Goal: Information Seeking & Learning: Find contact information

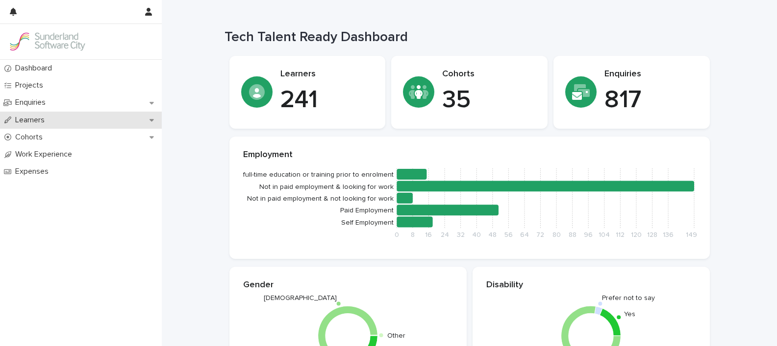
click at [63, 120] on div "Learners" at bounding box center [81, 120] width 162 height 17
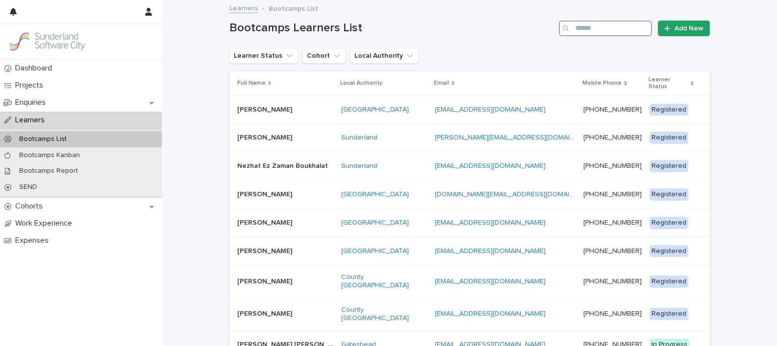
click at [575, 30] on input "Search" at bounding box center [605, 29] width 93 height 16
type input "****"
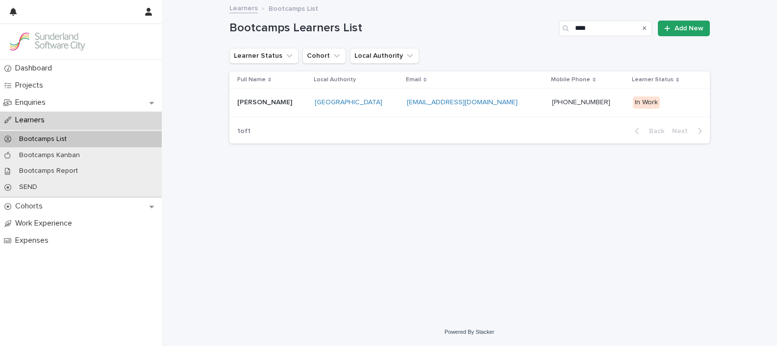
click at [277, 104] on p at bounding box center [272, 102] width 70 height 8
drag, startPoint x: 602, startPoint y: 30, endPoint x: 553, endPoint y: 33, distance: 48.6
click at [553, 33] on div "Bootcamps Learners List **** Add New" at bounding box center [469, 29] width 480 height 16
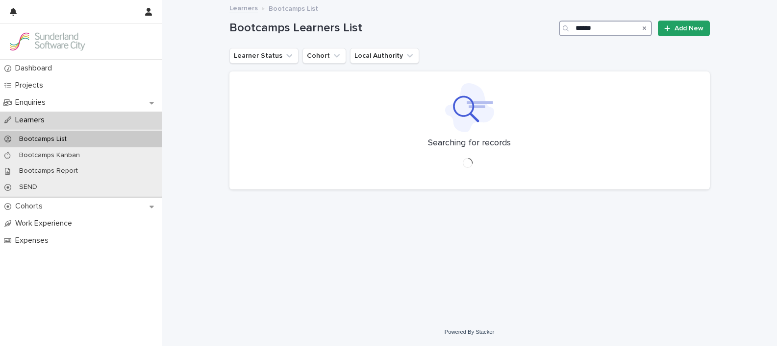
type input "******"
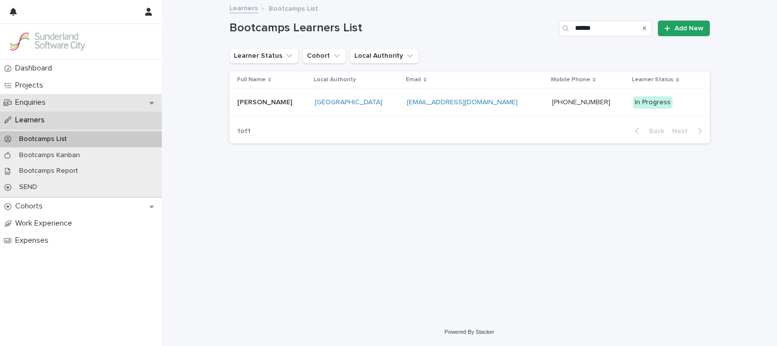
click at [55, 101] on div "Enquiries" at bounding box center [81, 102] width 162 height 17
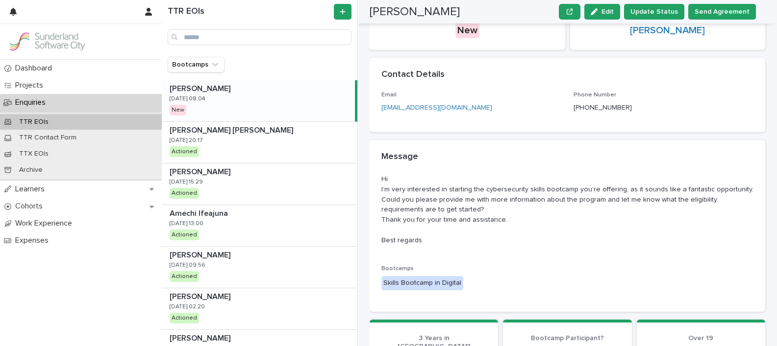
scroll to position [74, 0]
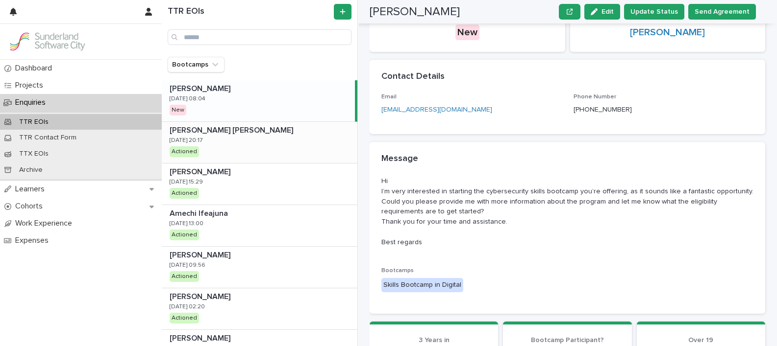
click at [228, 126] on p "[PERSON_NAME] [PERSON_NAME]" at bounding box center [232, 129] width 125 height 11
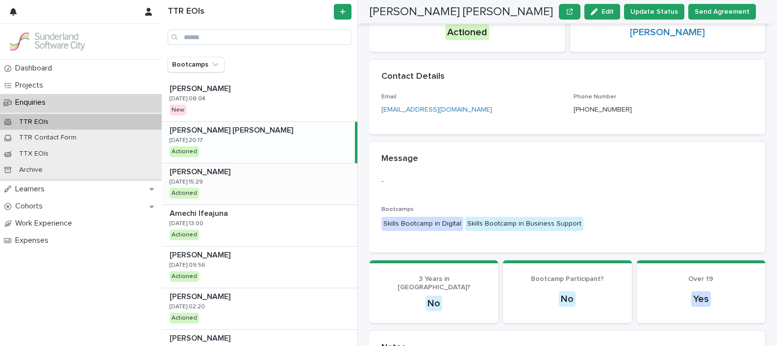
click at [225, 172] on p at bounding box center [262, 172] width 184 height 9
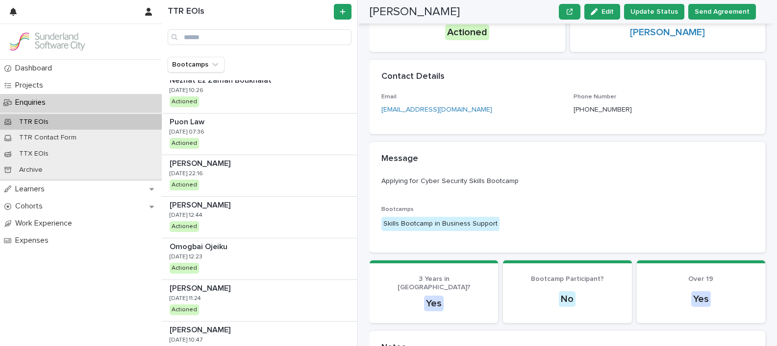
scroll to position [554, 0]
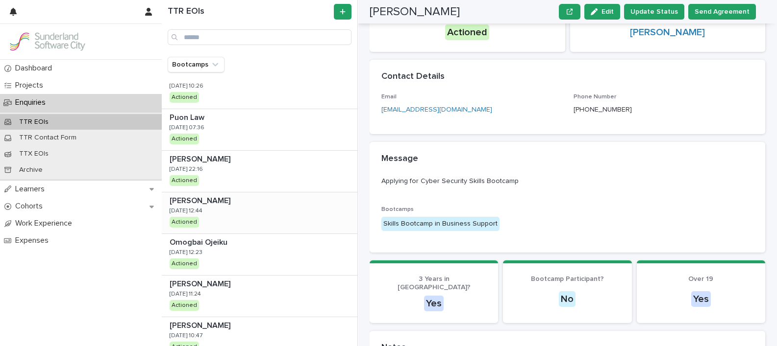
click at [246, 200] on p at bounding box center [262, 200] width 184 height 9
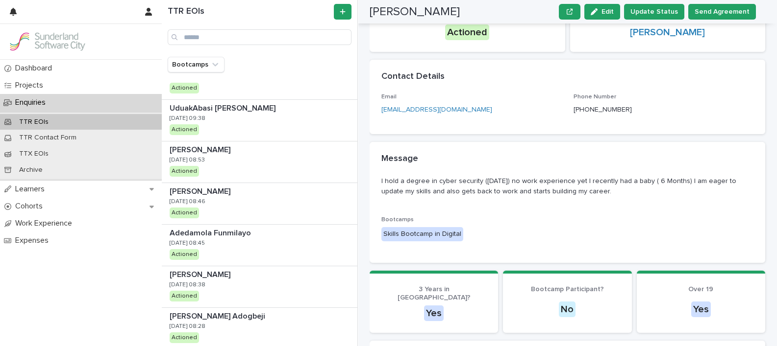
scroll to position [873, 0]
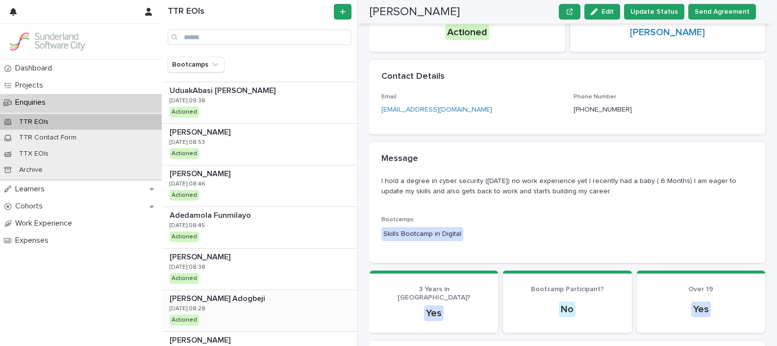
click at [198, 296] on p "[PERSON_NAME] Adogbeji" at bounding box center [219, 298] width 98 height 11
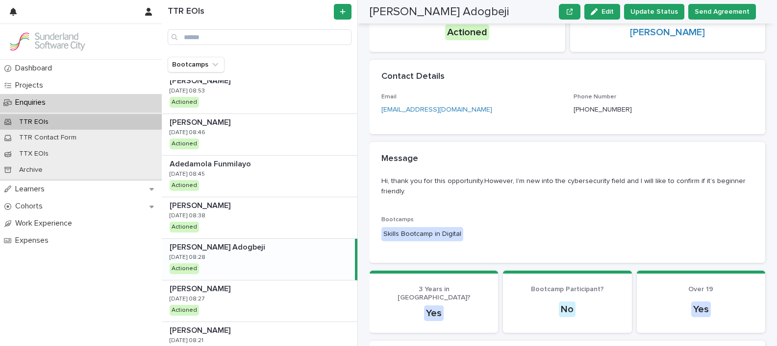
scroll to position [935, 0]
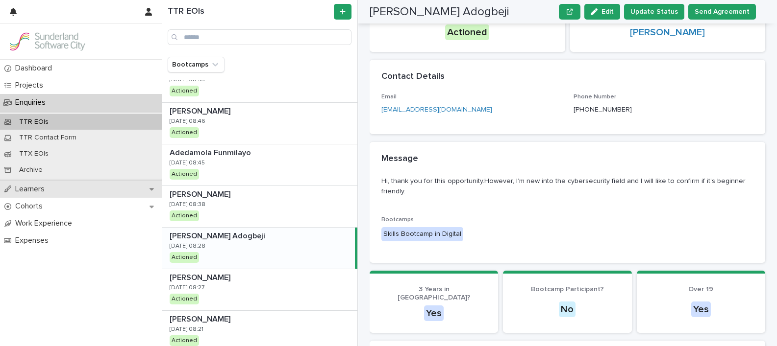
click at [42, 189] on p "Learners" at bounding box center [31, 189] width 41 height 9
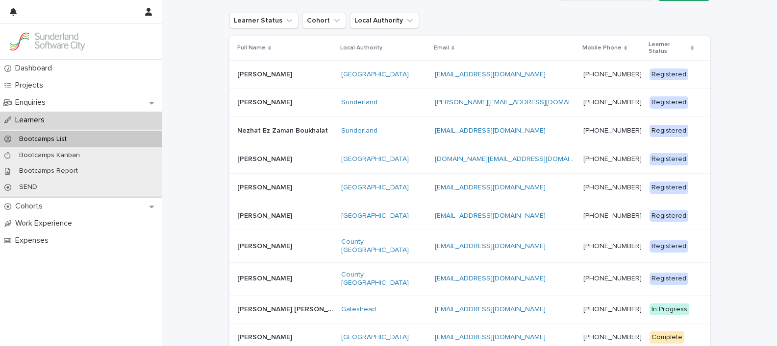
scroll to position [37, 0]
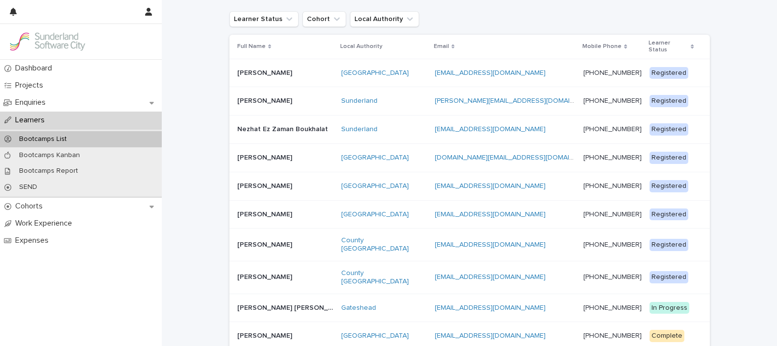
click at [261, 271] on p "[PERSON_NAME]" at bounding box center [265, 276] width 57 height 10
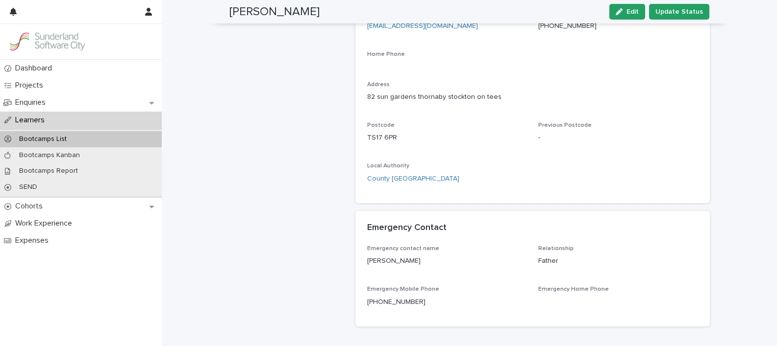
scroll to position [211, 0]
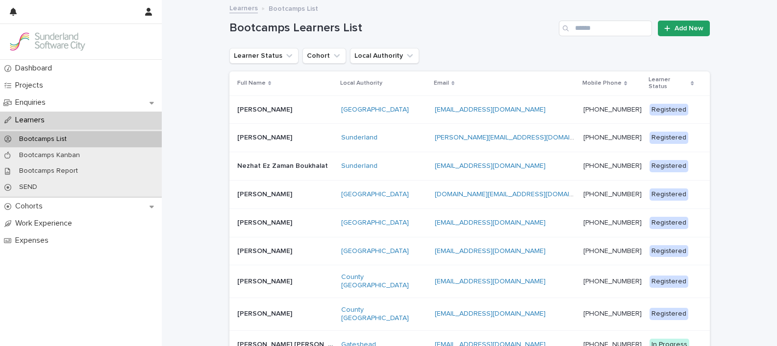
click at [269, 217] on p "[PERSON_NAME]" at bounding box center [265, 222] width 57 height 10
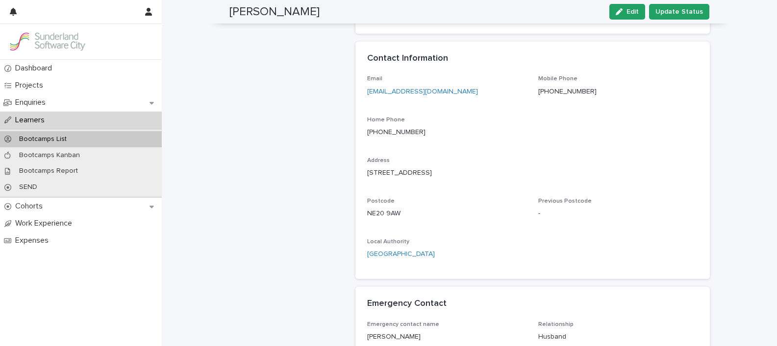
scroll to position [304, 0]
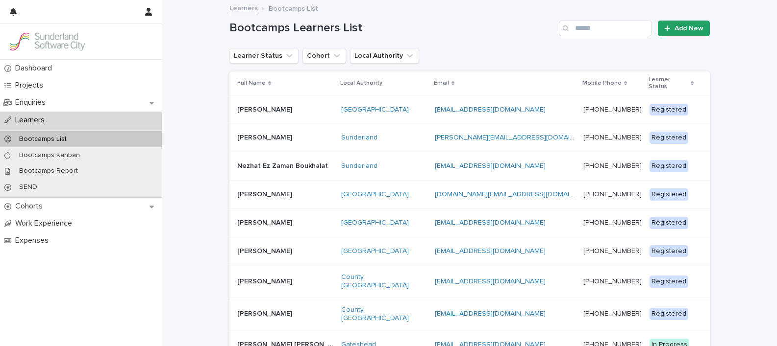
click at [266, 160] on p "Nezhat Ez Zaman Boukhalat" at bounding box center [283, 165] width 93 height 10
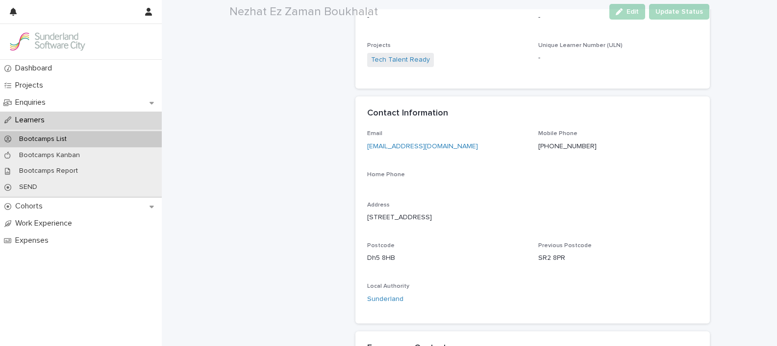
scroll to position [270, 0]
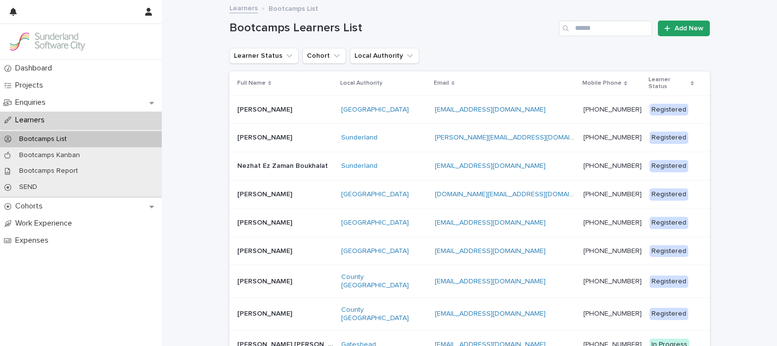
click at [258, 135] on div "Michael McCann Michael McCann" at bounding box center [285, 138] width 97 height 16
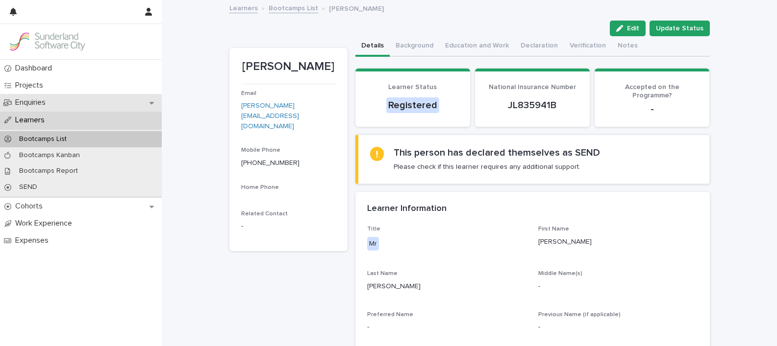
click at [34, 105] on p "Enquiries" at bounding box center [32, 102] width 42 height 9
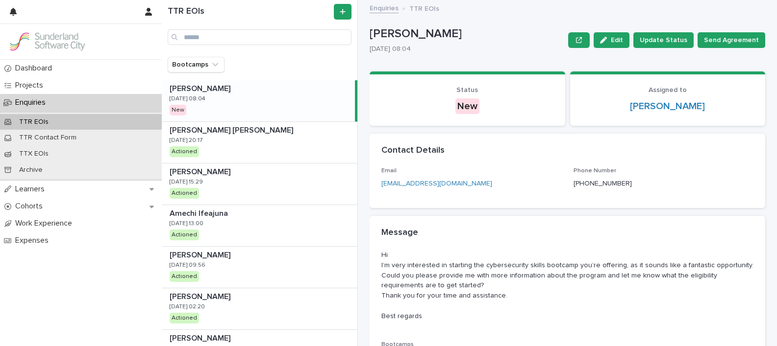
click at [225, 105] on div "Martina Carriero Martina Carriero 13/9/2025 08:04 New" at bounding box center [258, 100] width 193 height 41
click at [275, 140] on div "AYODEJI MOSES ROTIMI AYODEJI MOSES ROTIMI 10/9/2025 20:17 Actioned" at bounding box center [259, 142] width 195 height 41
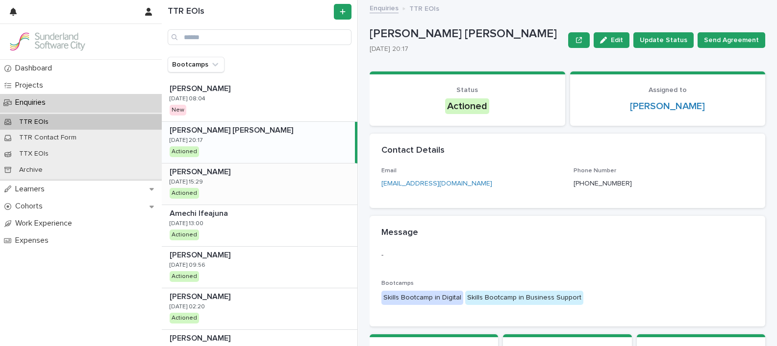
click at [265, 177] on div "[PERSON_NAME] [PERSON_NAME] [DATE] 15:29 Actioned" at bounding box center [259, 184] width 195 height 41
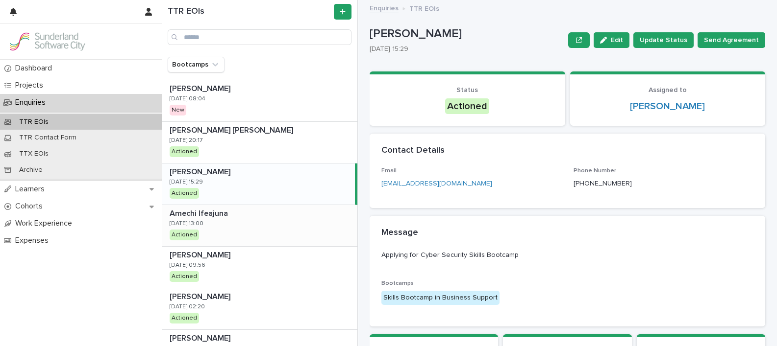
click at [257, 219] on div "Amechi Ifeajuna Amechi Ifeajuna 10/9/2025 13:00 Actioned" at bounding box center [259, 225] width 195 height 41
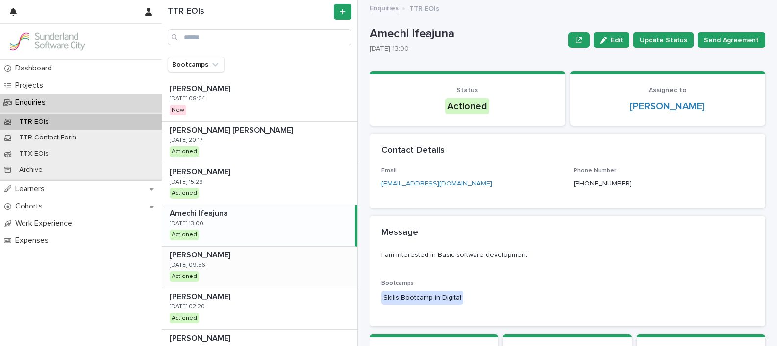
click at [234, 274] on div "C smith C smith 10/9/2025 09:56 Actioned" at bounding box center [259, 267] width 195 height 41
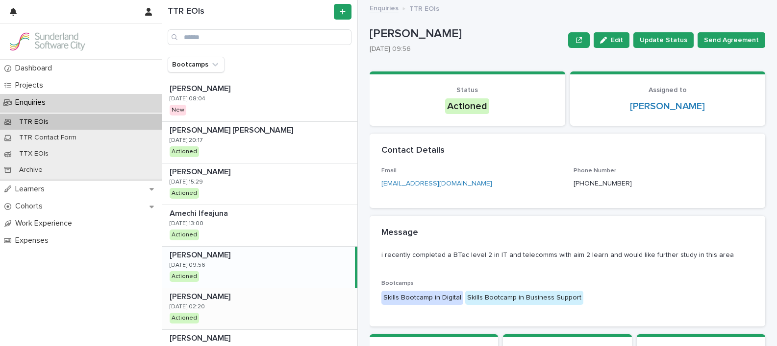
click at [231, 301] on div "Ikechukwu Iheanacho Ikechukwu Iheanacho 10/9/2025 02:20 Actioned" at bounding box center [259, 309] width 195 height 41
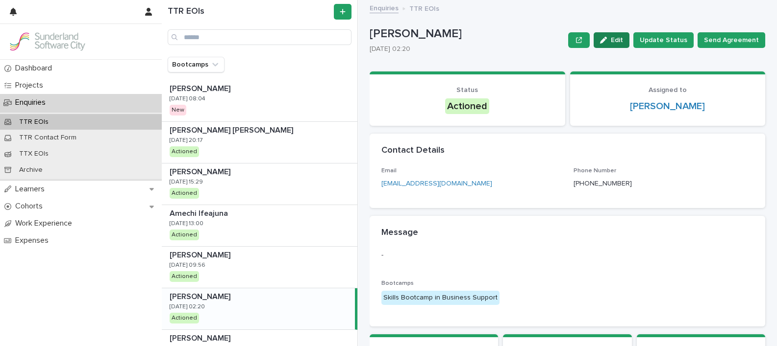
click at [607, 34] on button "Edit" at bounding box center [611, 40] width 36 height 16
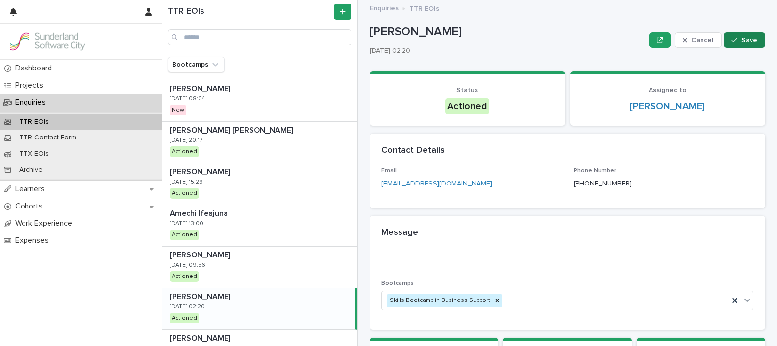
click at [741, 40] on span "Save" at bounding box center [749, 40] width 16 height 7
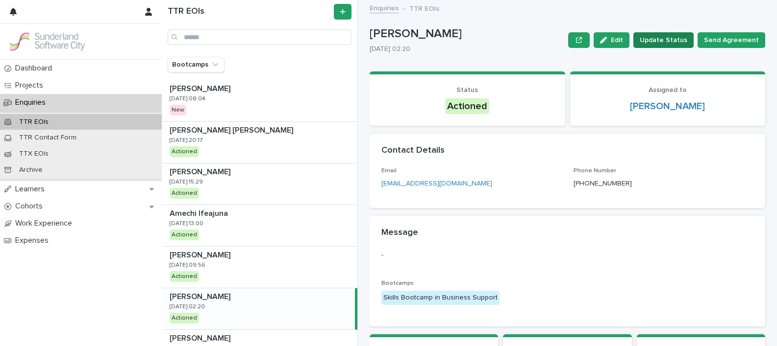
click at [672, 36] on span "Update Status" at bounding box center [663, 40] width 48 height 10
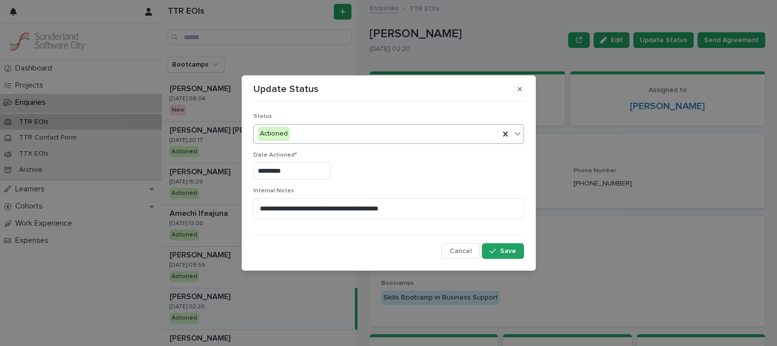
click at [459, 127] on div "Actioned" at bounding box center [376, 134] width 245 height 16
click at [520, 92] on icon "button" at bounding box center [519, 89] width 4 height 7
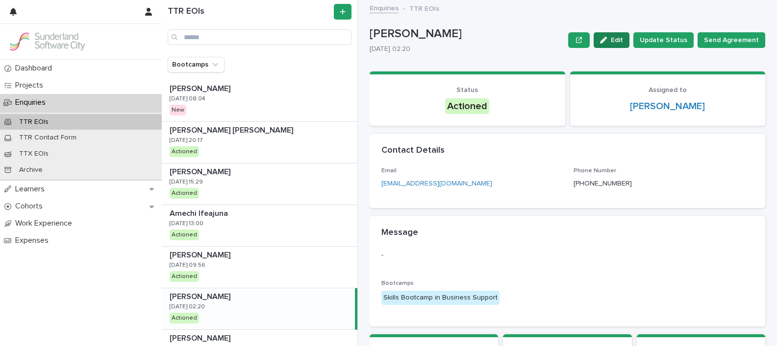
click at [614, 43] on span "Edit" at bounding box center [616, 40] width 12 height 7
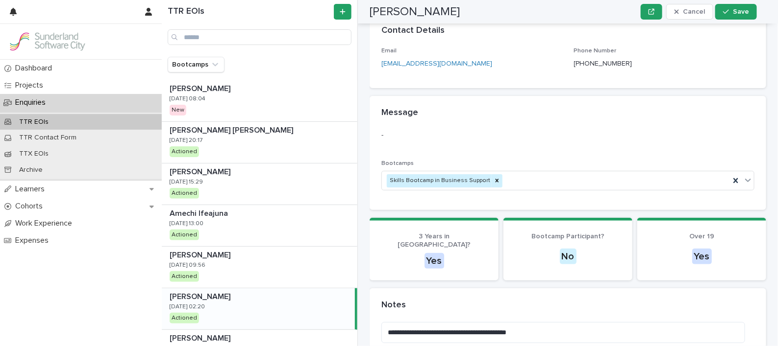
scroll to position [182, 0]
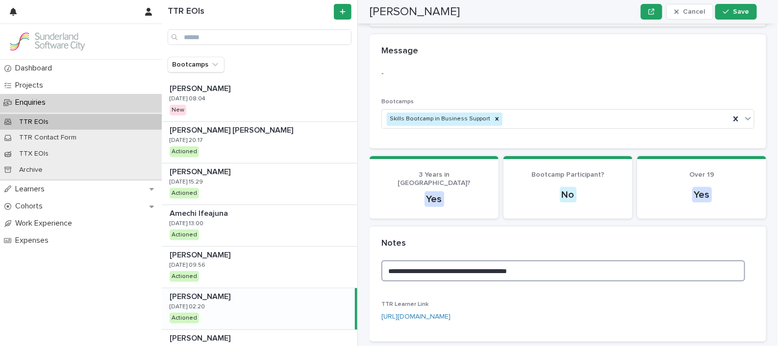
click at [572, 264] on textarea "**********" at bounding box center [563, 271] width 364 height 21
type textarea "*"
type textarea "**********"
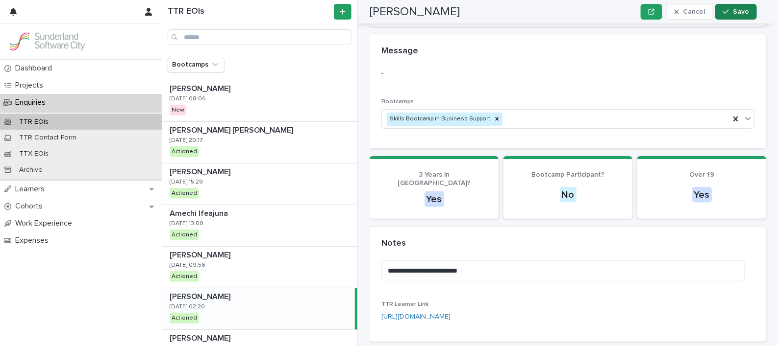
click at [742, 12] on span "Save" at bounding box center [740, 11] width 16 height 7
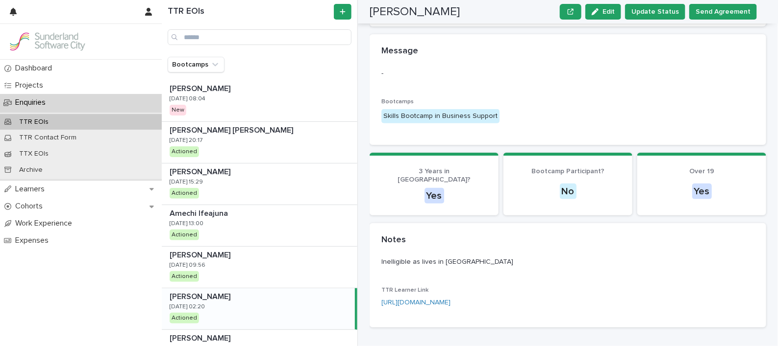
scroll to position [125, 0]
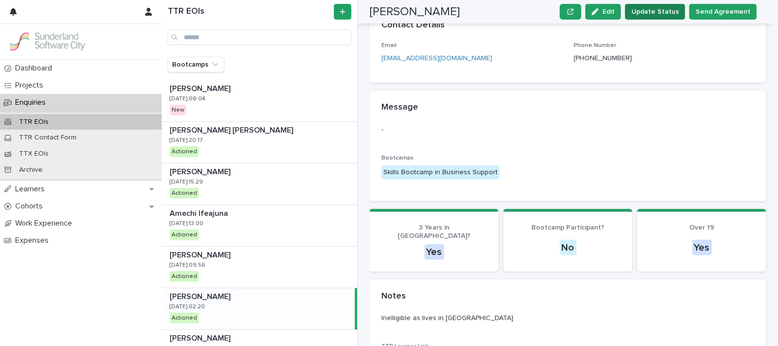
click at [664, 18] on button "Update Status" at bounding box center [655, 12] width 60 height 16
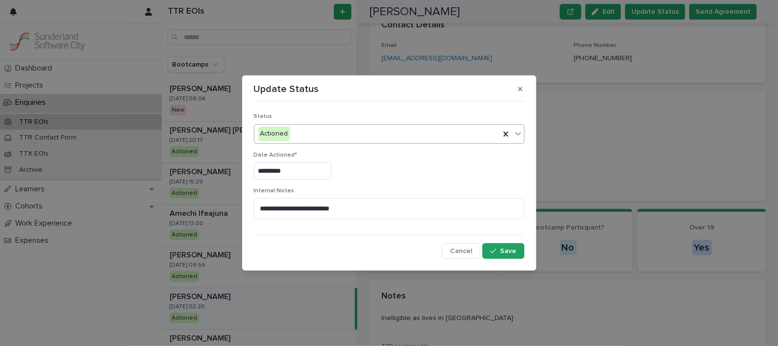
click at [522, 131] on icon at bounding box center [518, 134] width 10 height 10
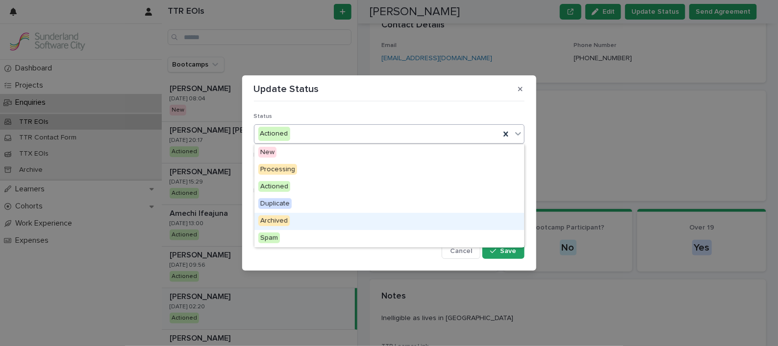
click at [344, 215] on div "Archived" at bounding box center [388, 221] width 269 height 17
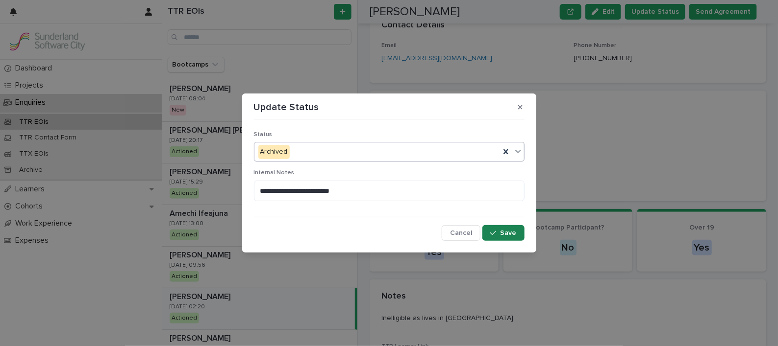
click at [505, 231] on span "Save" at bounding box center [508, 233] width 16 height 7
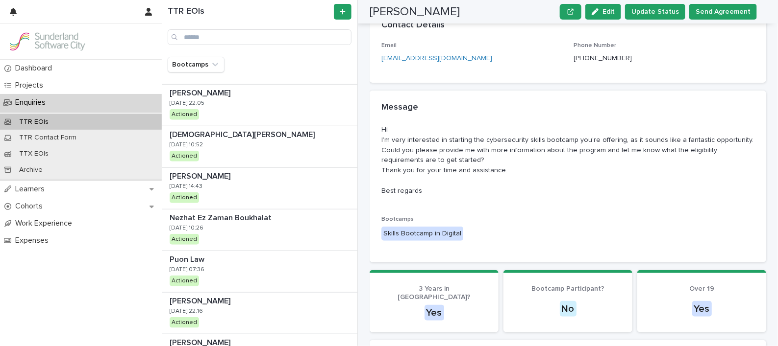
scroll to position [372, 0]
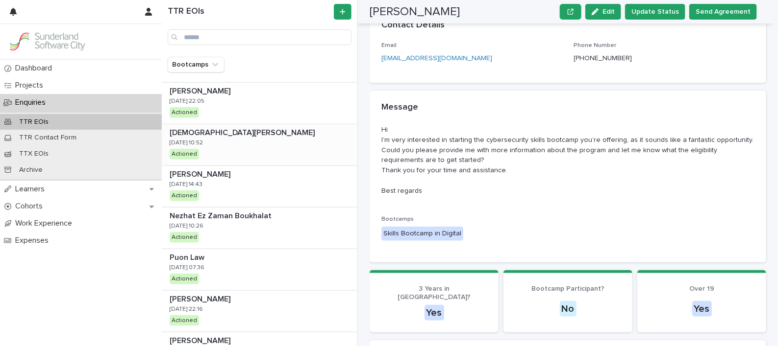
click at [237, 141] on div "Lady Lynn Milne Lady Lynn Milne 29/8/2025 10:52 Actioned" at bounding box center [259, 144] width 195 height 41
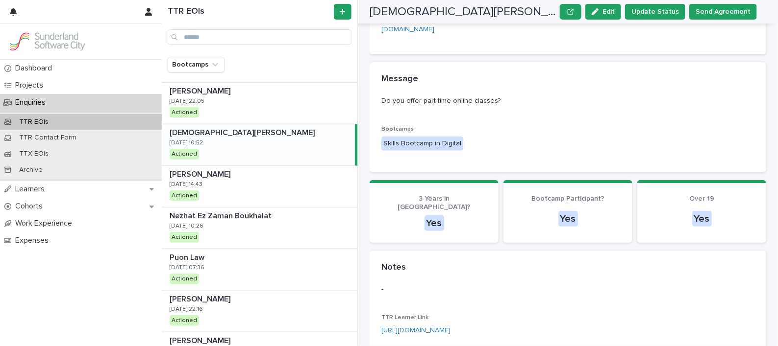
scroll to position [147, 0]
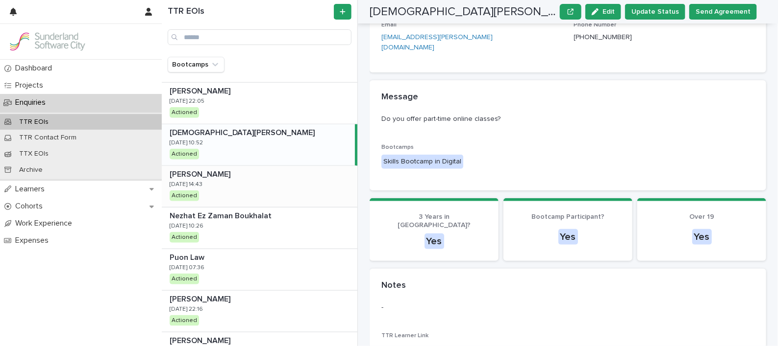
click at [269, 185] on div "Yevhen Danylov Yevhen Danylov 27/8/2025 14:43 Actioned" at bounding box center [259, 186] width 195 height 41
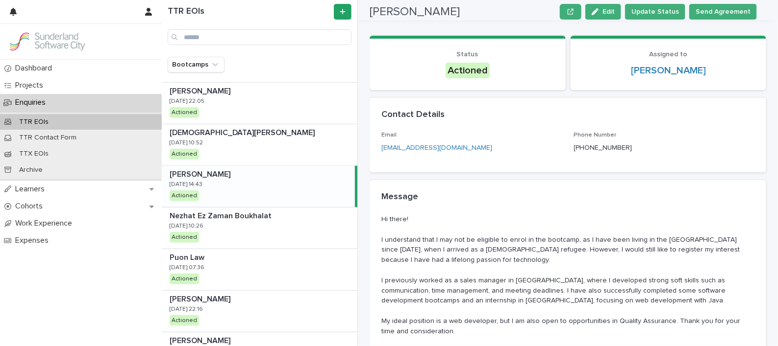
scroll to position [35, 0]
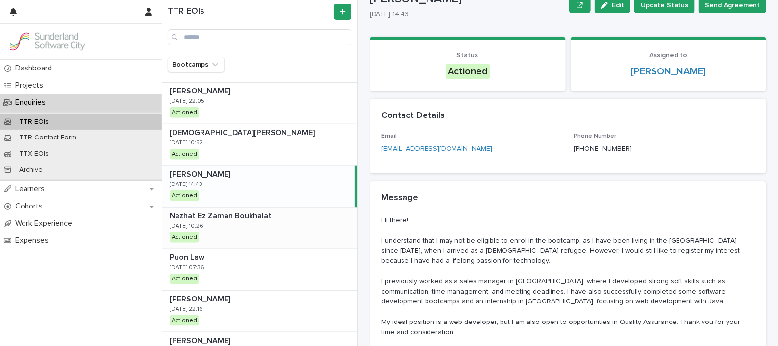
click at [268, 235] on div "Nezhat Ez Zaman Boukhalat Nezhat Ez Zaman Boukhalat 27/8/2025 10:26 Actioned" at bounding box center [259, 228] width 195 height 41
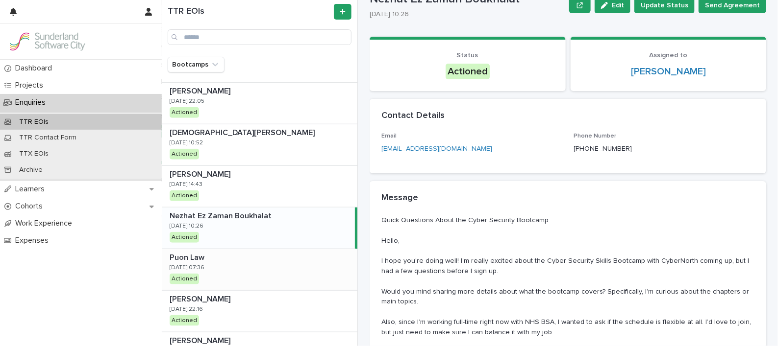
click at [235, 261] on div "Puon Law Puon Law 27/8/2025 07:36 Actioned" at bounding box center [259, 269] width 195 height 41
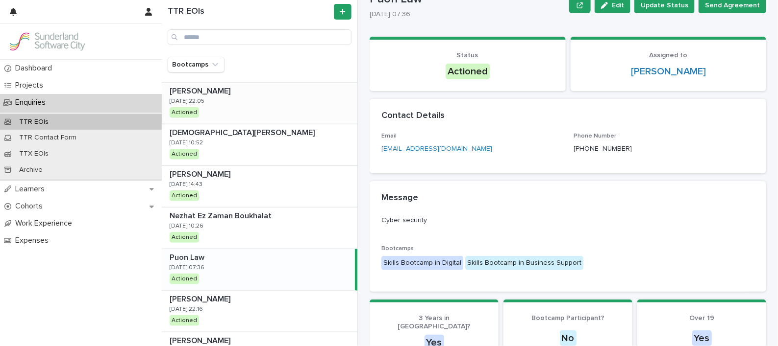
click at [228, 97] on div "Alice Dyer Alice Dyer 31/8/2025 22:05 Actioned" at bounding box center [259, 103] width 195 height 41
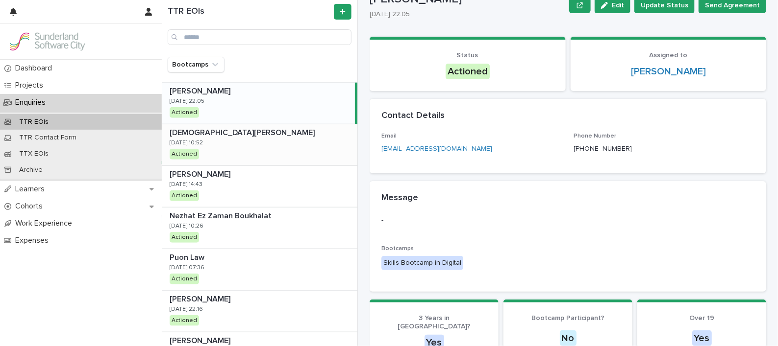
click at [237, 132] on p at bounding box center [262, 132] width 184 height 9
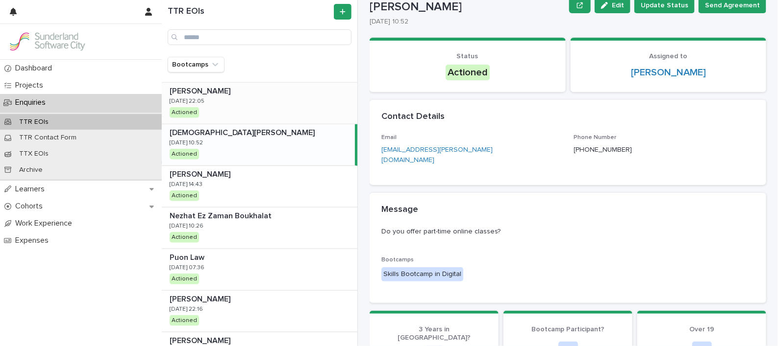
click at [244, 109] on div "Alice Dyer Alice Dyer 31/8/2025 22:05 Actioned" at bounding box center [259, 103] width 195 height 41
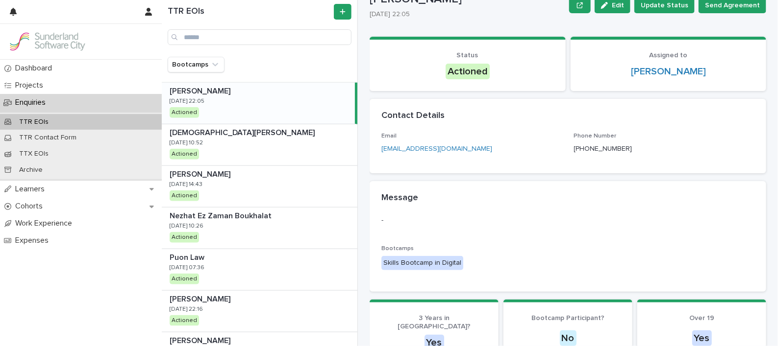
click at [260, 111] on div "Alice Dyer Alice Dyer 31/8/2025 22:05 Actioned" at bounding box center [258, 103] width 193 height 41
click at [242, 138] on div "Lady Lynn Milne Lady Lynn Milne 29/8/2025 10:52 Actioned" at bounding box center [259, 144] width 195 height 41
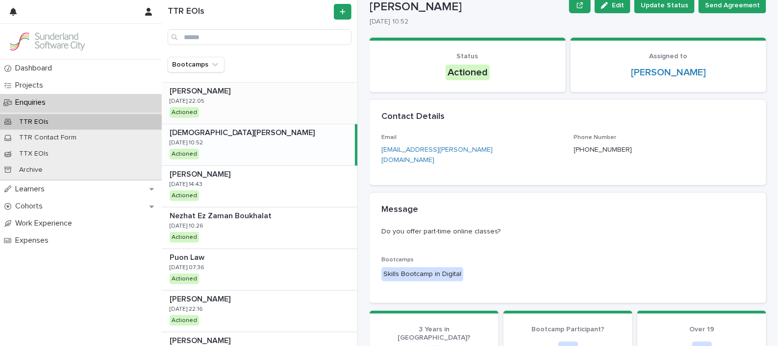
click at [285, 96] on div "Alice Dyer Alice Dyer 31/8/2025 22:05 Actioned" at bounding box center [259, 103] width 195 height 41
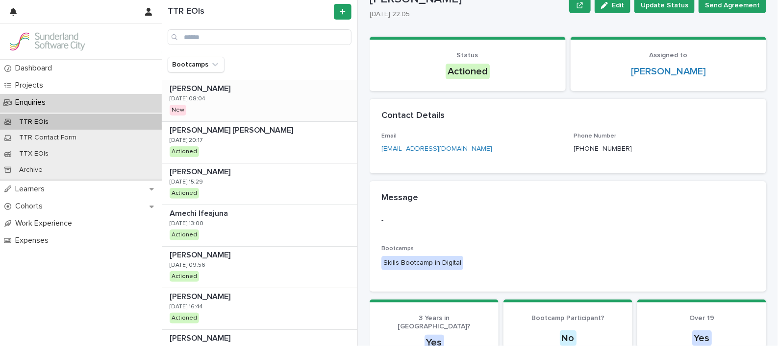
click at [291, 101] on div "Martina Carriero Martina Carriero 13/9/2025 08:04 New" at bounding box center [259, 100] width 195 height 41
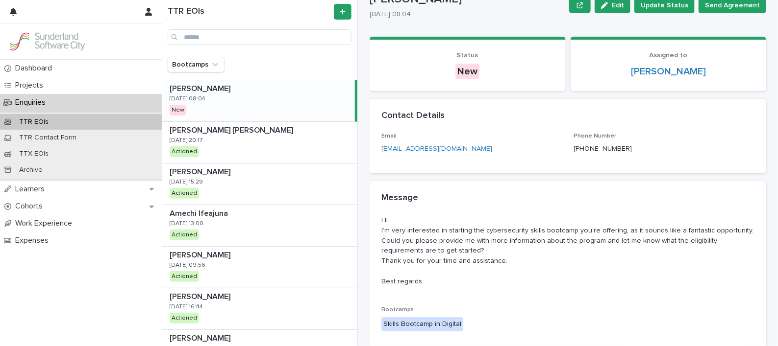
click at [217, 99] on div "Martina Carriero Martina Carriero 13/9/2025 08:04 New" at bounding box center [258, 100] width 193 height 41
click at [40, 190] on p "Learners" at bounding box center [31, 189] width 41 height 9
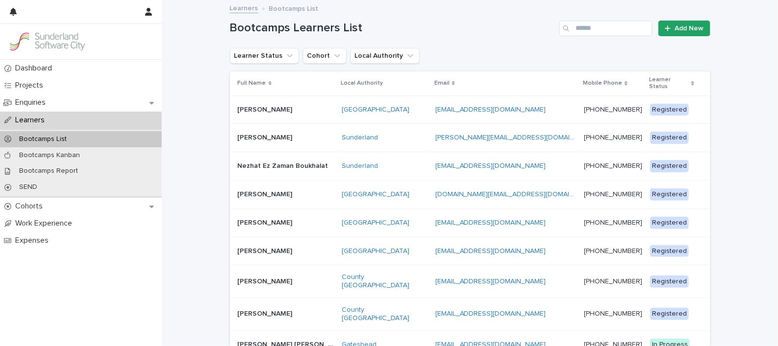
click at [284, 106] on p at bounding box center [286, 110] width 97 height 8
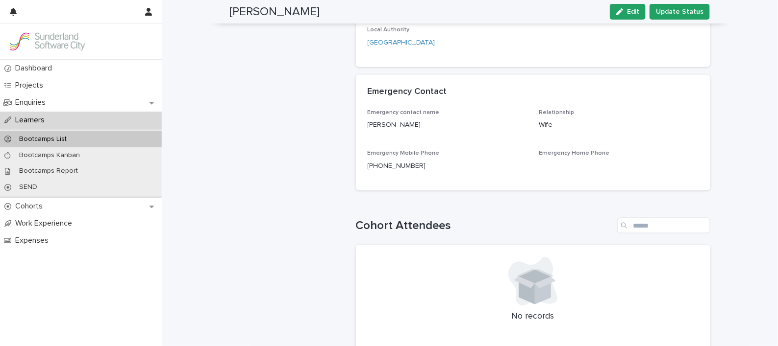
scroll to position [165, 0]
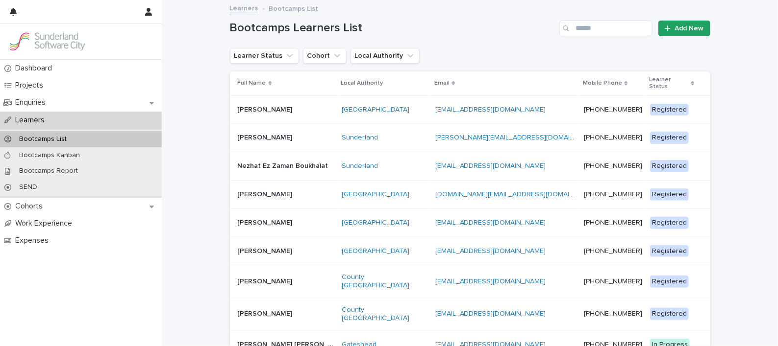
click at [273, 132] on p "[PERSON_NAME]" at bounding box center [266, 137] width 57 height 10
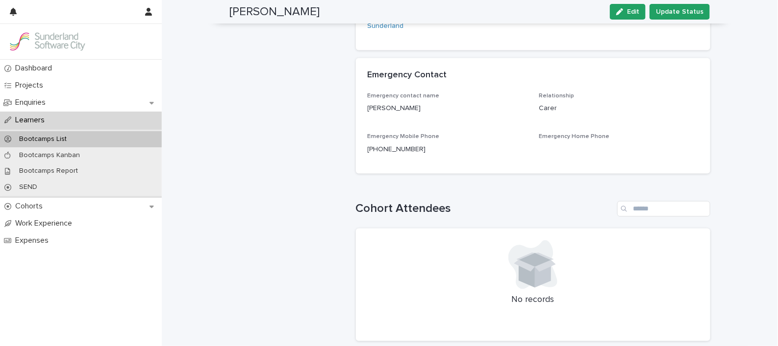
scroll to position [84, 0]
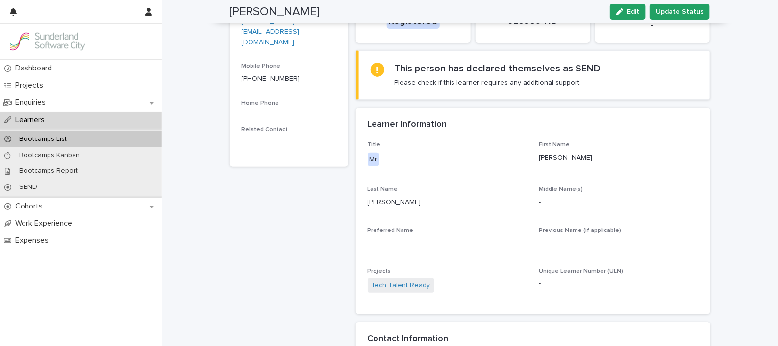
drag, startPoint x: 211, startPoint y: 74, endPoint x: 493, endPoint y: 114, distance: 285.5
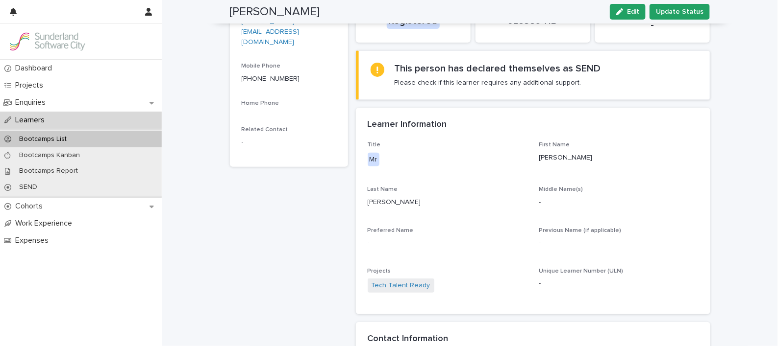
scroll to position [0, 0]
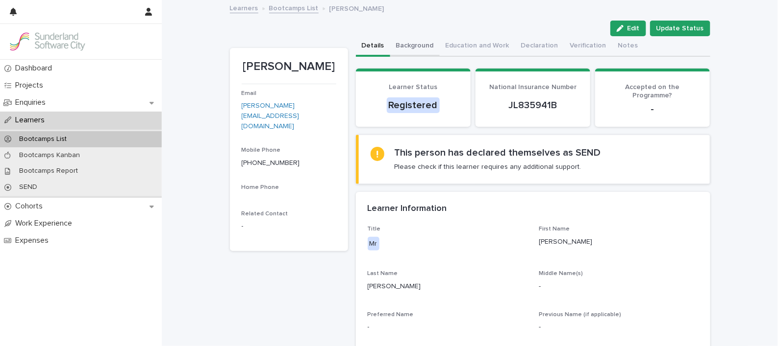
click at [399, 42] on button "Background" at bounding box center [414, 46] width 49 height 21
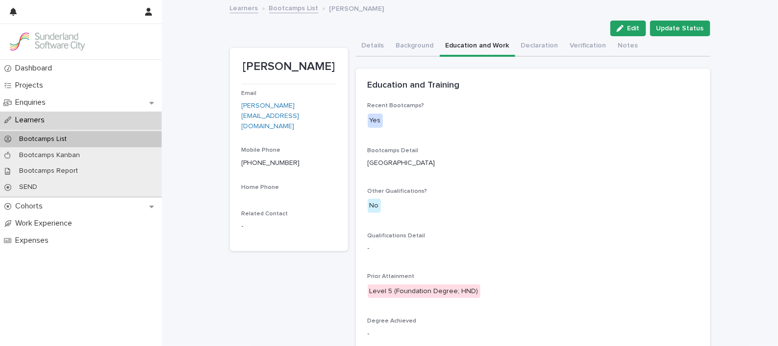
click at [455, 46] on button "Education and Work" at bounding box center [476, 46] width 75 height 21
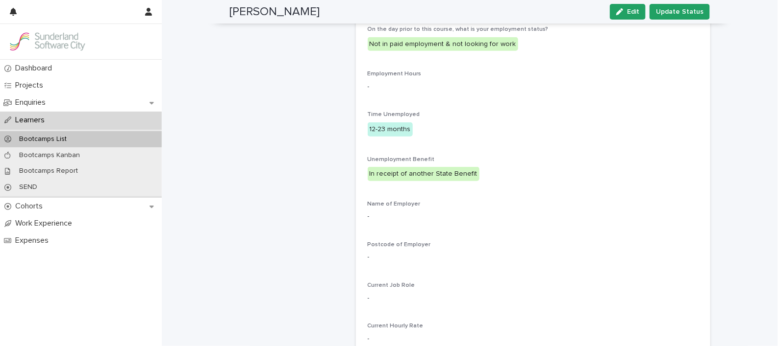
scroll to position [388, 0]
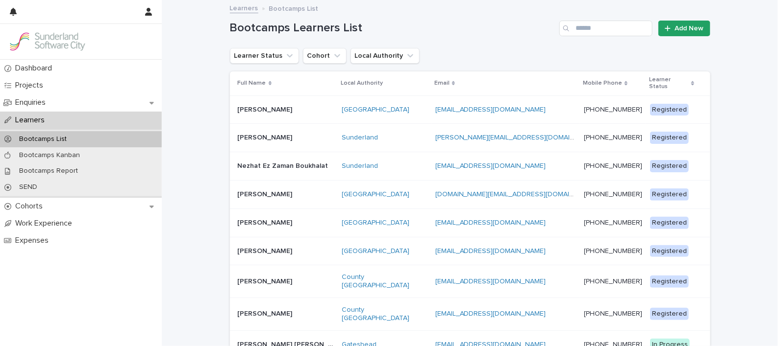
click at [285, 160] on p "Nezhat Ez Zaman Boukhalat" at bounding box center [284, 165] width 93 height 10
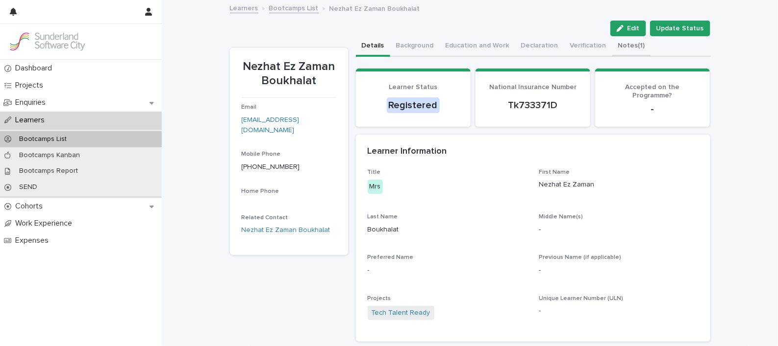
click at [622, 44] on button "Notes (1)" at bounding box center [631, 46] width 39 height 21
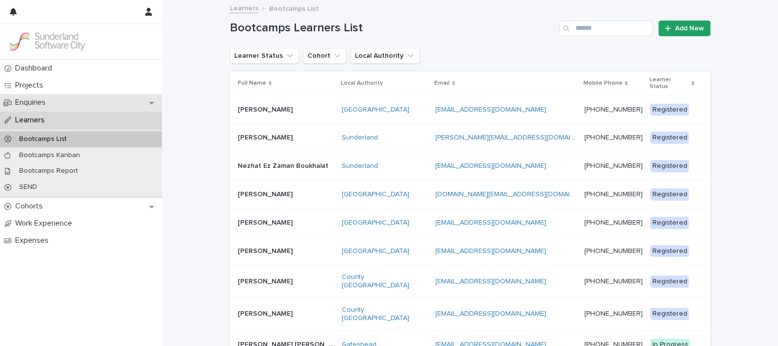
click at [35, 99] on p "Enquiries" at bounding box center [32, 102] width 42 height 9
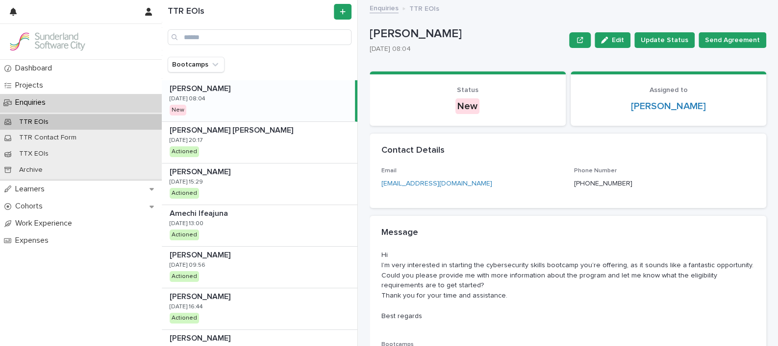
click at [205, 98] on p "[DATE] 08:04" at bounding box center [188, 99] width 36 height 7
click at [268, 86] on p at bounding box center [260, 88] width 181 height 9
click at [221, 94] on div "Martina Carriero Martina Carriero 13/9/2025 08:04 New" at bounding box center [258, 100] width 193 height 41
click at [291, 100] on div "Martina Carriero Martina Carriero 13/9/2025 08:04 New" at bounding box center [258, 100] width 193 height 41
click at [672, 44] on span "Update Status" at bounding box center [664, 40] width 48 height 10
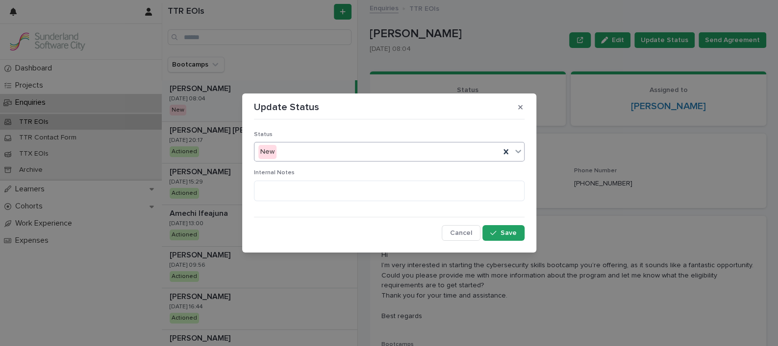
click at [519, 155] on icon at bounding box center [518, 151] width 10 height 10
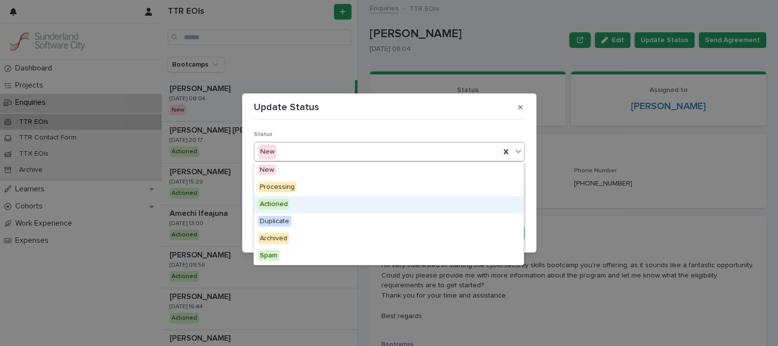
click at [312, 206] on div "Actioned" at bounding box center [388, 204] width 269 height 17
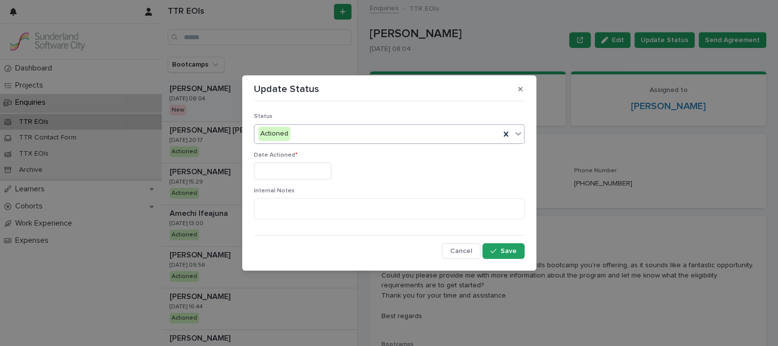
click at [296, 172] on input "text" at bounding box center [292, 171] width 77 height 17
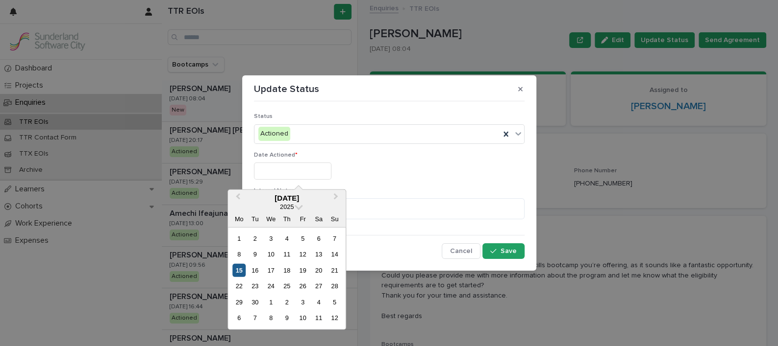
click at [238, 268] on div "15" at bounding box center [238, 270] width 13 height 13
type input "*********"
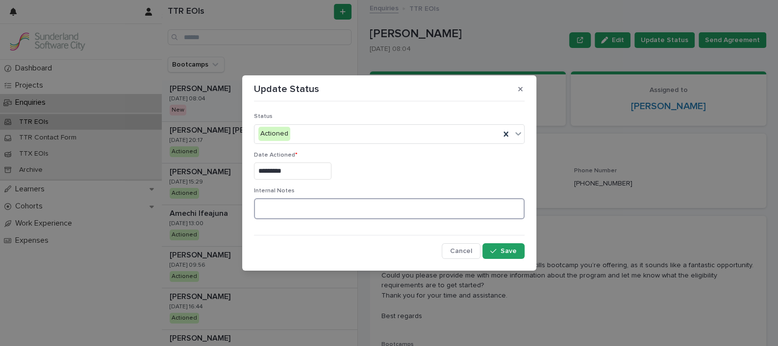
click at [301, 216] on textarea at bounding box center [389, 208] width 270 height 21
type textarea "**********"
click at [496, 251] on icon "button" at bounding box center [493, 251] width 6 height 7
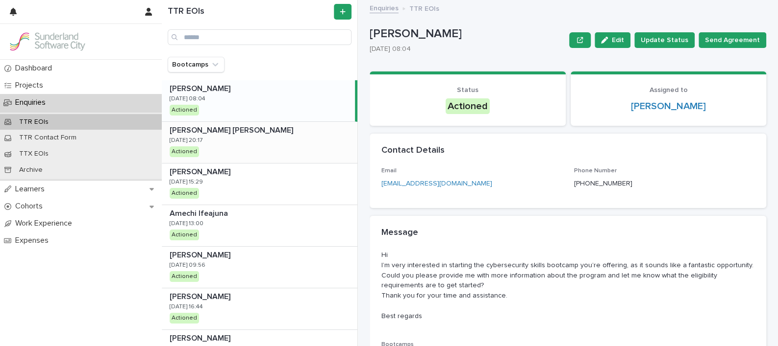
click at [245, 145] on div "AYODEJI MOSES ROTIMI AYODEJI MOSES ROTIMI 10/9/2025 20:17 Actioned" at bounding box center [259, 142] width 195 height 41
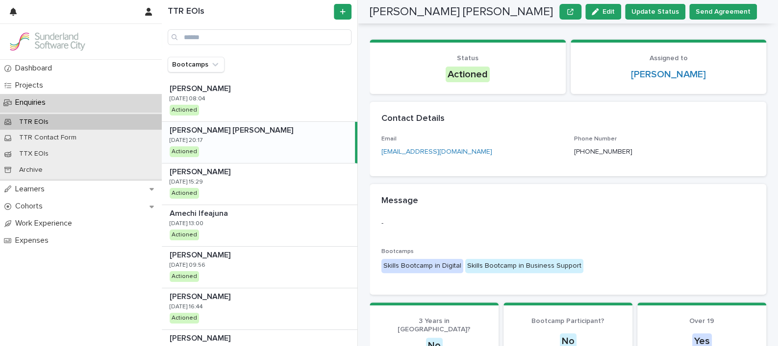
scroll to position [30, 0]
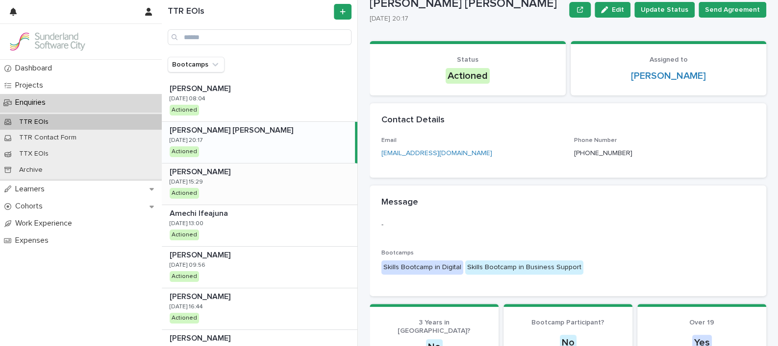
click at [227, 177] on div "[PERSON_NAME] [PERSON_NAME] [DATE] 15:29 Actioned" at bounding box center [259, 184] width 195 height 41
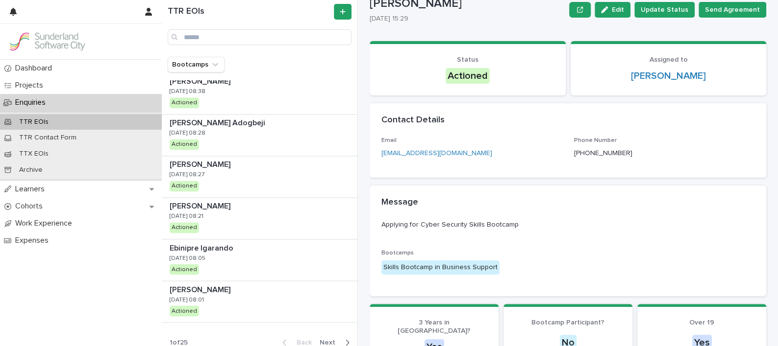
scroll to position [1012, 0]
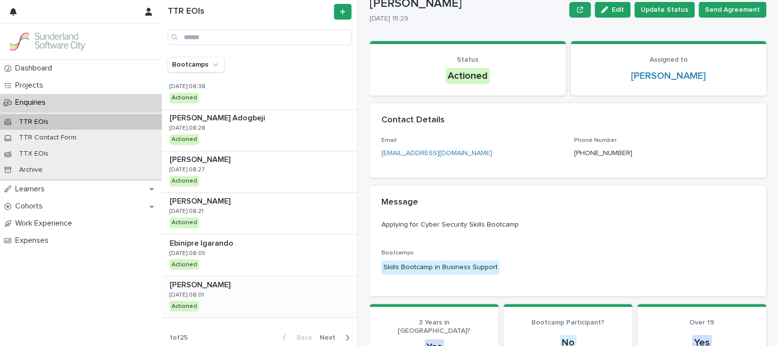
click at [204, 293] on p "[DATE] 08:01" at bounding box center [187, 295] width 34 height 7
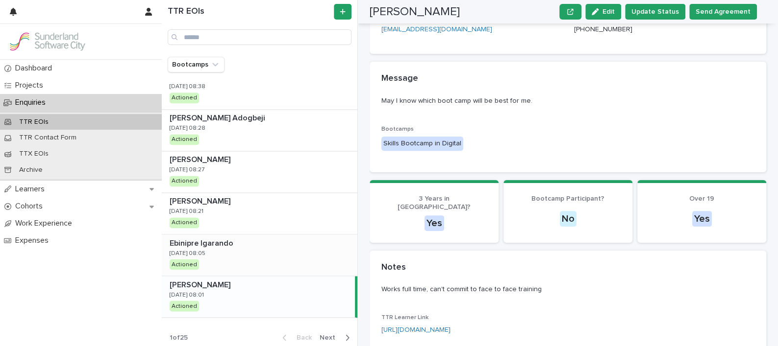
click at [233, 244] on p "Ebinipre Igarando" at bounding box center [203, 242] width 66 height 11
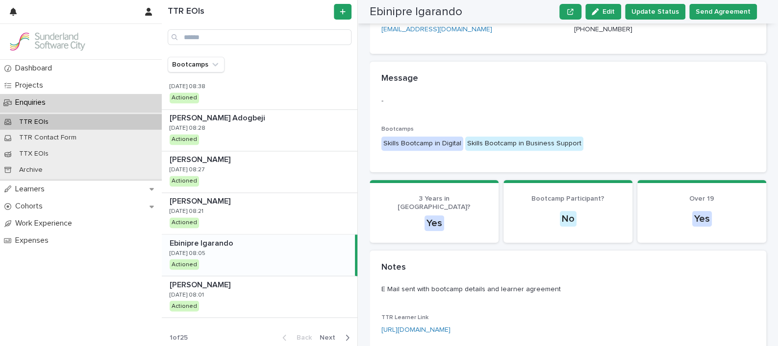
click at [233, 244] on p "Ebinipre Igarando" at bounding box center [203, 242] width 66 height 11
click at [244, 128] on div "[PERSON_NAME] Adogbeji [PERSON_NAME] [DATE] 08:28 Actioned" at bounding box center [259, 130] width 195 height 41
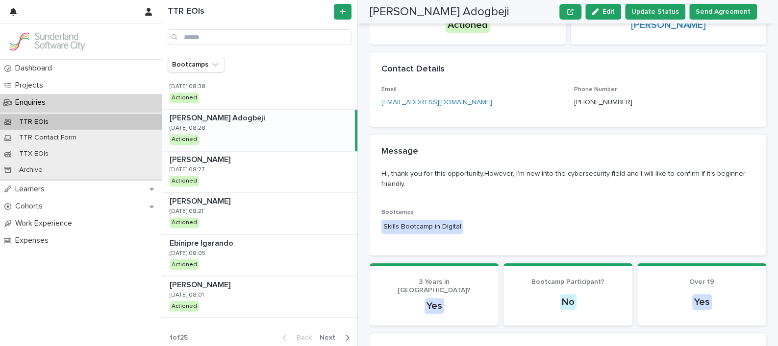
scroll to position [81, 0]
click at [41, 187] on p "Learners" at bounding box center [31, 189] width 41 height 9
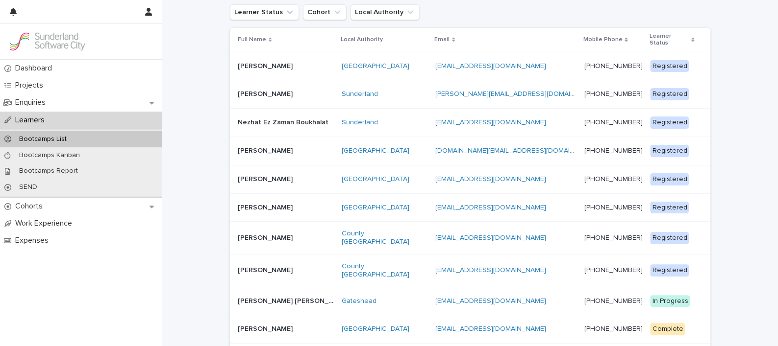
scroll to position [45, 0]
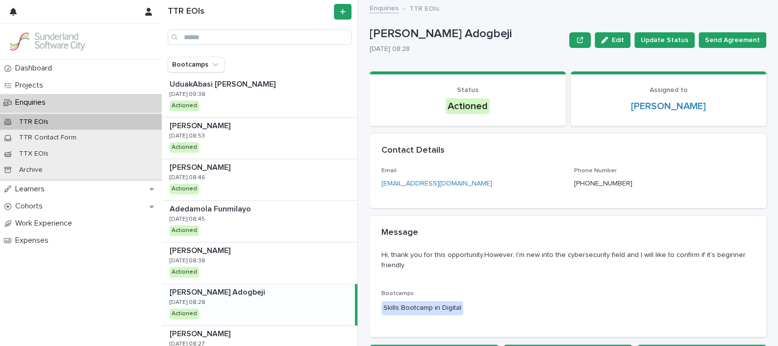
scroll to position [859, 0]
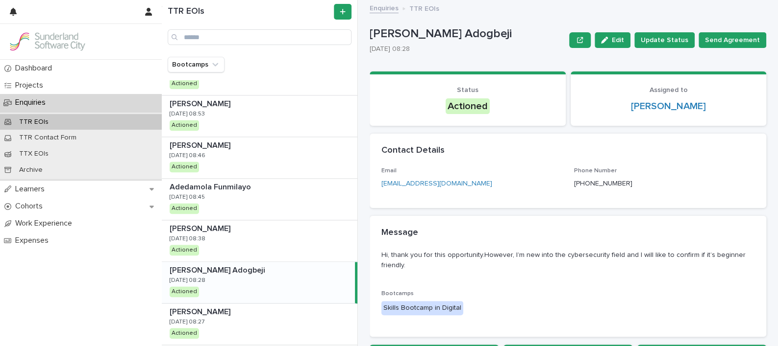
click at [231, 272] on div "[PERSON_NAME] Adogbeji [PERSON_NAME] [DATE] 08:28 Actioned" at bounding box center [258, 282] width 193 height 41
click at [310, 273] on div "[PERSON_NAME] Adogbeji [PERSON_NAME] [DATE] 08:28 Actioned" at bounding box center [258, 282] width 193 height 41
click at [617, 37] on span "Edit" at bounding box center [617, 40] width 12 height 7
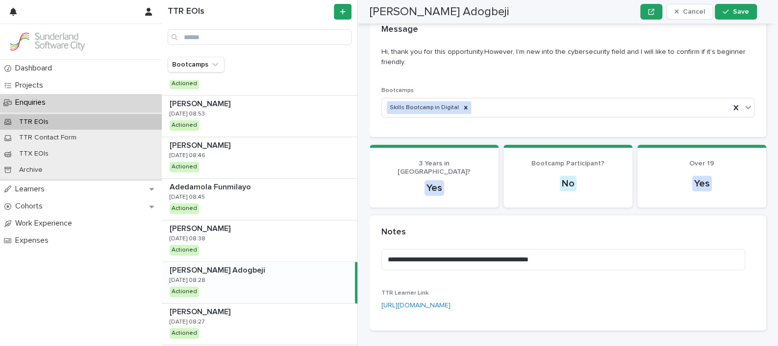
scroll to position [214, 0]
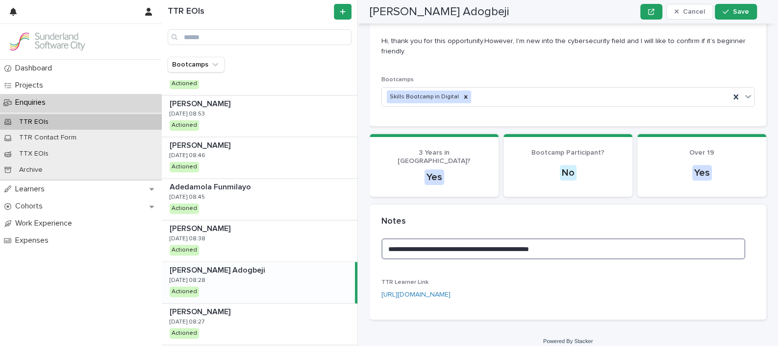
click at [574, 239] on textarea "**********" at bounding box center [563, 249] width 364 height 21
type textarea "**********"
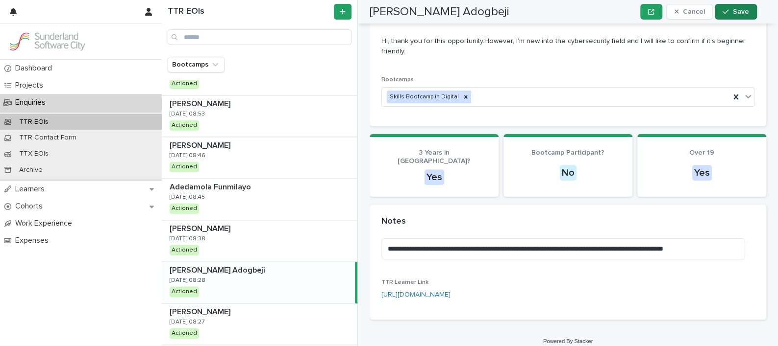
click at [744, 10] on span "Save" at bounding box center [740, 11] width 16 height 7
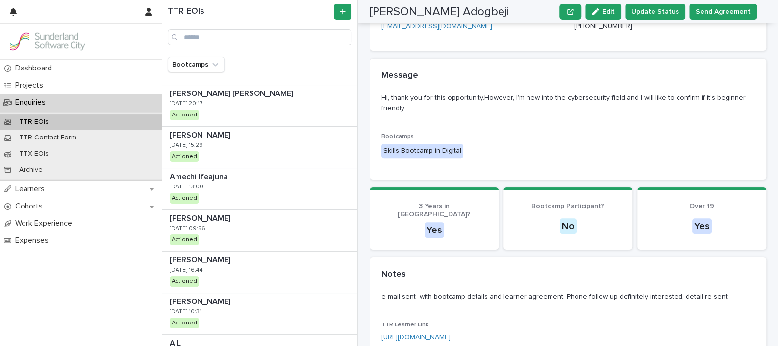
scroll to position [0, 0]
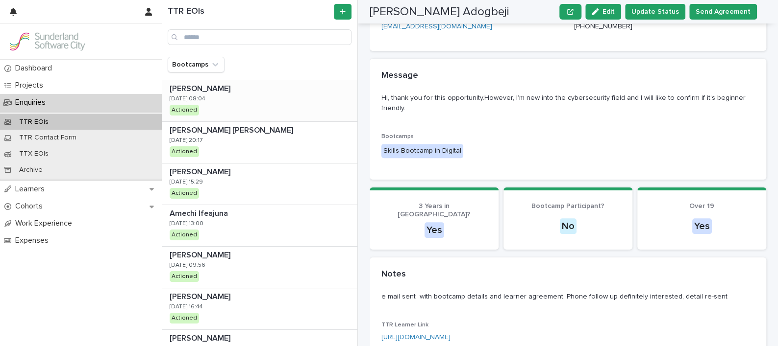
drag, startPoint x: 282, startPoint y: 94, endPoint x: 316, endPoint y: 109, distance: 36.9
click at [282, 94] on div "[PERSON_NAME] [PERSON_NAME] [DATE] 08:04 Actioned" at bounding box center [259, 100] width 195 height 41
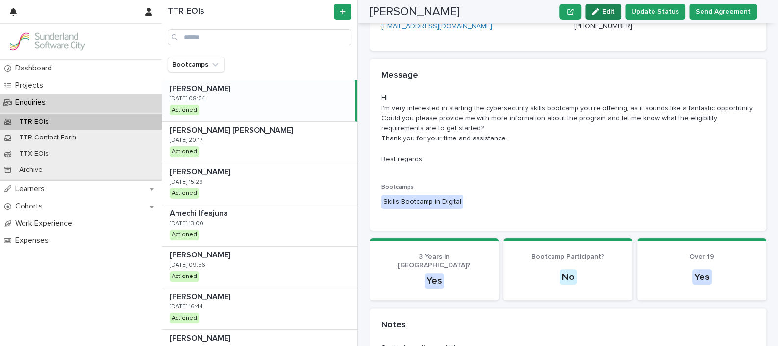
click at [612, 8] on span "Edit" at bounding box center [608, 11] width 12 height 7
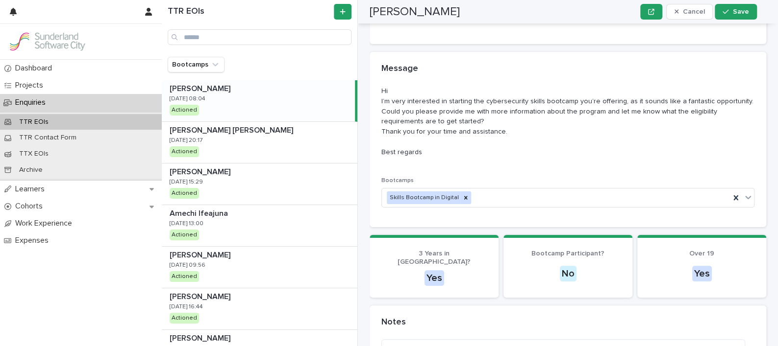
scroll to position [265, 0]
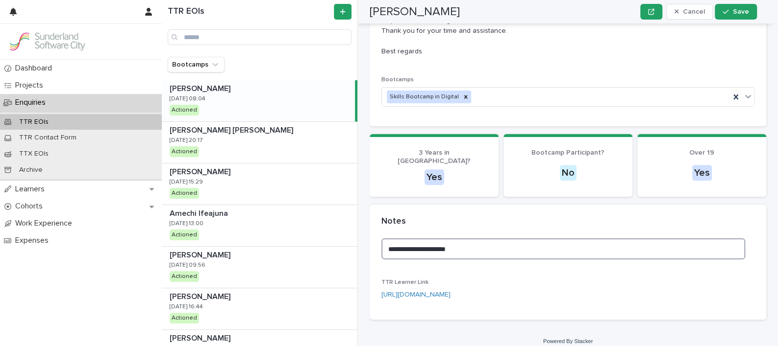
click at [471, 244] on textarea "**********" at bounding box center [563, 249] width 364 height 21
type textarea "**********"
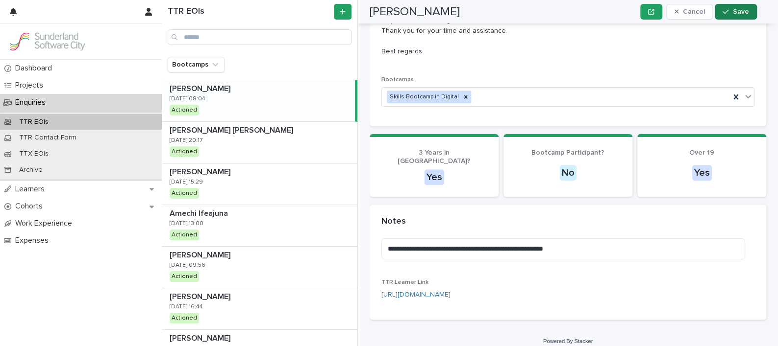
click at [741, 12] on span "Save" at bounding box center [740, 11] width 16 height 7
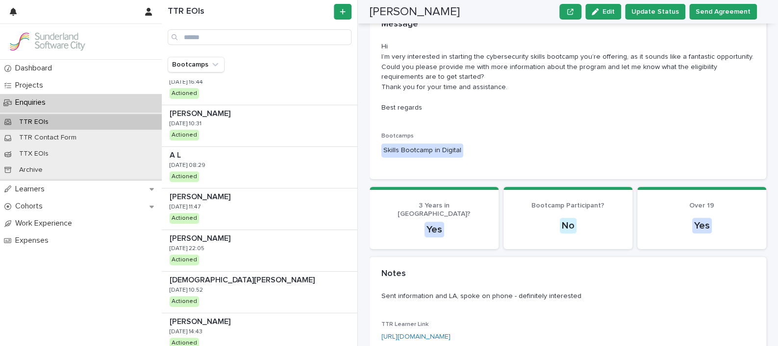
scroll to position [229, 0]
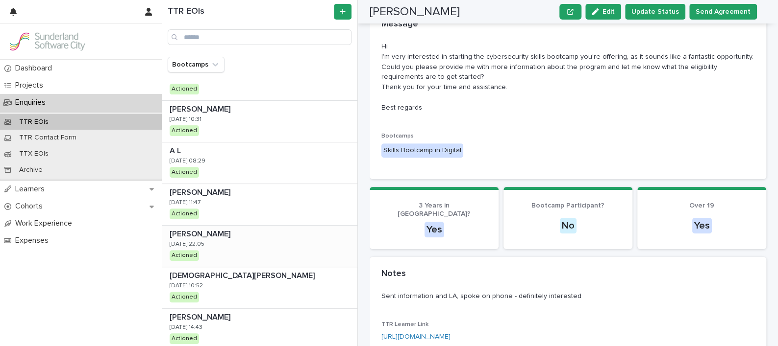
click at [248, 245] on div "Alice Dyer Alice Dyer 31/8/2025 22:05 Actioned" at bounding box center [259, 246] width 195 height 41
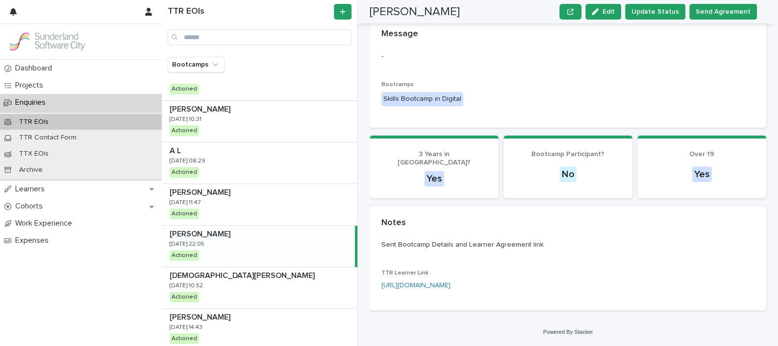
scroll to position [190, 0]
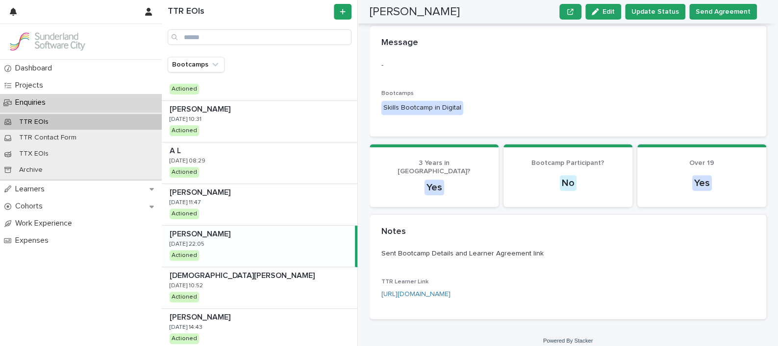
click at [289, 255] on div "Alice Dyer Alice Dyer 31/8/2025 22:05 Actioned" at bounding box center [258, 246] width 193 height 41
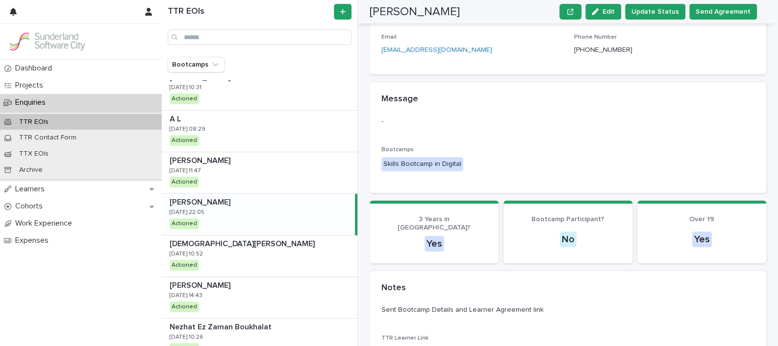
scroll to position [266, 0]
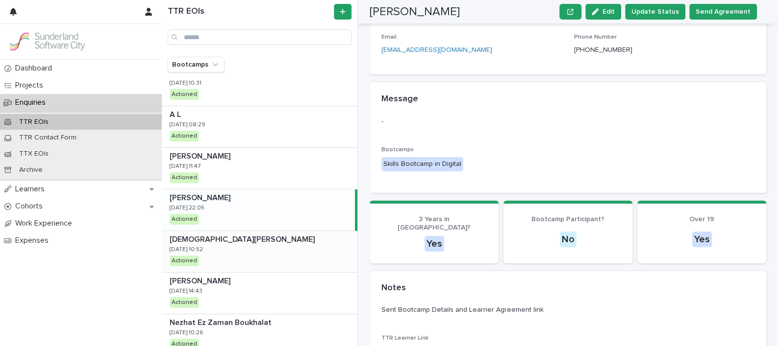
click at [219, 249] on div "Lady Lynn Milne Lady Lynn Milne 29/8/2025 10:52 Actioned" at bounding box center [259, 251] width 195 height 41
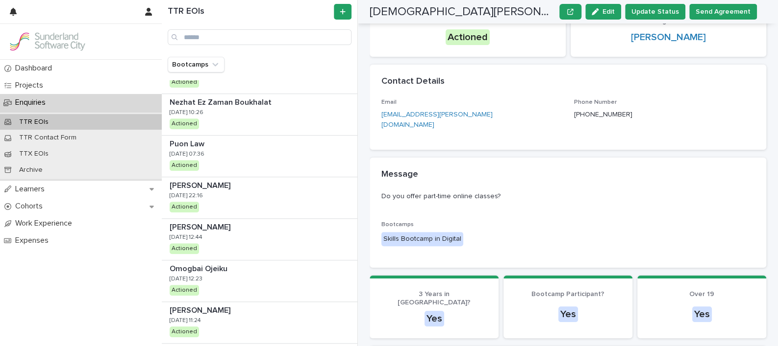
scroll to position [526, 0]
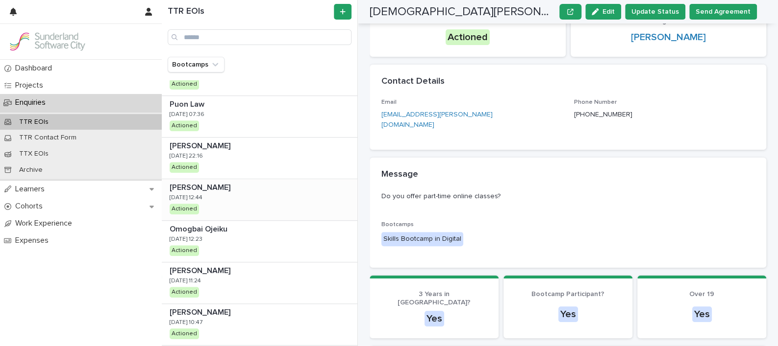
click at [226, 198] on div "PAMELA BATCHATO PAMELA BATCHATO 26/8/2025 12:44 Actioned" at bounding box center [259, 199] width 195 height 41
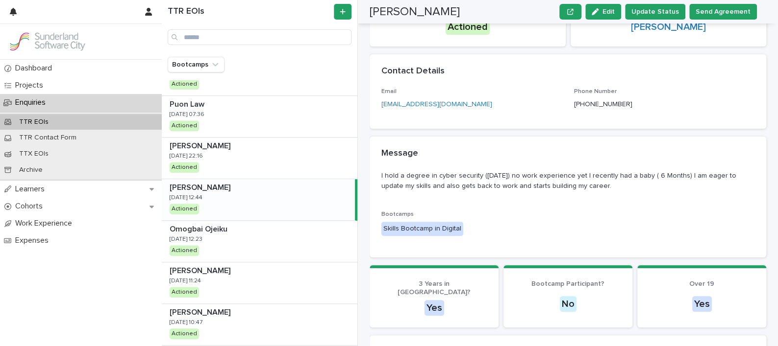
scroll to position [81, 0]
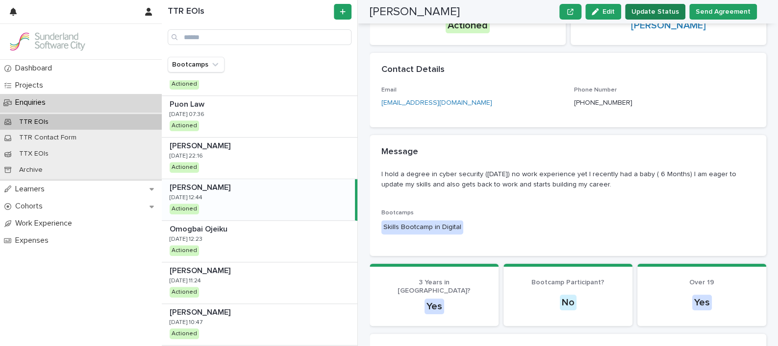
click at [661, 16] on span "Update Status" at bounding box center [655, 12] width 48 height 10
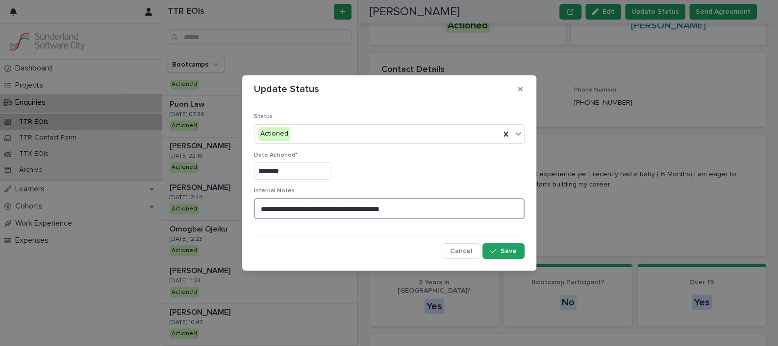
click at [445, 207] on textarea "**********" at bounding box center [389, 208] width 270 height 21
click at [513, 132] on icon at bounding box center [518, 134] width 10 height 10
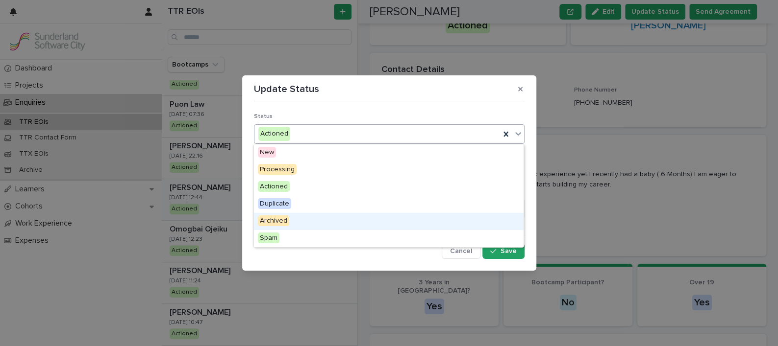
click at [306, 223] on div "Archived" at bounding box center [388, 221] width 269 height 17
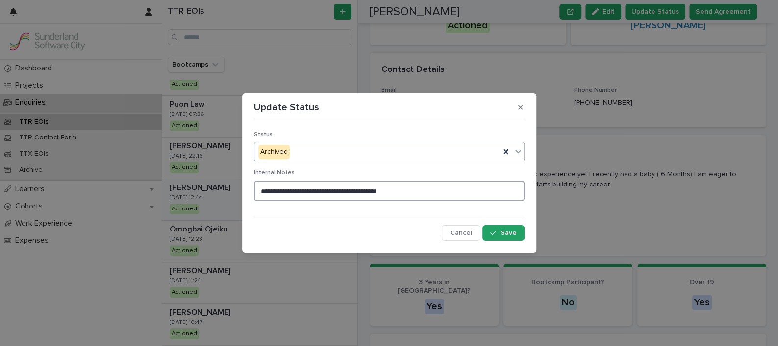
click at [429, 193] on textarea "**********" at bounding box center [389, 191] width 270 height 21
type textarea "**********"
click at [516, 148] on icon at bounding box center [518, 151] width 10 height 10
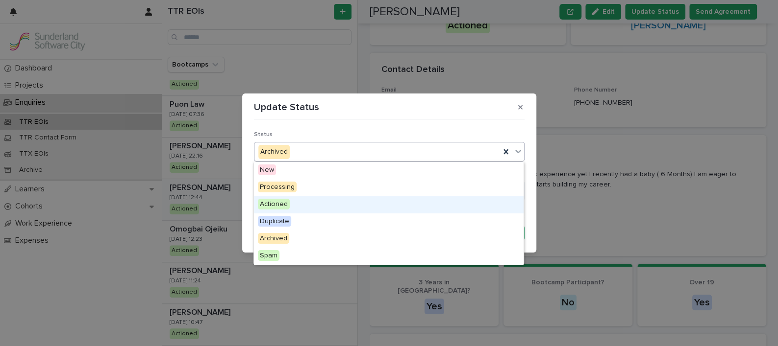
click at [275, 204] on span "Actioned" at bounding box center [274, 204] width 32 height 11
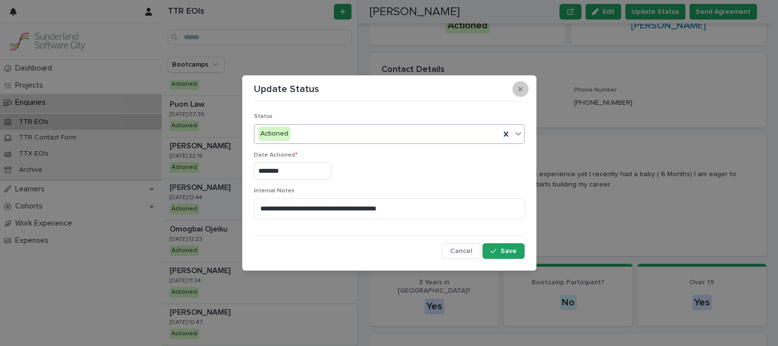
click at [521, 89] on icon "button" at bounding box center [520, 89] width 4 height 7
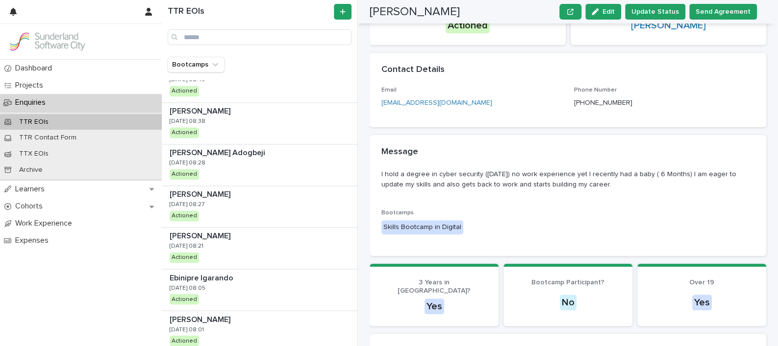
scroll to position [1012, 0]
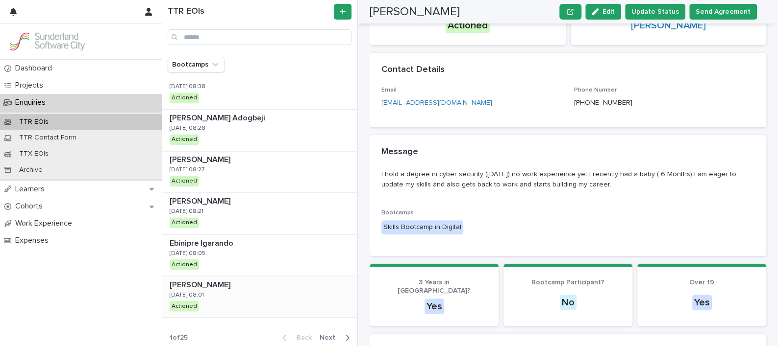
click at [225, 293] on div "Mercy Bewin Mercy Bewin 26/8/2025 08:01 Actioned" at bounding box center [259, 296] width 195 height 41
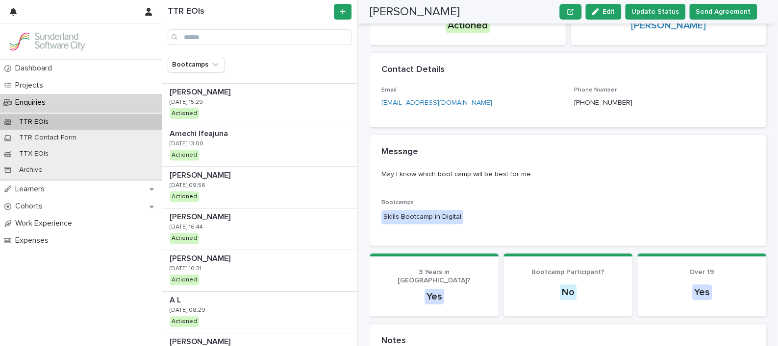
scroll to position [82, 0]
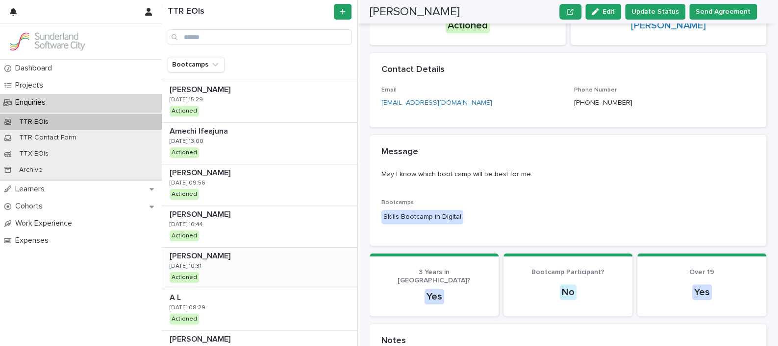
click at [237, 258] on p at bounding box center [262, 256] width 184 height 9
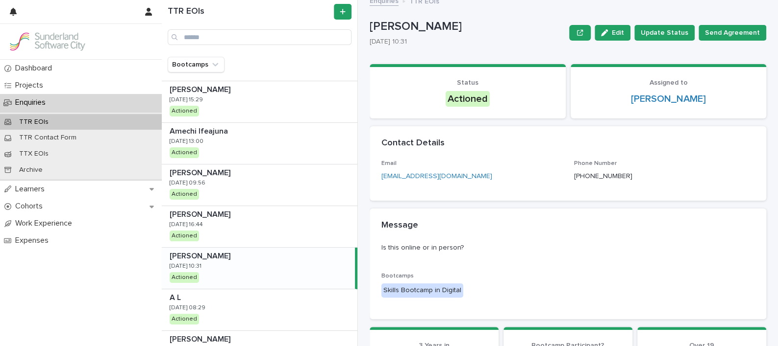
scroll to position [6, 0]
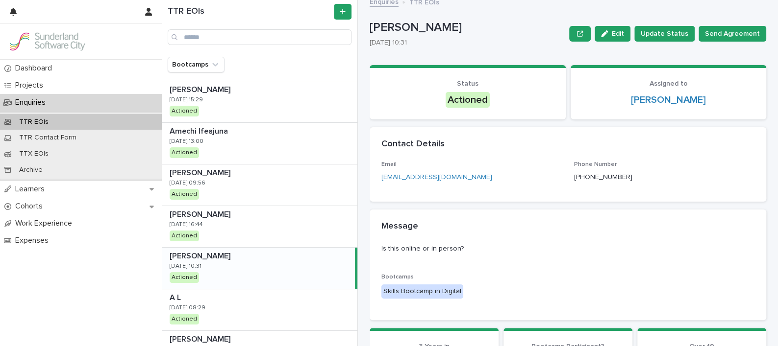
click at [243, 270] on div "Hana Elhamruni Hana Elhamruni 9/9/2025 10:31 Actioned" at bounding box center [258, 268] width 193 height 41
drag, startPoint x: 478, startPoint y: 175, endPoint x: 381, endPoint y: 177, distance: 97.0
click at [381, 177] on div "bliss100x100@gmail.com" at bounding box center [471, 177] width 181 height 10
drag, startPoint x: 381, startPoint y: 177, endPoint x: 397, endPoint y: 177, distance: 16.2
drag, startPoint x: 455, startPoint y: 26, endPoint x: 369, endPoint y: 24, distance: 85.8
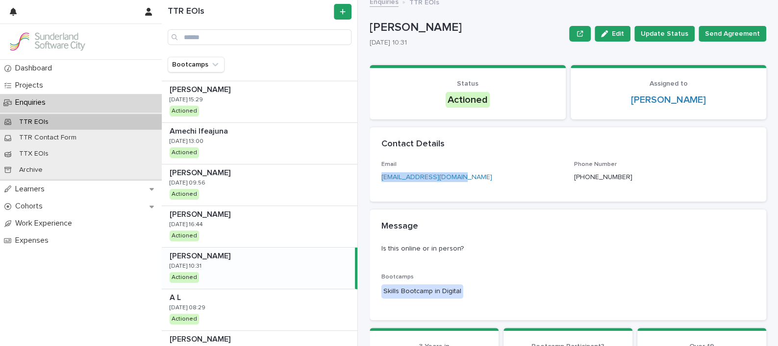
click at [369, 24] on p "[PERSON_NAME]" at bounding box center [466, 28] width 195 height 14
copy p "[PERSON_NAME]"
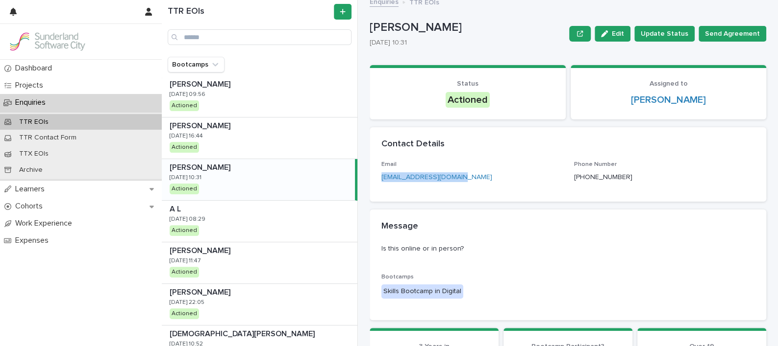
scroll to position [173, 0]
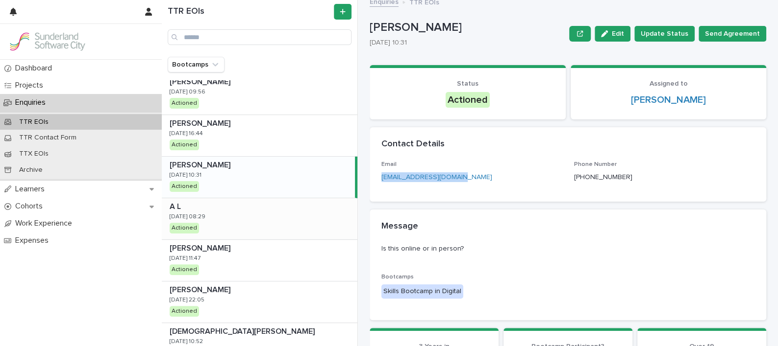
click at [250, 221] on div "A L A L 5/9/2025 08:29 Actioned" at bounding box center [259, 218] width 195 height 41
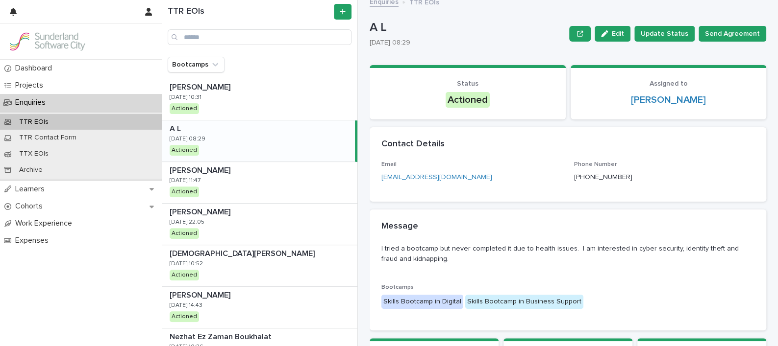
scroll to position [253, 0]
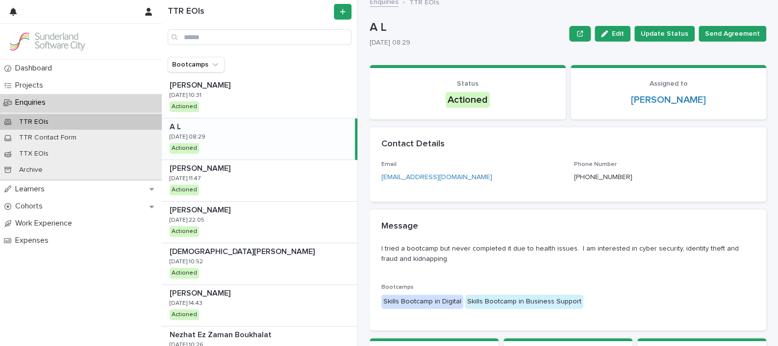
drag, startPoint x: 359, startPoint y: 171, endPoint x: 356, endPoint y: 180, distance: 9.2
click at [356, 180] on div "TTR EOIs Bootcamps [PERSON_NAME] [PERSON_NAME] [DATE] 08:04 Actioned [PERSON_NA…" at bounding box center [470, 173] width 616 height 346
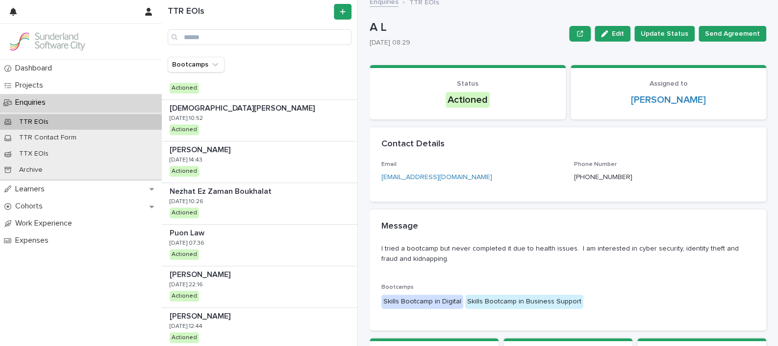
scroll to position [413, 0]
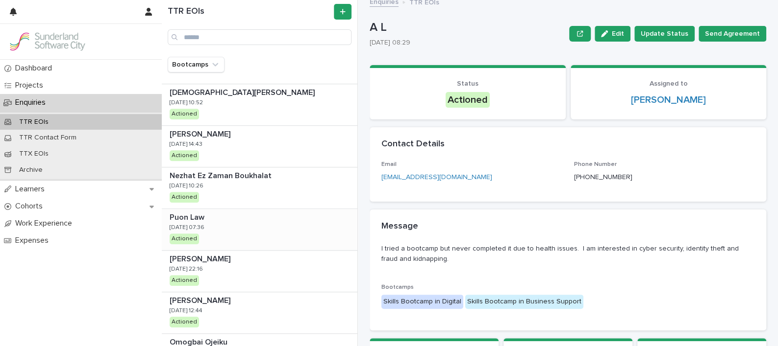
click at [249, 221] on div "Puon Law Puon Law 27/8/2025 07:36 Actioned" at bounding box center [259, 229] width 195 height 41
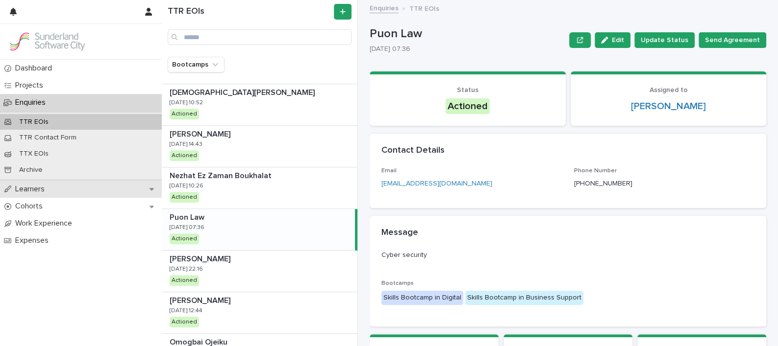
click at [148, 188] on div "Learners" at bounding box center [81, 189] width 162 height 17
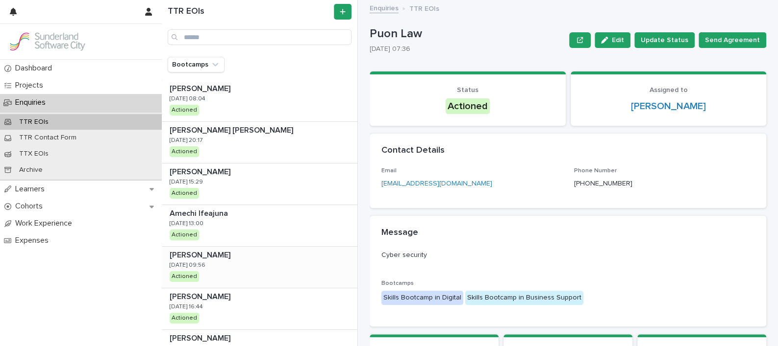
click at [241, 257] on p at bounding box center [262, 255] width 184 height 9
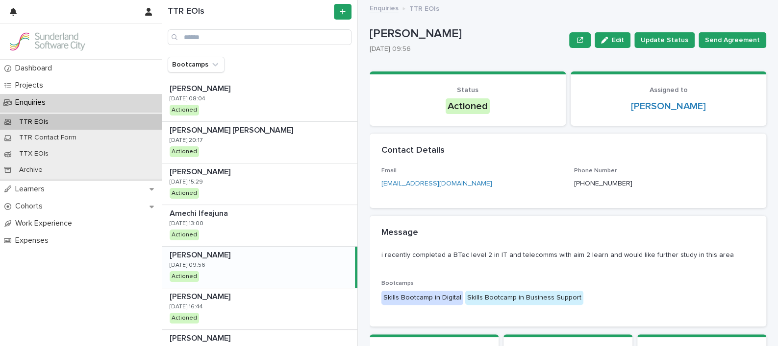
click at [233, 257] on p at bounding box center [260, 255] width 181 height 9
click at [235, 223] on div "Amechi Ifeajuna Amechi Ifeajuna 10/9/2025 13:00 Actioned" at bounding box center [259, 225] width 195 height 41
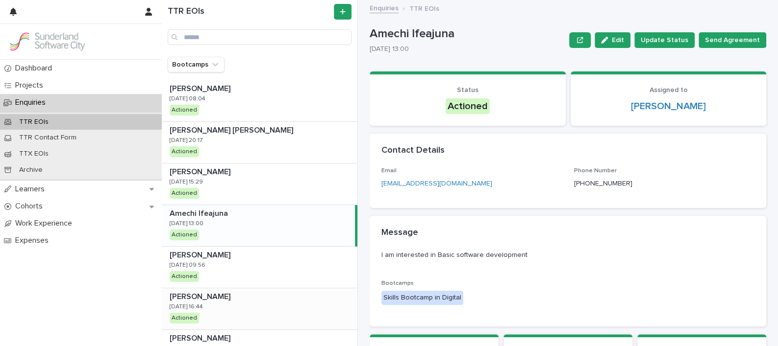
click at [229, 298] on p at bounding box center [262, 297] width 184 height 9
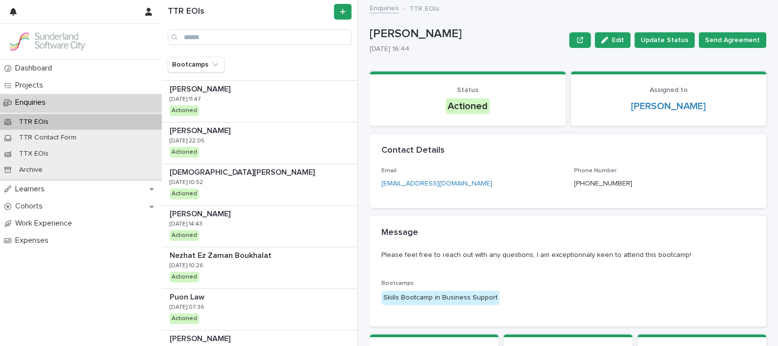
scroll to position [352, 0]
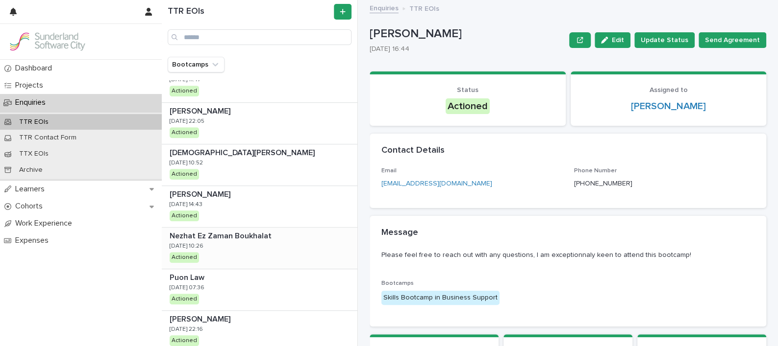
click at [236, 244] on div "Nezhat Ez Zaman Boukhalat Nezhat Ez Zaman Boukhalat 27/8/2025 10:26 Actioned" at bounding box center [259, 248] width 195 height 41
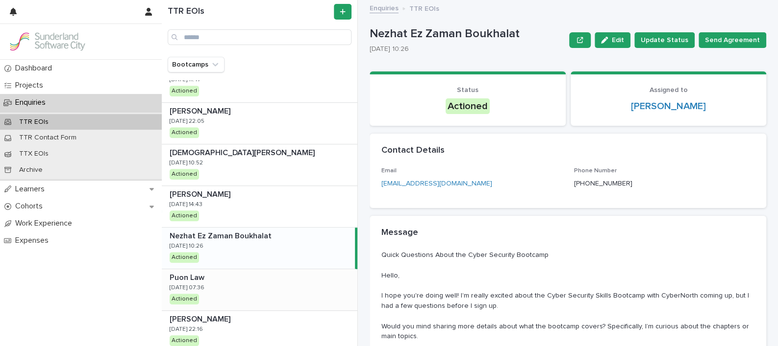
click at [246, 285] on div "Puon Law Puon Law 27/8/2025 07:36 Actioned" at bounding box center [259, 289] width 195 height 41
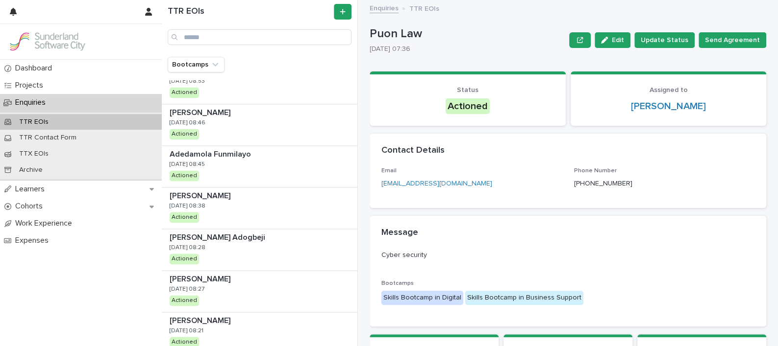
scroll to position [897, 0]
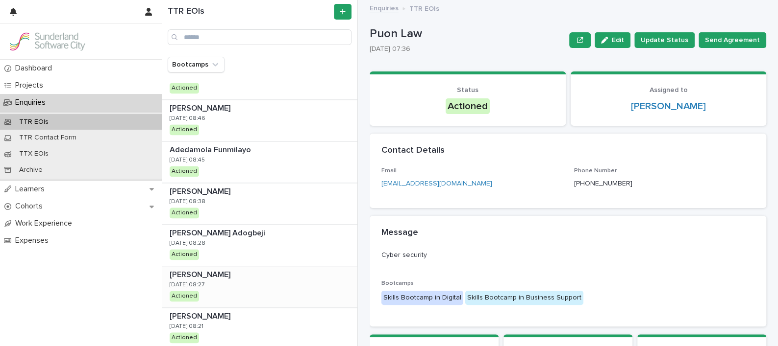
click at [247, 271] on p at bounding box center [262, 274] width 184 height 9
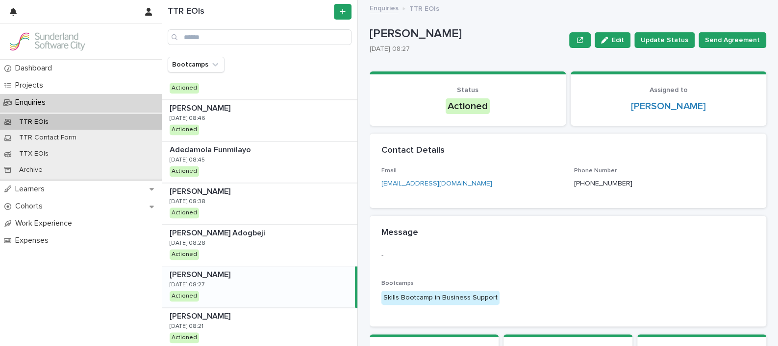
click at [292, 288] on div "[PERSON_NAME] [PERSON_NAME] [DATE] 08:27 Actioned" at bounding box center [258, 287] width 193 height 41
click at [189, 280] on div "[DATE] 08:27" at bounding box center [187, 284] width 35 height 9
click at [617, 40] on span "Edit" at bounding box center [617, 40] width 12 height 7
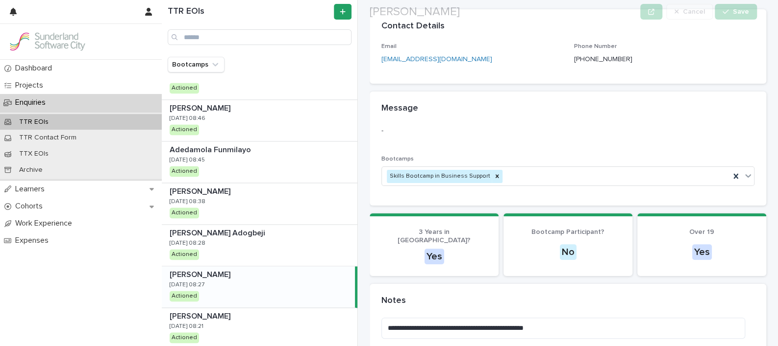
scroll to position [125, 0]
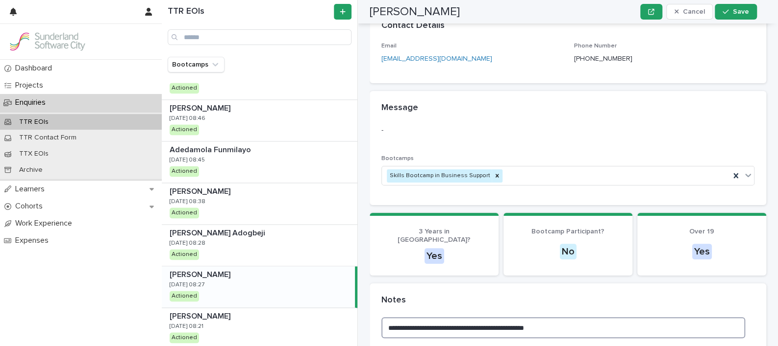
click at [592, 317] on textarea "**********" at bounding box center [563, 327] width 364 height 21
type textarea "**********"
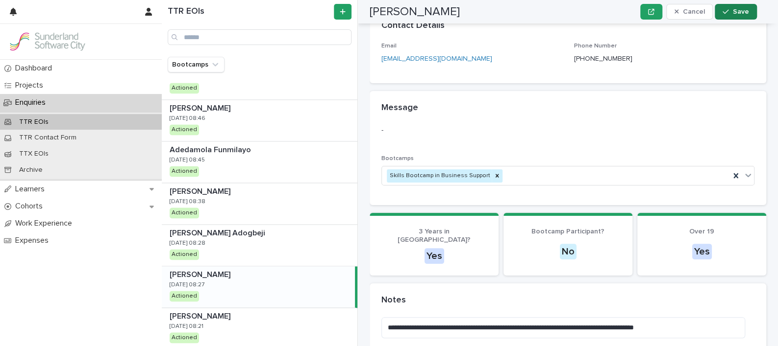
click at [747, 4] on button "Save" at bounding box center [735, 12] width 42 height 16
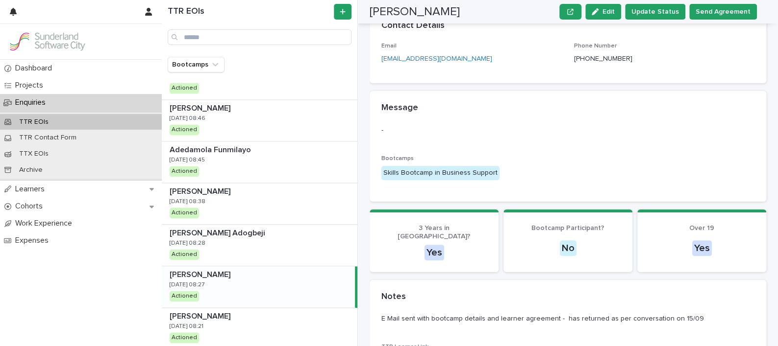
scroll to position [69, 0]
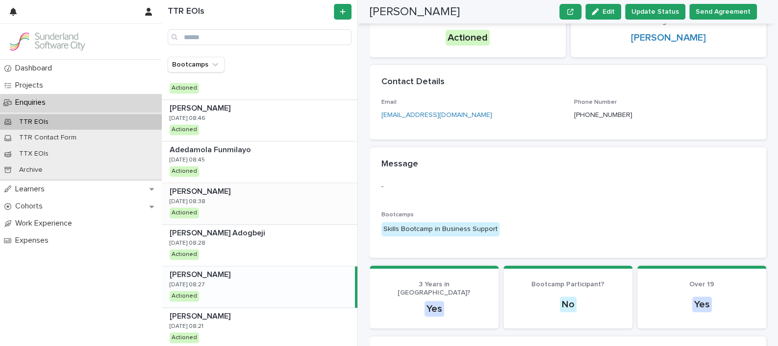
click at [248, 201] on div "[PERSON_NAME] [PERSON_NAME] [DATE] 08:38 Actioned" at bounding box center [259, 203] width 195 height 41
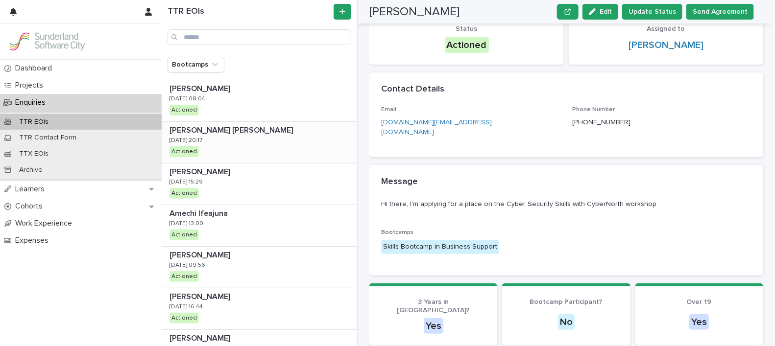
click at [249, 143] on div "AYODEJI MOSES ROTIMI AYODEJI MOSES ROTIMI 10/9/2025 20:17 Actioned" at bounding box center [259, 142] width 195 height 41
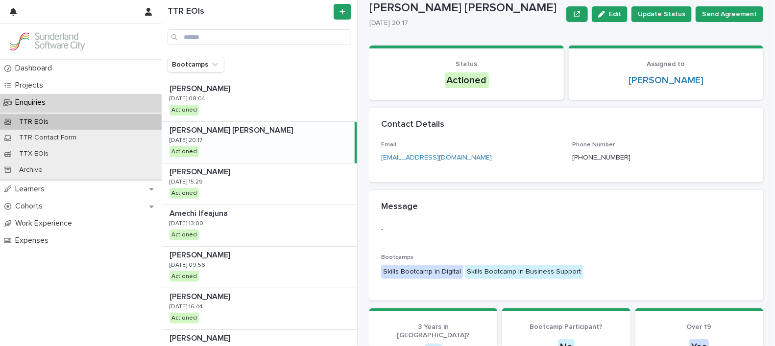
scroll to position [26, 0]
click at [278, 141] on div "AYODEJI MOSES ROTIMI AYODEJI MOSES ROTIMI 10/9/2025 20:17 Actioned" at bounding box center [258, 142] width 193 height 41
click at [254, 182] on div "[PERSON_NAME] [PERSON_NAME] [DATE] 15:29 Actioned" at bounding box center [259, 184] width 195 height 41
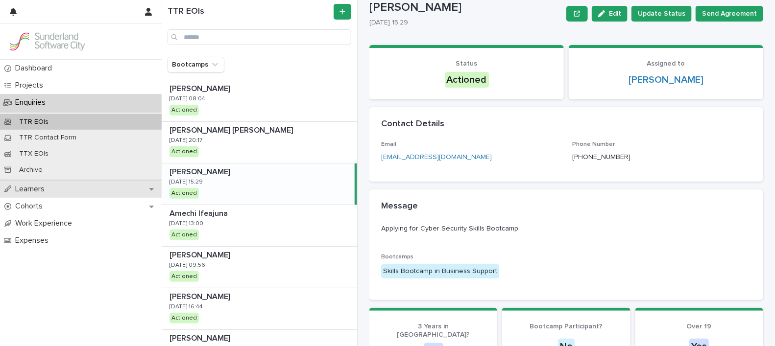
click at [40, 191] on p "Learners" at bounding box center [31, 189] width 41 height 9
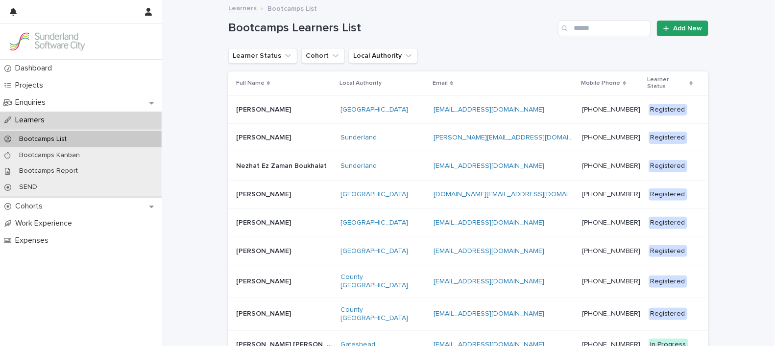
click at [265, 96] on td "Callum Curley Callum Curley" at bounding box center [282, 110] width 108 height 28
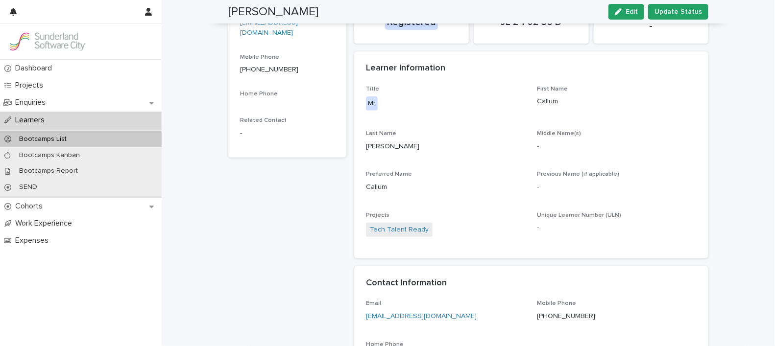
scroll to position [16, 0]
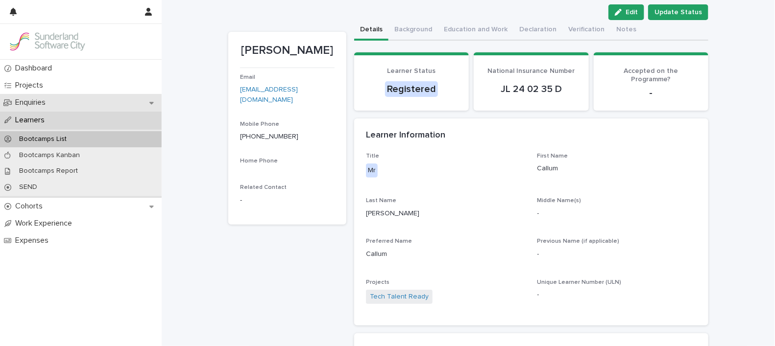
click at [43, 103] on p "Enquiries" at bounding box center [32, 102] width 42 height 9
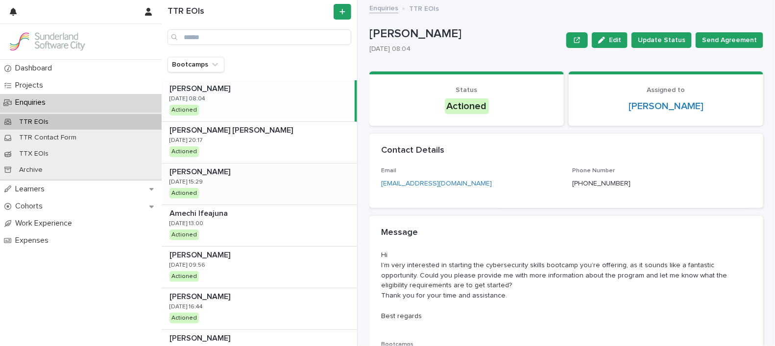
click at [234, 177] on div "[PERSON_NAME] [PERSON_NAME] [DATE] 15:29 Actioned" at bounding box center [259, 184] width 195 height 41
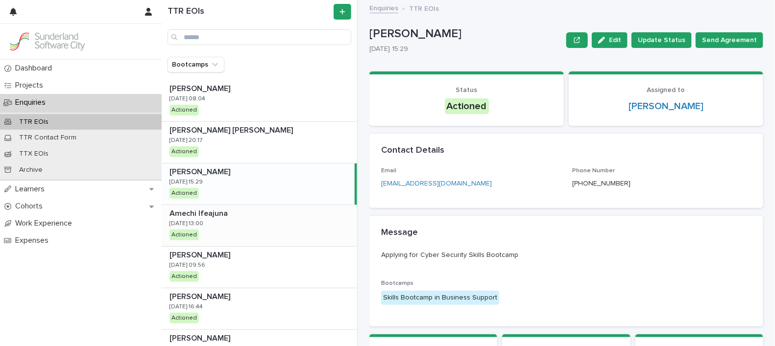
click at [224, 216] on p "Amechi Ifeajuna" at bounding box center [200, 212] width 60 height 11
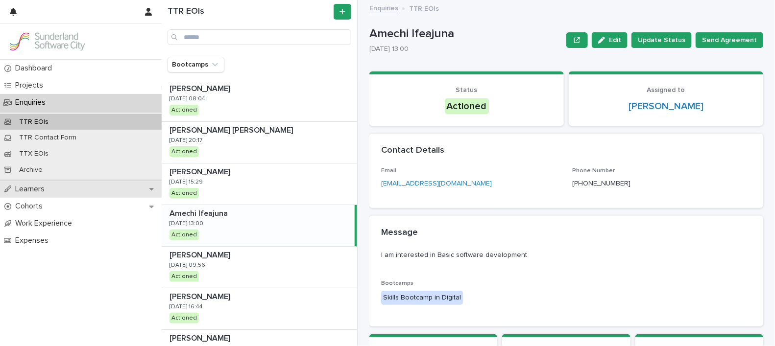
click at [30, 188] on p "Learners" at bounding box center [31, 189] width 41 height 9
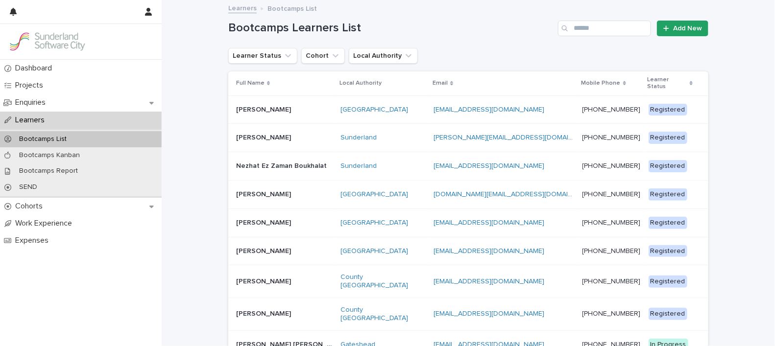
click at [48, 123] on p "Learners" at bounding box center [31, 120] width 41 height 9
click at [41, 100] on p "Enquiries" at bounding box center [32, 102] width 42 height 9
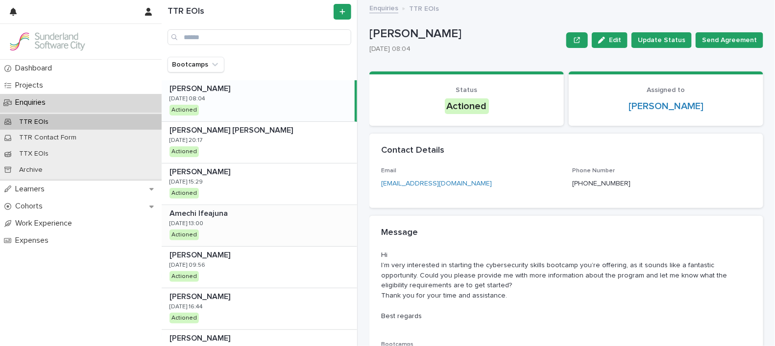
click at [227, 220] on div "Amechi Ifeajuna Amechi Ifeajuna 10/9/2025 13:00 Actioned" at bounding box center [259, 225] width 195 height 41
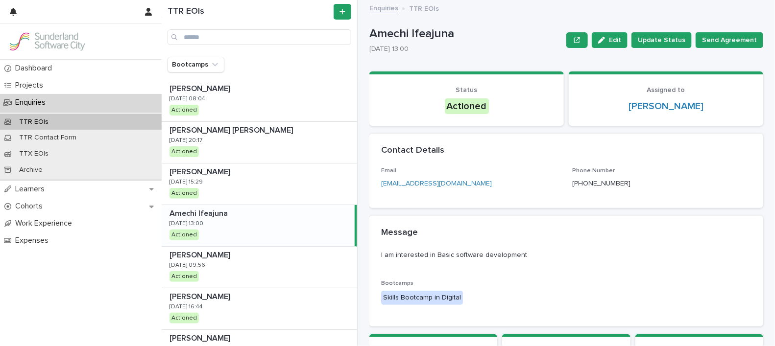
click at [227, 220] on div "Amechi Ifeajuna Amechi Ifeajuna 10/9/2025 13:00 Actioned" at bounding box center [258, 225] width 193 height 41
click at [229, 221] on div "Amechi Ifeajuna Amechi Ifeajuna 10/9/2025 13:00 Actioned" at bounding box center [258, 225] width 193 height 41
click at [243, 131] on p "[PERSON_NAME] [PERSON_NAME]" at bounding box center [232, 129] width 125 height 11
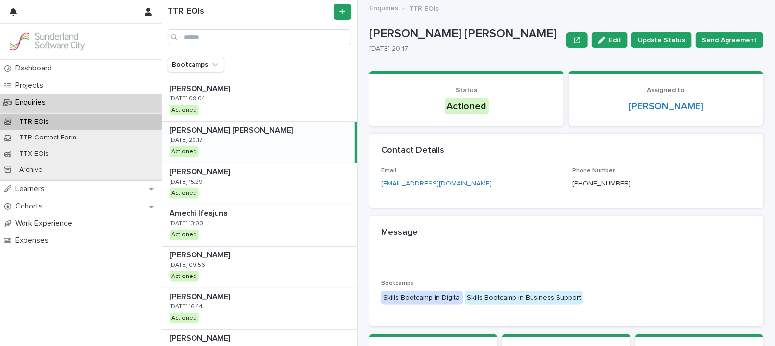
click at [244, 131] on p "[PERSON_NAME] [PERSON_NAME]" at bounding box center [232, 129] width 125 height 11
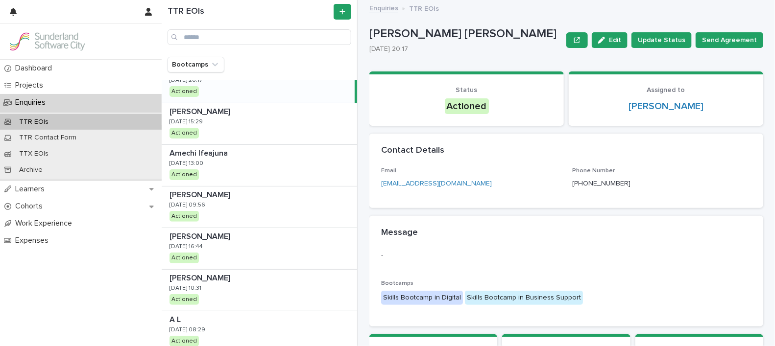
scroll to position [59, 0]
click at [240, 209] on div "C smith C smith 10/9/2025 09:56 Actioned" at bounding box center [259, 208] width 195 height 41
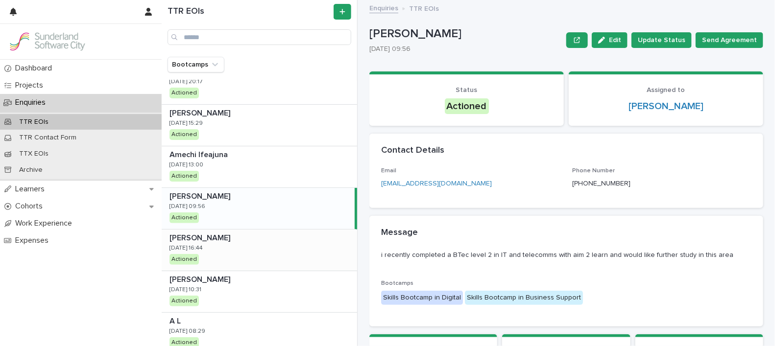
click at [253, 244] on div "Adam Lenahan Adam Lenahan 9/9/2025 16:44 Actioned" at bounding box center [259, 250] width 195 height 41
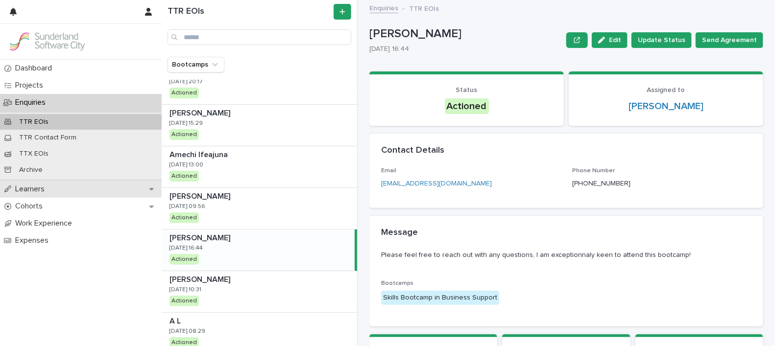
click at [55, 184] on div "Learners" at bounding box center [81, 189] width 162 height 17
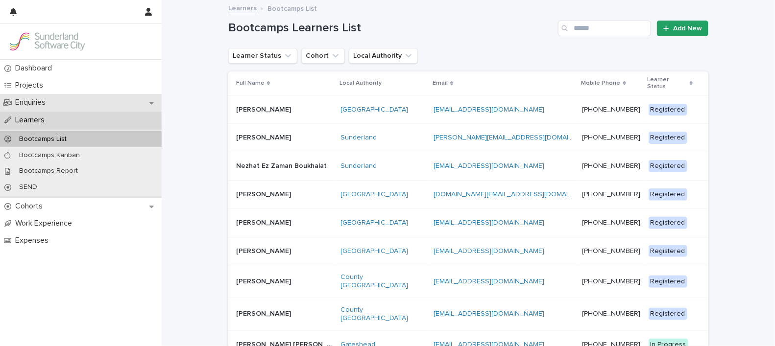
click at [42, 99] on p "Enquiries" at bounding box center [32, 102] width 42 height 9
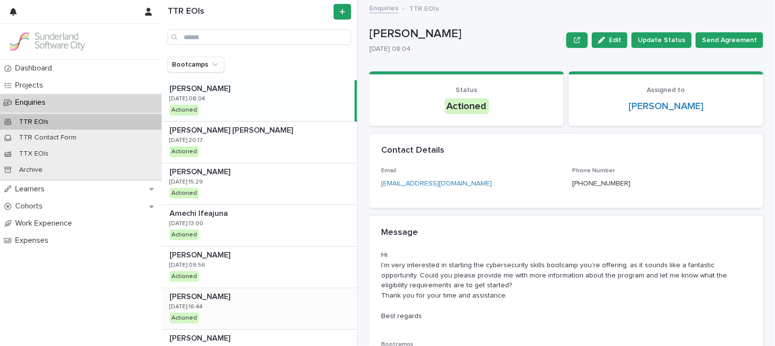
click at [203, 305] on p "[DATE] 16:44" at bounding box center [186, 307] width 33 height 7
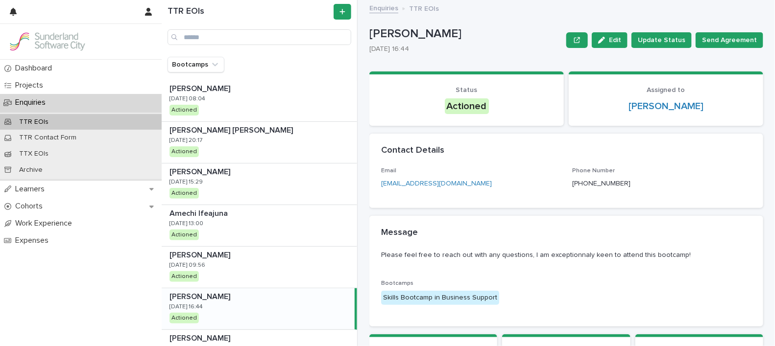
drag, startPoint x: 327, startPoint y: 332, endPoint x: 298, endPoint y: 302, distance: 41.2
click at [327, 332] on div "Hana Elhamruni Hana Elhamruni 9/9/2025 10:31 Actioned" at bounding box center [259, 350] width 195 height 41
click at [286, 294] on p at bounding box center [262, 297] width 184 height 9
click at [610, 43] on span "Edit" at bounding box center [615, 40] width 12 height 7
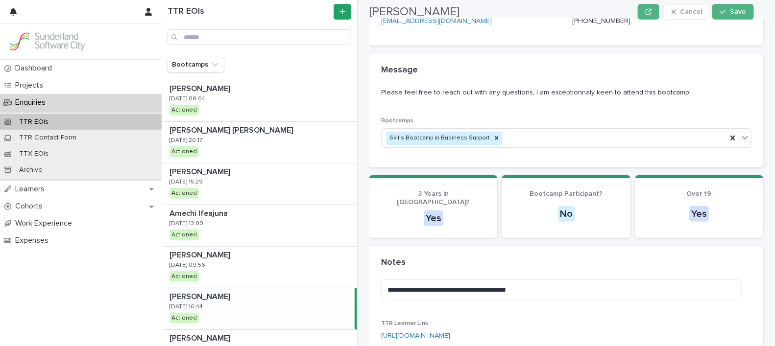
scroll to position [164, 0]
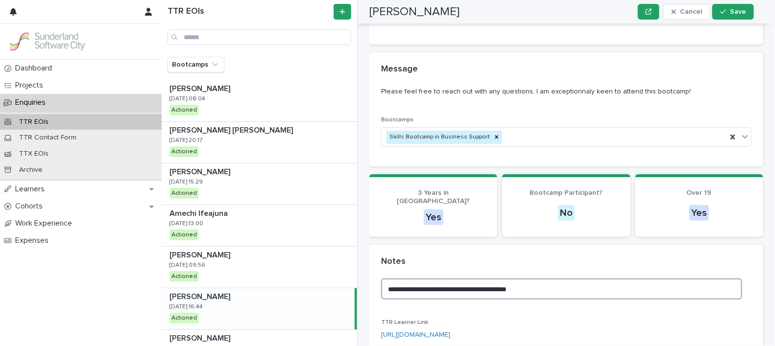
click at [549, 279] on textarea "**********" at bounding box center [561, 289] width 361 height 21
type textarea "**********"
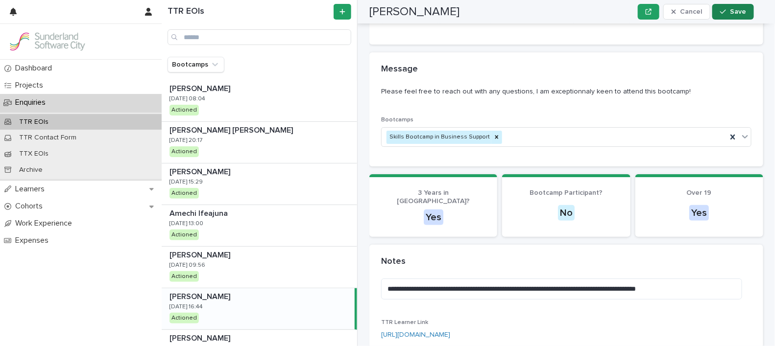
click at [732, 8] on span "Save" at bounding box center [738, 11] width 16 height 7
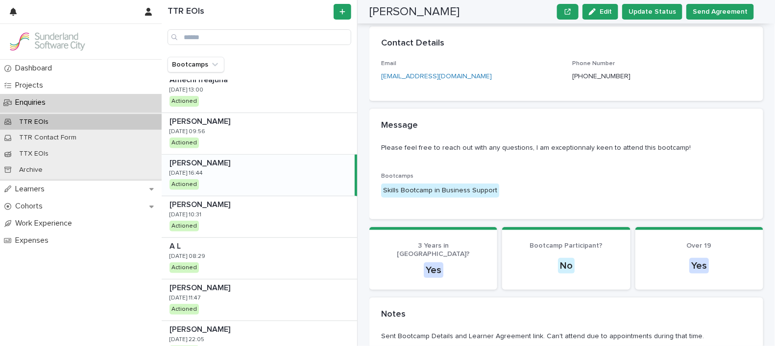
scroll to position [140, 0]
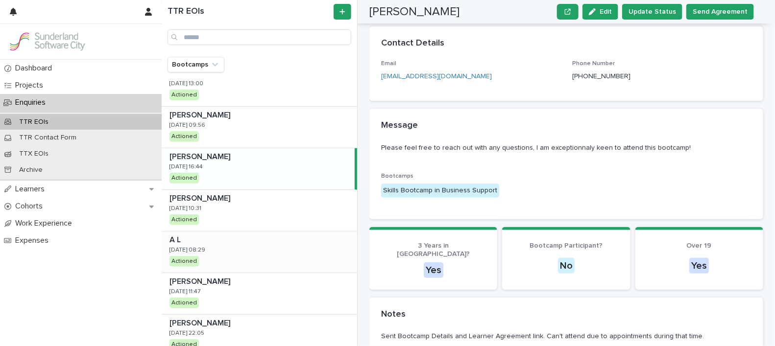
click at [214, 257] on div "A L A L 5/9/2025 08:29 Actioned" at bounding box center [259, 252] width 195 height 41
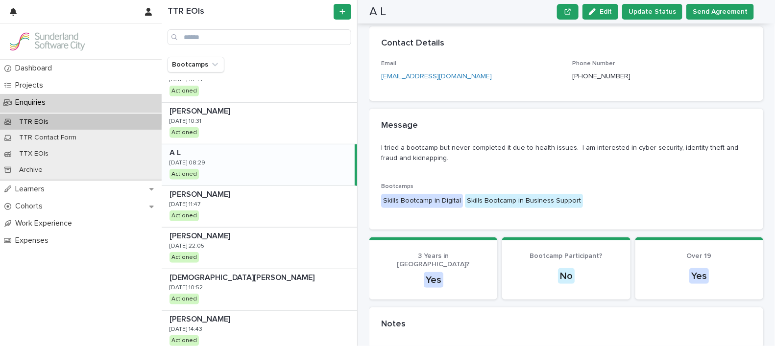
scroll to position [238, 0]
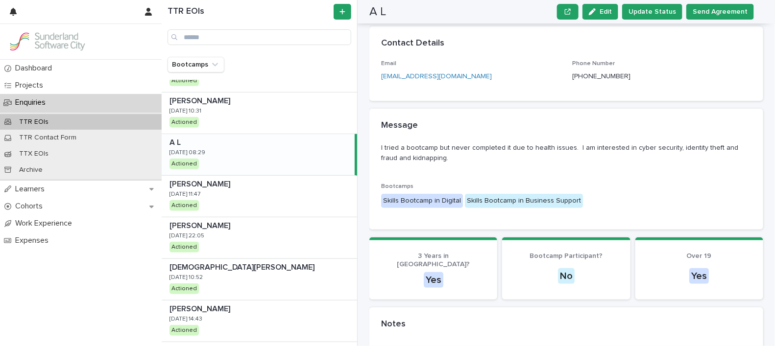
click at [289, 167] on div "A L A L 5/9/2025 08:29 Actioned" at bounding box center [258, 154] width 193 height 41
click at [612, 9] on span "Edit" at bounding box center [606, 11] width 12 height 7
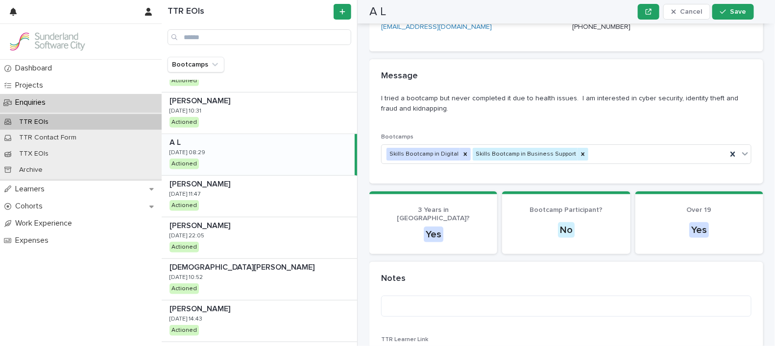
scroll to position [214, 0]
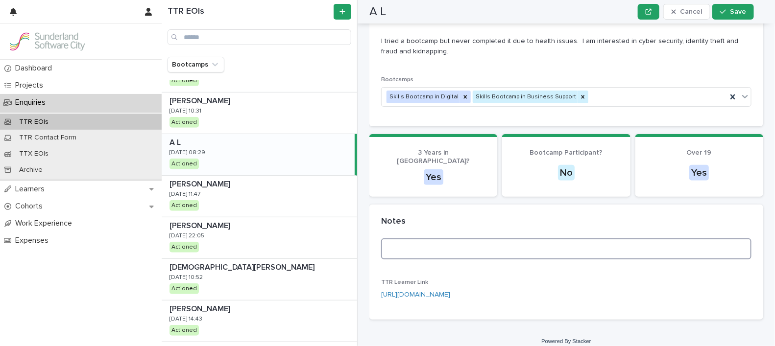
click at [528, 245] on textarea at bounding box center [566, 249] width 370 height 21
type textarea "**********"
click at [730, 15] on button "Save" at bounding box center [733, 12] width 42 height 16
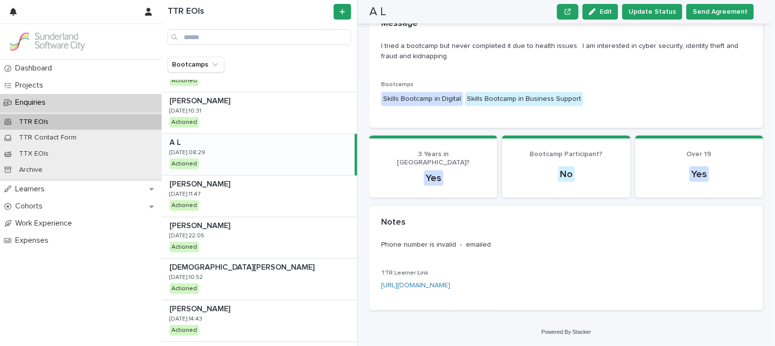
scroll to position [157, 0]
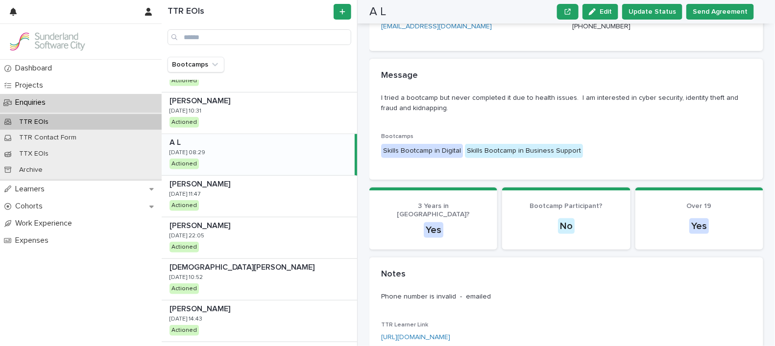
click at [730, 15] on span "Send Agreement" at bounding box center [720, 12] width 55 height 10
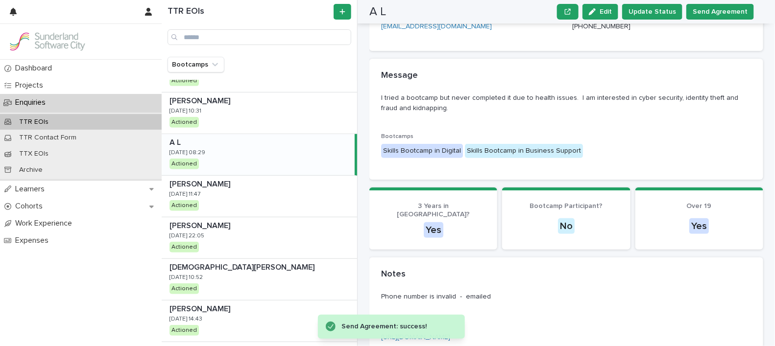
click at [730, 15] on span "Send Agreement" at bounding box center [720, 12] width 55 height 10
drag, startPoint x: 730, startPoint y: 15, endPoint x: 734, endPoint y: -4, distance: 19.0
click at [734, 0] on html "Dashboard Projects Enquiries TTR EOIs TTR Contact Form TTX EOIs Archive Learner…" at bounding box center [387, 173] width 775 height 346
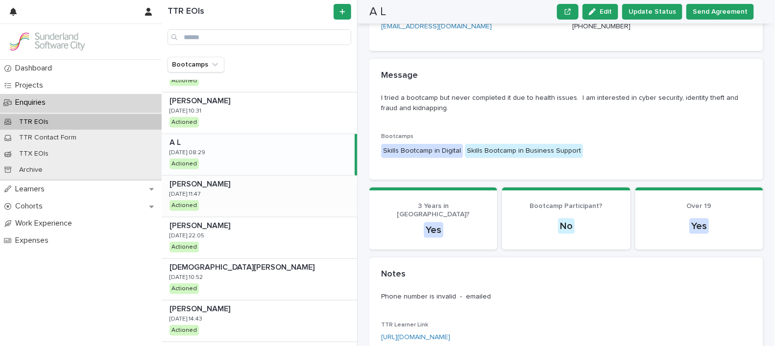
click at [247, 195] on div "Muhammad Talha Farooq Muhammad Talha Farooq 1/9/2025 11:47 Actioned" at bounding box center [259, 196] width 195 height 41
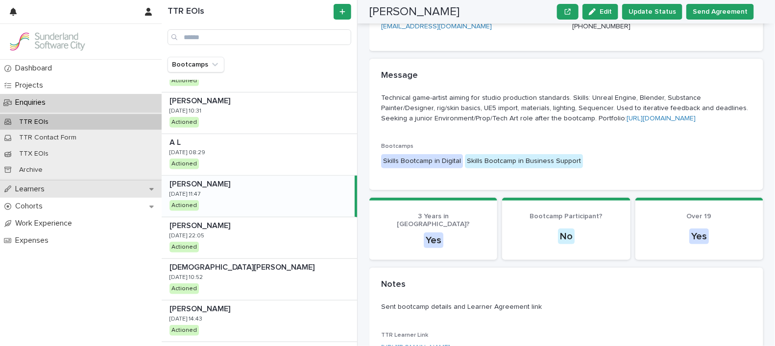
click at [59, 189] on div "Learners" at bounding box center [81, 189] width 162 height 17
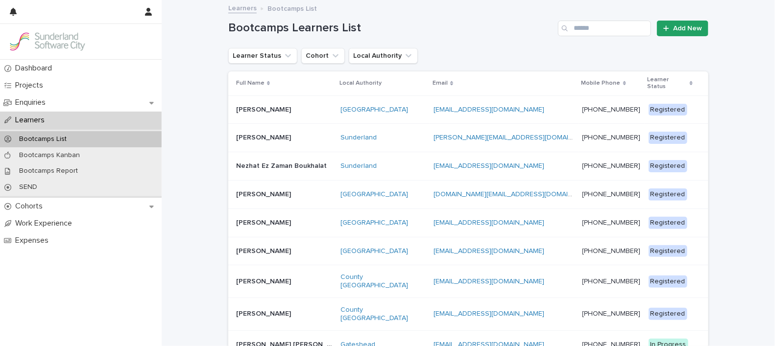
click at [45, 120] on p "Learners" at bounding box center [31, 120] width 41 height 9
click at [42, 104] on p "Enquiries" at bounding box center [32, 102] width 42 height 9
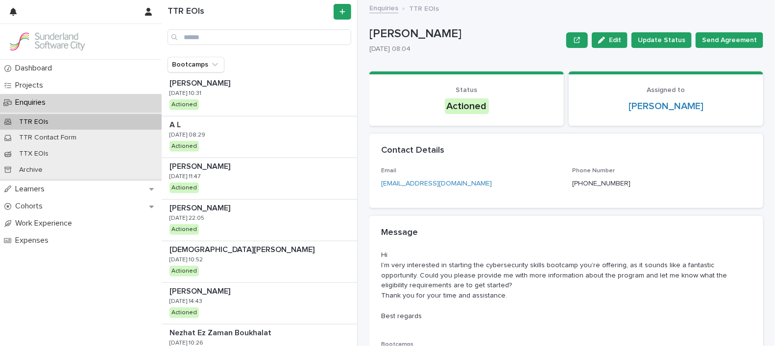
scroll to position [271, 0]
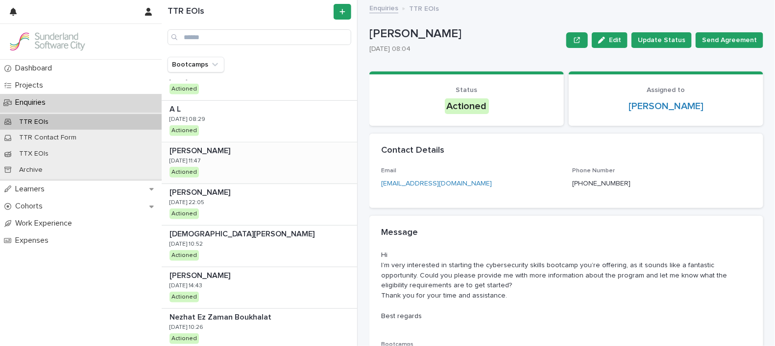
click at [228, 160] on div "Muhammad Talha Farooq Muhammad Talha Farooq 1/9/2025 11:47 Actioned" at bounding box center [259, 163] width 195 height 41
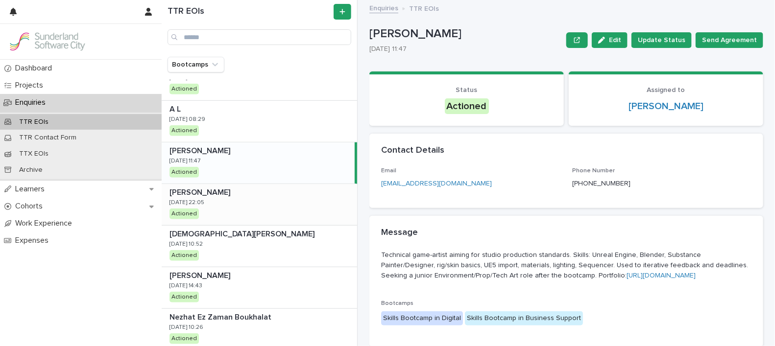
click at [252, 192] on p at bounding box center [262, 192] width 184 height 9
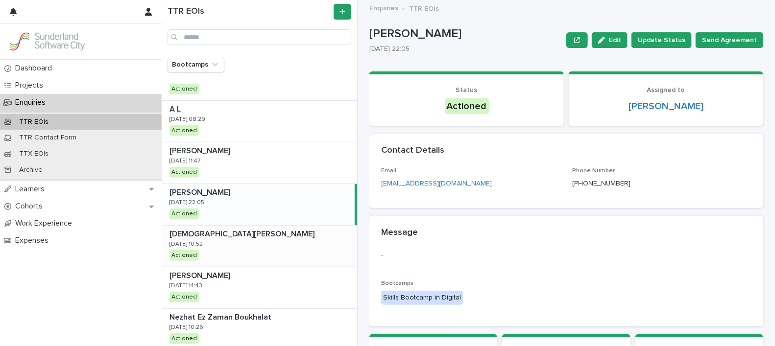
click at [252, 233] on p at bounding box center [262, 234] width 184 height 9
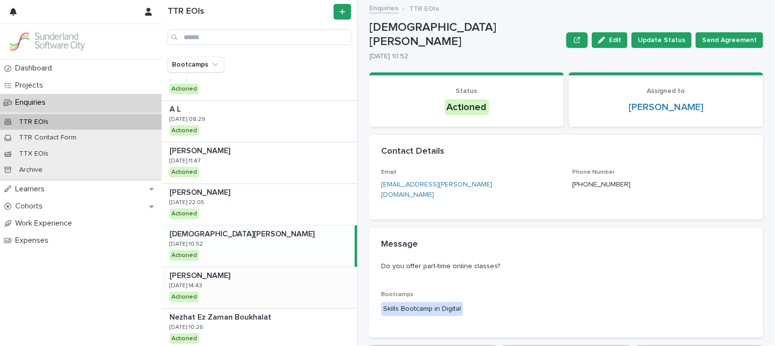
click at [261, 281] on div "Yevhen Danylov Yevhen Danylov 27/8/2025 14:43 Actioned" at bounding box center [259, 288] width 195 height 41
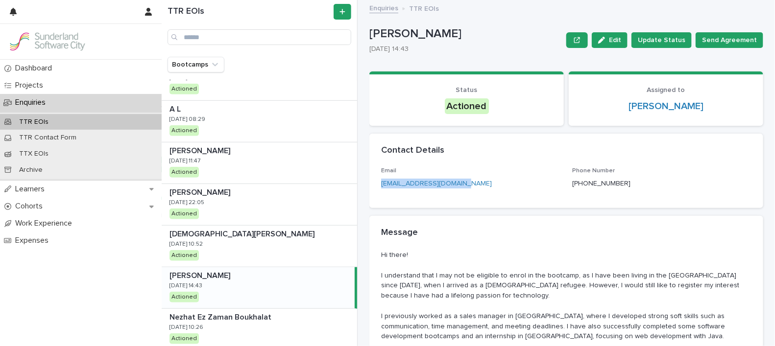
drag, startPoint x: 483, startPoint y: 177, endPoint x: 373, endPoint y: 185, distance: 109.5
click at [373, 185] on div "Email evgen.danilov@gmail.com Phone Number +447763878443" at bounding box center [566, 188] width 394 height 41
drag, startPoint x: 373, startPoint y: 185, endPoint x: 415, endPoint y: 179, distance: 42.0
click at [415, 179] on p "evgen.danilov@gmail.com" at bounding box center [436, 184] width 111 height 10
drag, startPoint x: 463, startPoint y: 30, endPoint x: 358, endPoint y: 35, distance: 105.5
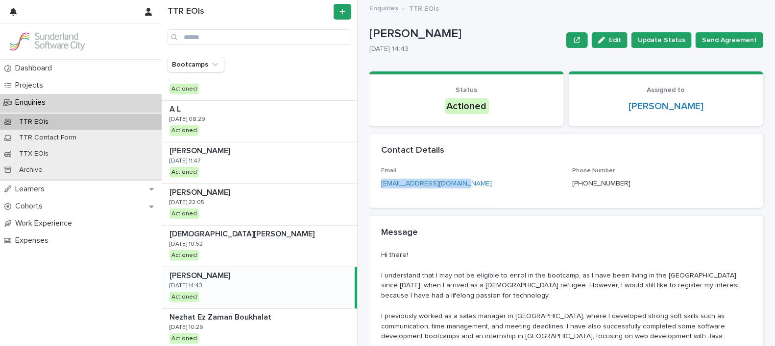
click at [358, 35] on div "TTR EOIs Bootcamps [PERSON_NAME] [PERSON_NAME] [DATE] 08:04 Actioned [PERSON_NA…" at bounding box center [468, 173] width 613 height 346
drag, startPoint x: 358, startPoint y: 35, endPoint x: 484, endPoint y: 40, distance: 125.5
click at [484, 40] on p "[PERSON_NAME]" at bounding box center [465, 34] width 193 height 14
click at [467, 29] on p "[PERSON_NAME]" at bounding box center [465, 34] width 193 height 14
drag, startPoint x: 453, startPoint y: 29, endPoint x: 368, endPoint y: 35, distance: 85.5
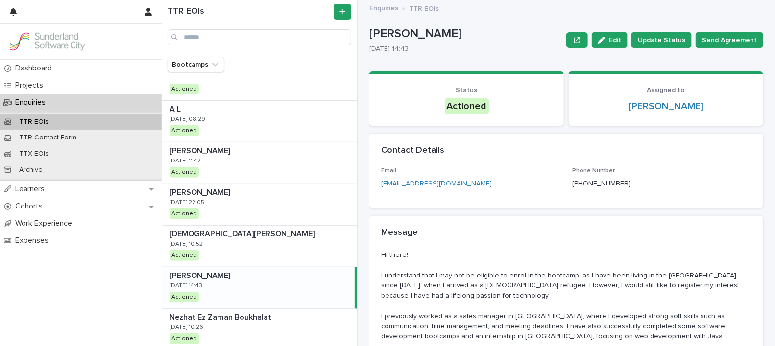
click at [368, 35] on div "TTR EOIs Bootcamps [PERSON_NAME] [PERSON_NAME] [DATE] 08:04 Actioned [PERSON_NA…" at bounding box center [468, 173] width 613 height 346
copy p "[PERSON_NAME]"
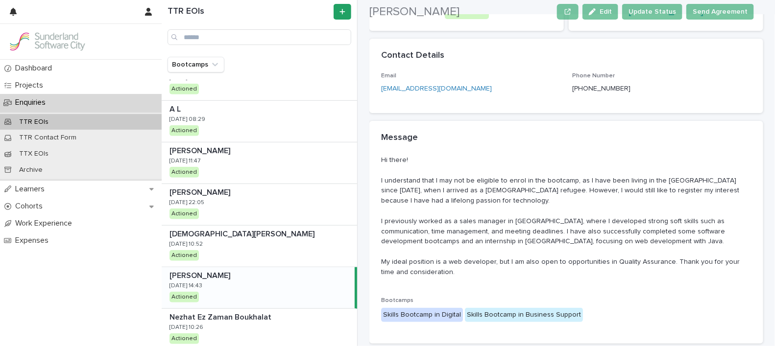
scroll to position [101, 0]
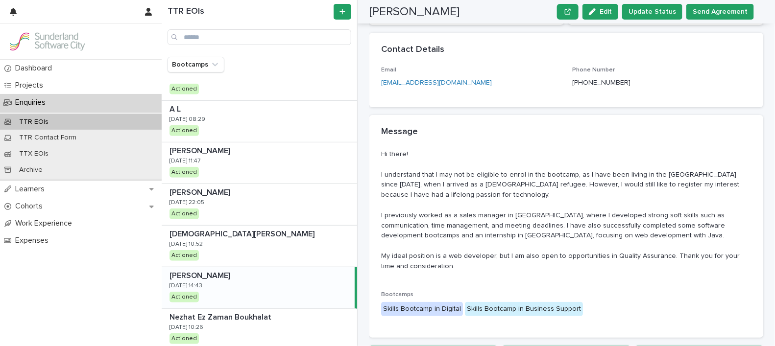
click at [288, 282] on div "Yevhen Danylov Yevhen Danylov 27/8/2025 14:43 Actioned" at bounding box center [258, 288] width 193 height 41
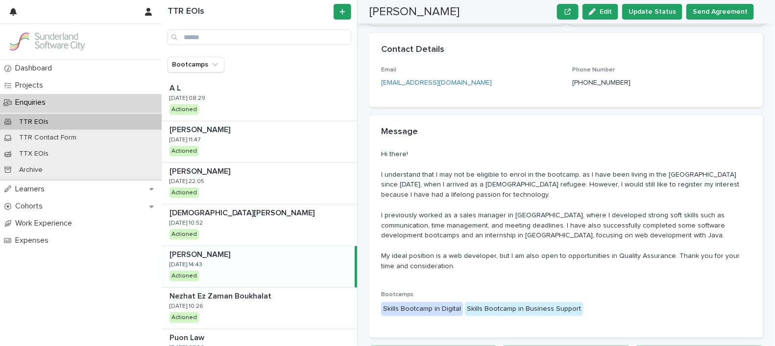
scroll to position [295, 0]
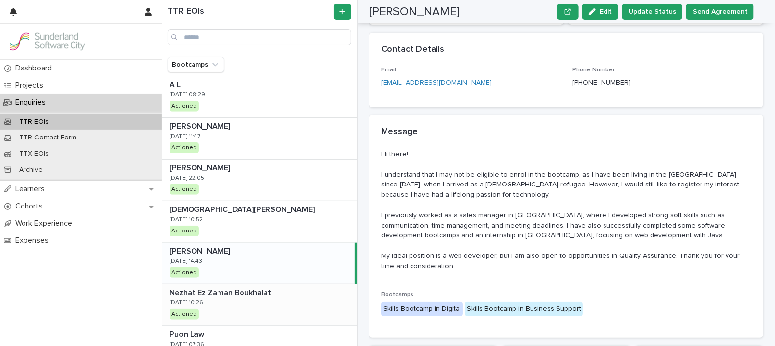
click at [272, 293] on p at bounding box center [262, 293] width 184 height 9
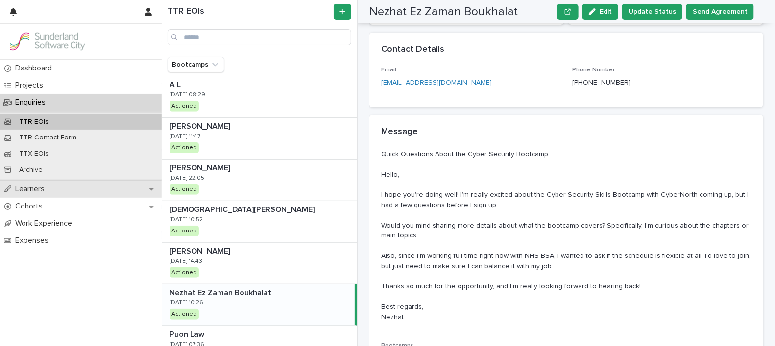
click at [42, 191] on p "Learners" at bounding box center [31, 189] width 41 height 9
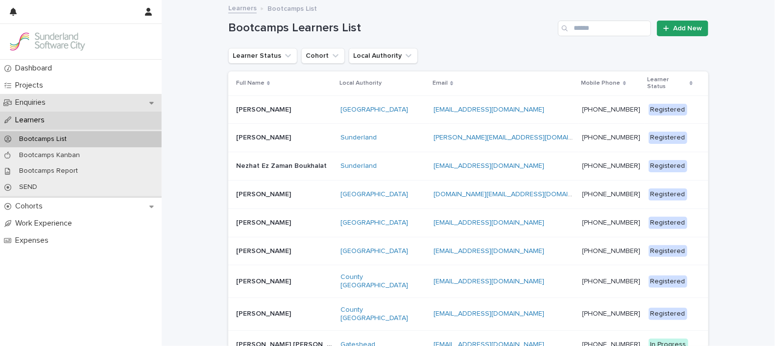
click at [67, 103] on div "Enquiries" at bounding box center [81, 102] width 162 height 17
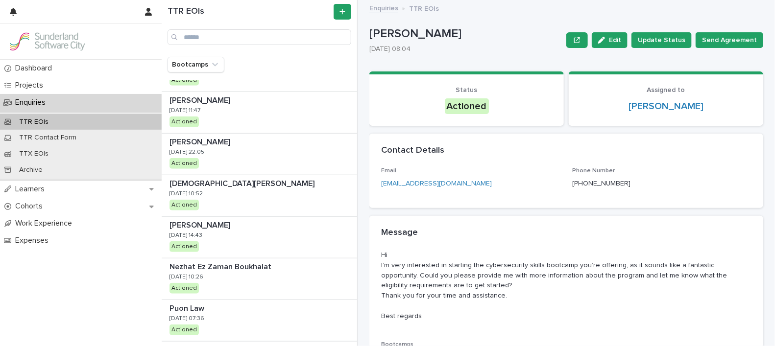
scroll to position [354, 0]
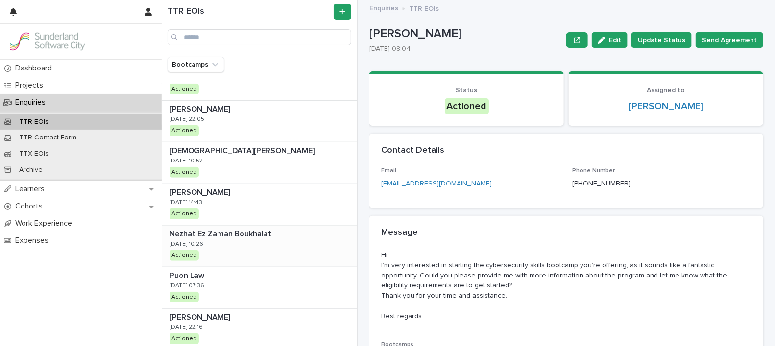
click at [270, 243] on div "Nezhat Ez Zaman Boukhalat Nezhat Ez Zaman Boukhalat 27/8/2025 10:26 Actioned" at bounding box center [259, 246] width 195 height 41
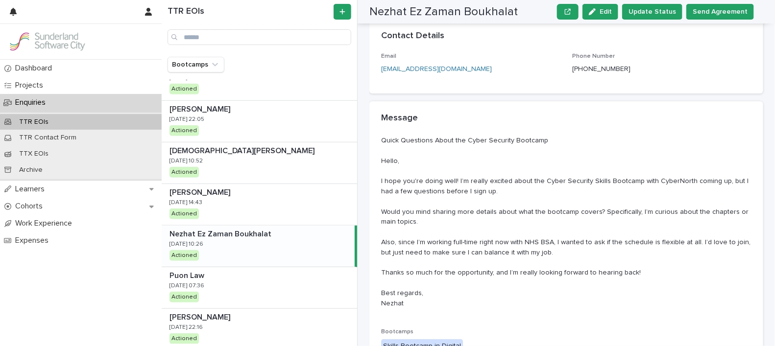
scroll to position [116, 0]
click at [260, 274] on p at bounding box center [262, 275] width 184 height 9
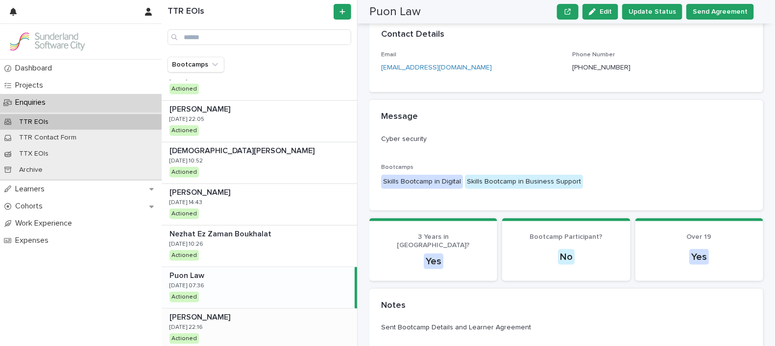
click at [247, 324] on div "Ibrahim Doumbia Ibrahim Doumbia 26/8/2025 22:16 Actioned" at bounding box center [259, 329] width 195 height 41
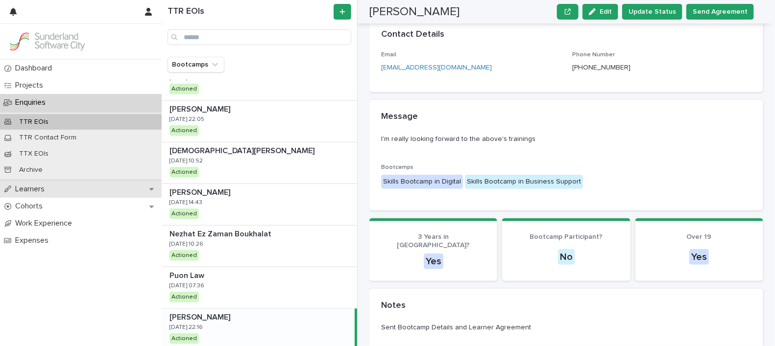
click at [61, 191] on div "Learners" at bounding box center [81, 189] width 162 height 17
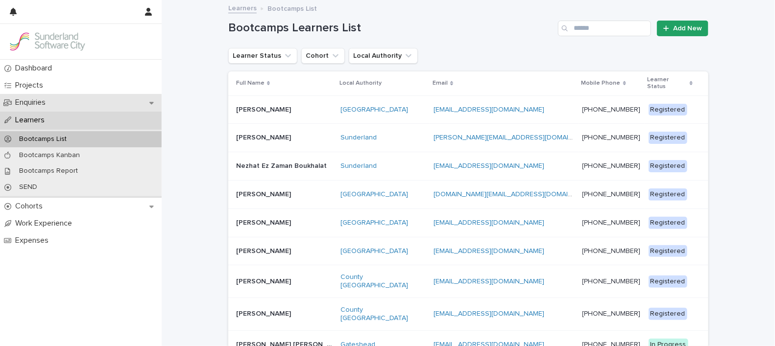
click at [40, 101] on p "Enquiries" at bounding box center [32, 102] width 42 height 9
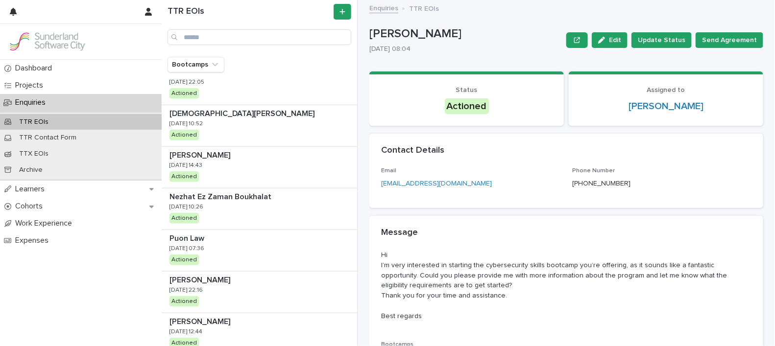
scroll to position [427, 0]
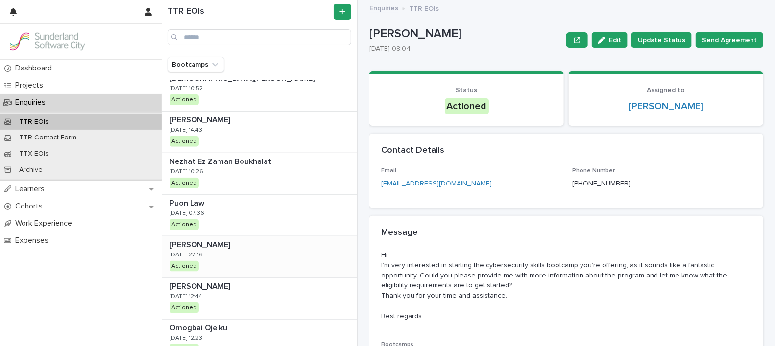
click at [229, 258] on div "Ibrahim Doumbia Ibrahim Doumbia 26/8/2025 22:16 Actioned" at bounding box center [259, 257] width 195 height 41
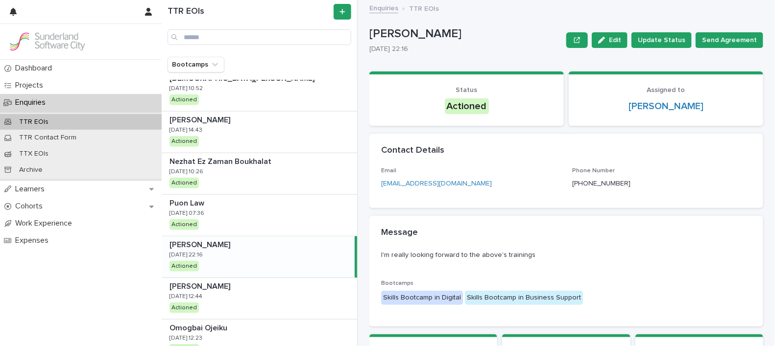
click at [282, 258] on div "Ibrahim Doumbia Ibrahim Doumbia 26/8/2025 22:16 Actioned" at bounding box center [258, 257] width 193 height 41
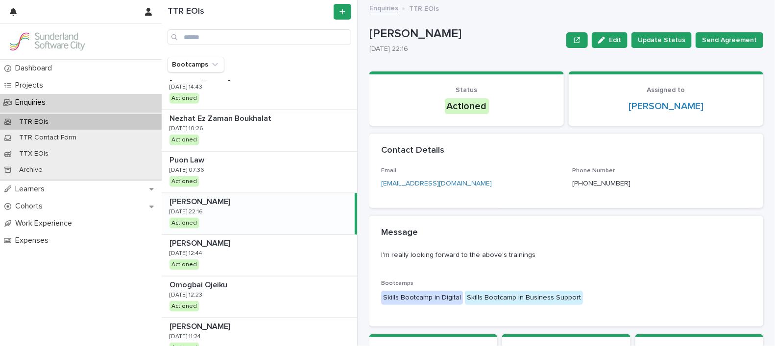
scroll to position [483, 0]
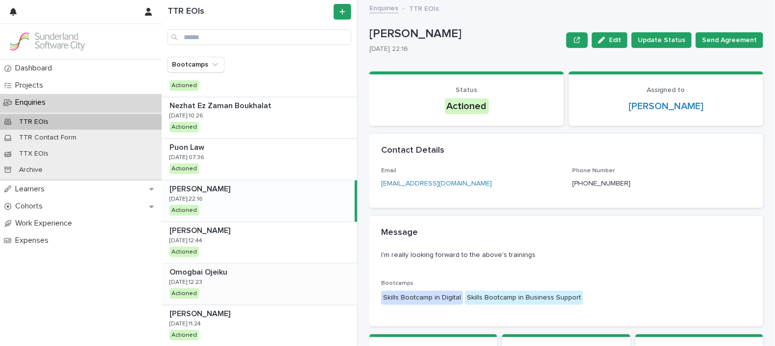
click at [262, 276] on div "Omogbai Ojeiku Omogbai Ojeiku 26/8/2025 12:23 Actioned" at bounding box center [259, 284] width 195 height 41
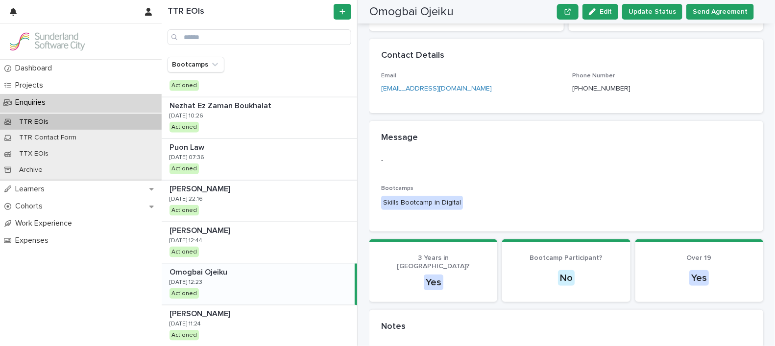
scroll to position [89, 0]
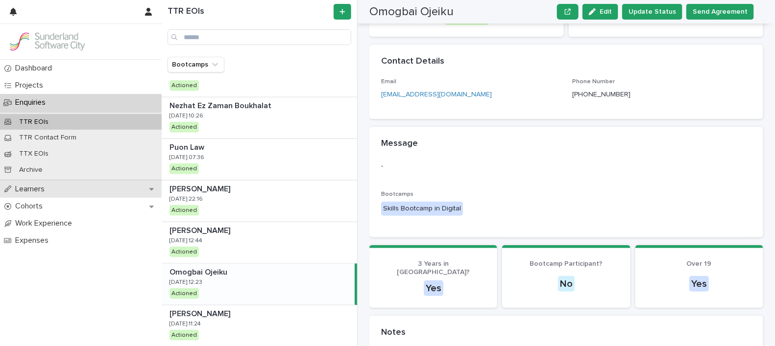
click at [38, 194] on div "Learners" at bounding box center [81, 189] width 162 height 17
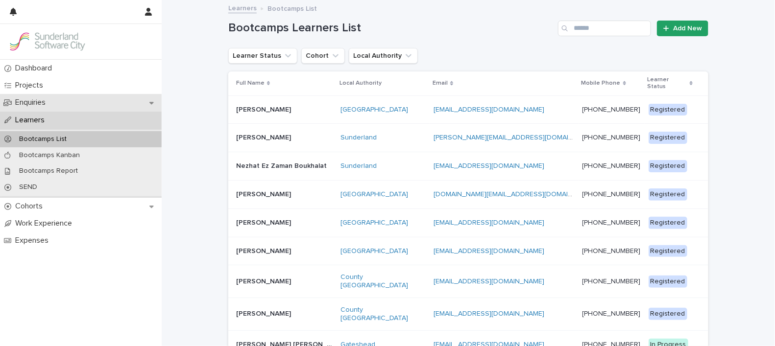
click at [45, 103] on p "Enquiries" at bounding box center [32, 102] width 42 height 9
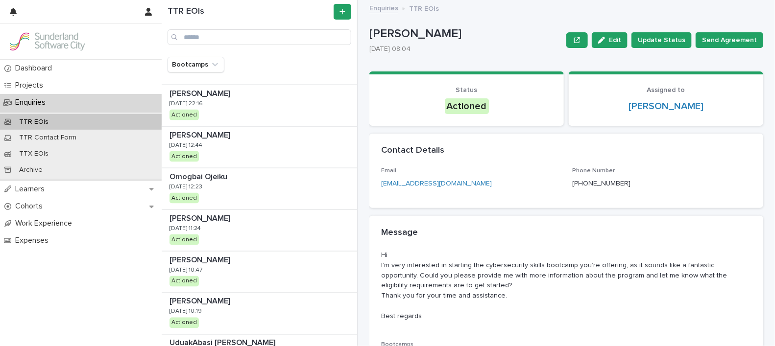
scroll to position [581, 0]
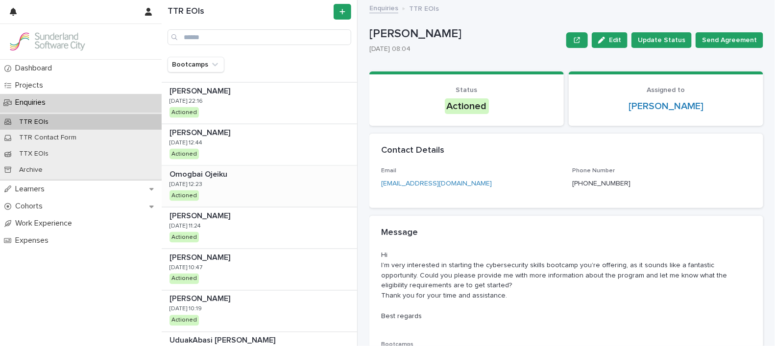
click at [261, 191] on div "Omogbai Ojeiku Omogbai Ojeiku 26/8/2025 12:23 Actioned" at bounding box center [259, 186] width 195 height 41
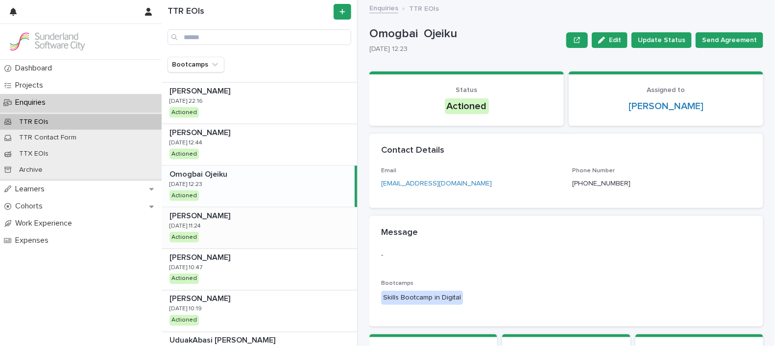
click at [270, 214] on p at bounding box center [262, 216] width 184 height 9
click at [257, 225] on div "[PERSON_NAME] [PERSON_NAME] [DATE] 11:24 Actioned" at bounding box center [258, 228] width 193 height 41
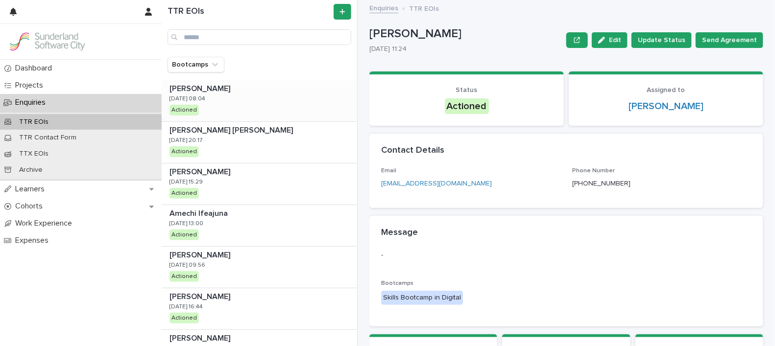
click at [238, 102] on div "[PERSON_NAME] [PERSON_NAME] [DATE] 08:04 Actioned" at bounding box center [259, 100] width 195 height 41
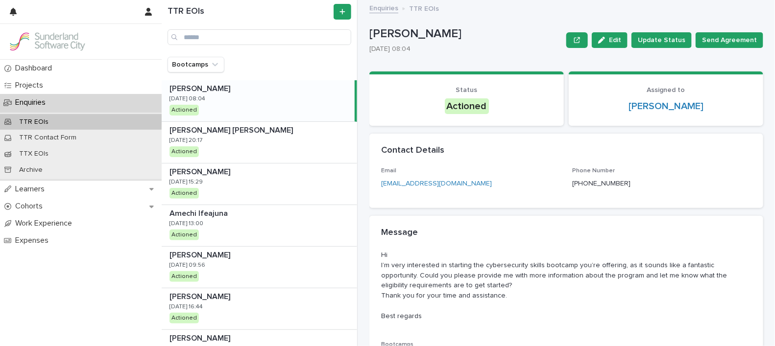
drag, startPoint x: 610, startPoint y: 40, endPoint x: 598, endPoint y: 40, distance: 11.8
click at [598, 40] on icon "button" at bounding box center [601, 40] width 7 height 7
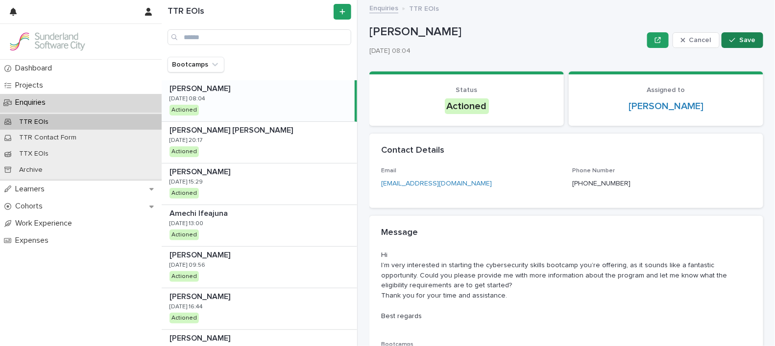
drag, startPoint x: 770, startPoint y: 135, endPoint x: 728, endPoint y: 41, distance: 102.6
click at [730, 41] on div "button" at bounding box center [735, 40] width 10 height 7
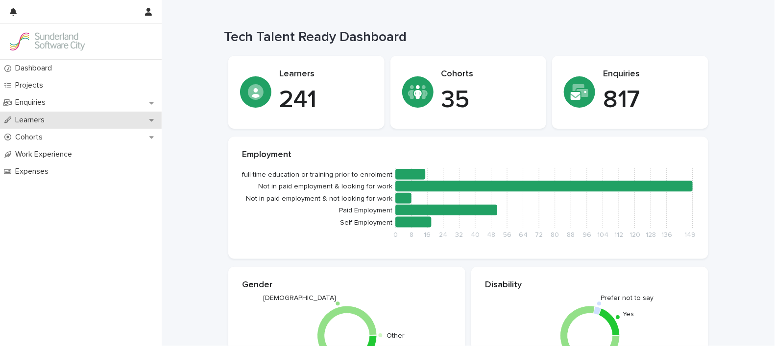
click at [36, 115] on div "Learners" at bounding box center [81, 120] width 162 height 17
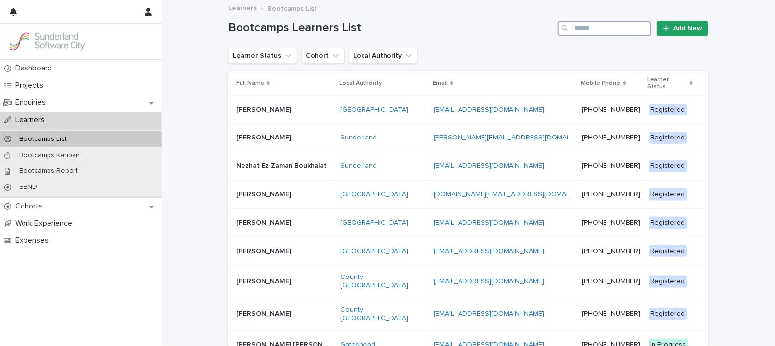
click at [616, 27] on input "Search" at bounding box center [604, 29] width 93 height 16
click at [286, 106] on p at bounding box center [284, 110] width 97 height 8
click at [12, 103] on p "Enquiries" at bounding box center [32, 102] width 42 height 9
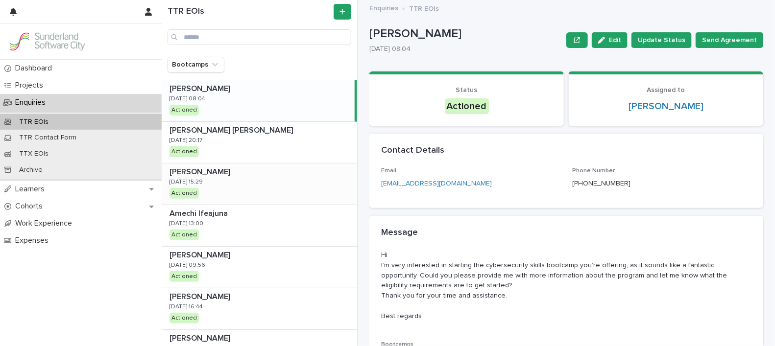
click at [254, 179] on div "[PERSON_NAME] [PERSON_NAME] [DATE] 15:29 Actioned" at bounding box center [259, 184] width 195 height 41
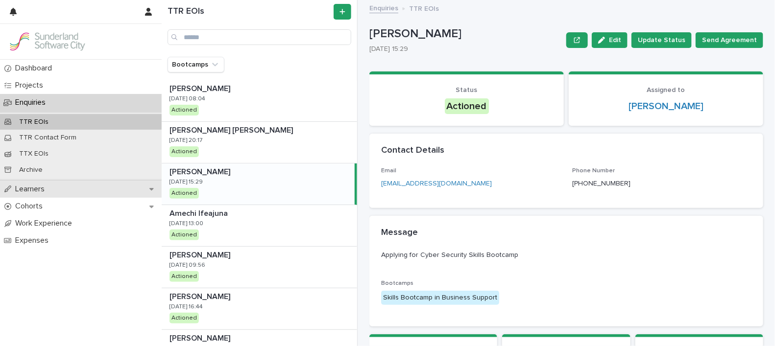
click at [30, 195] on div "Learners" at bounding box center [81, 189] width 162 height 17
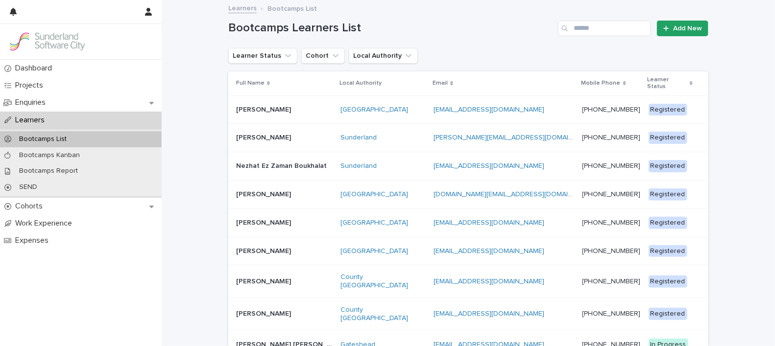
click at [266, 106] on p "[PERSON_NAME]" at bounding box center [264, 109] width 57 height 10
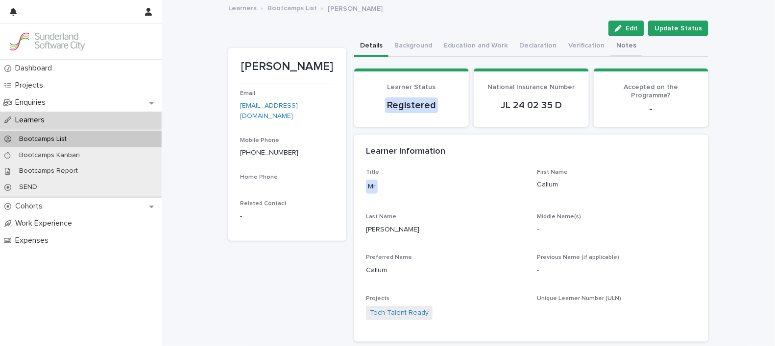
click at [614, 44] on button "Notes" at bounding box center [626, 46] width 32 height 21
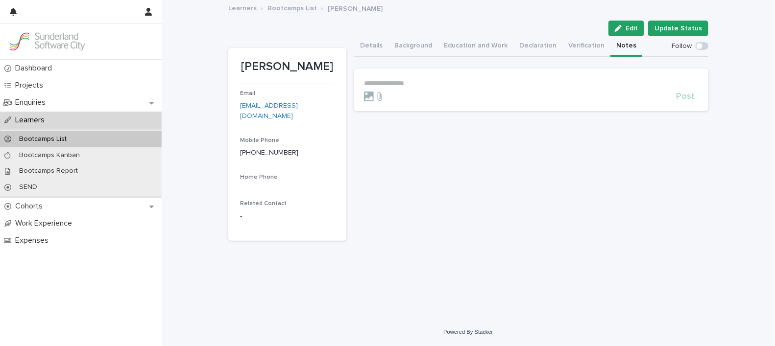
click at [467, 83] on p "**********" at bounding box center [531, 83] width 335 height 8
click at [403, 94] on span "[PERSON_NAME]" at bounding box center [394, 96] width 55 height 7
click at [435, 84] on p "**********" at bounding box center [531, 84] width 335 height 10
click at [688, 100] on span "Post" at bounding box center [685, 101] width 19 height 9
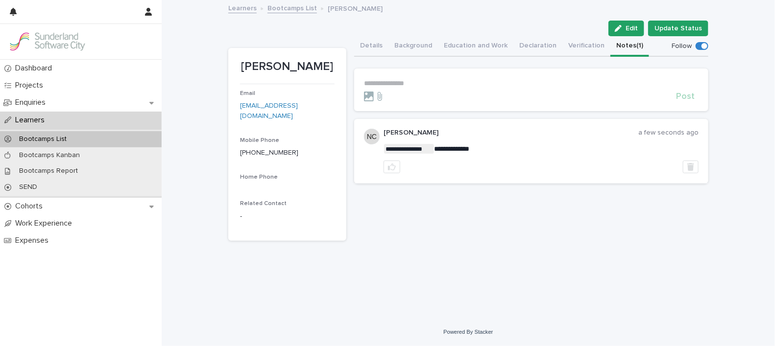
click at [51, 114] on div "Learners" at bounding box center [81, 120] width 162 height 17
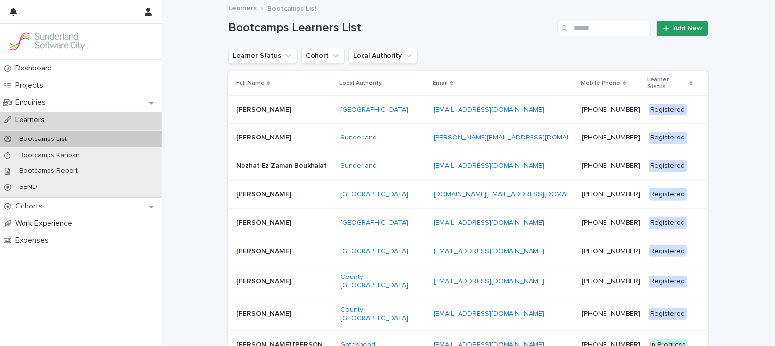
click at [241, 132] on p "[PERSON_NAME]" at bounding box center [264, 137] width 57 height 10
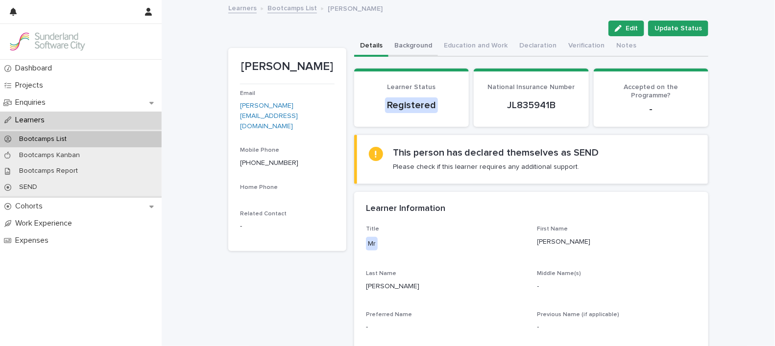
click at [403, 40] on button "Background" at bounding box center [413, 46] width 49 height 21
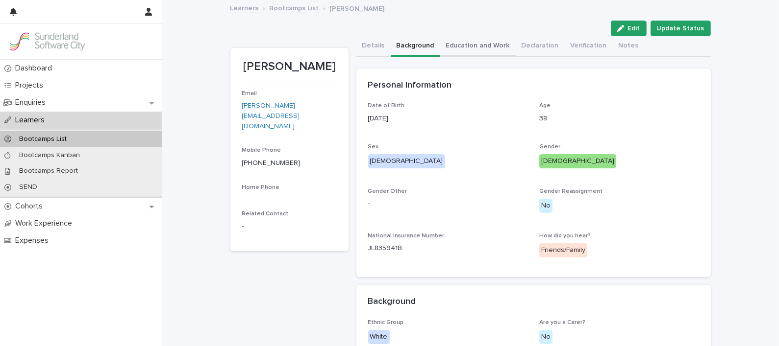
click at [474, 52] on button "Education and Work" at bounding box center [477, 46] width 75 height 21
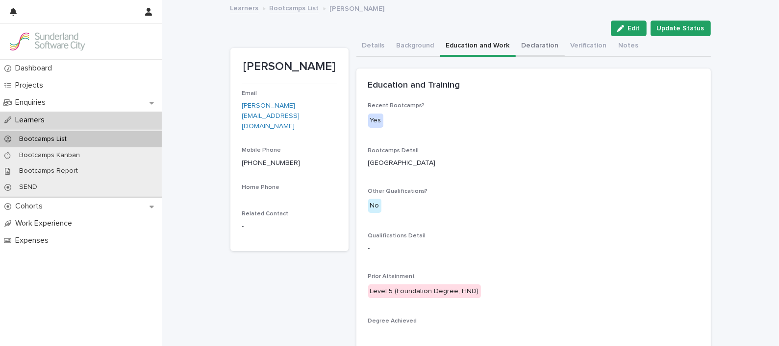
click at [534, 47] on button "Declaration" at bounding box center [539, 46] width 49 height 21
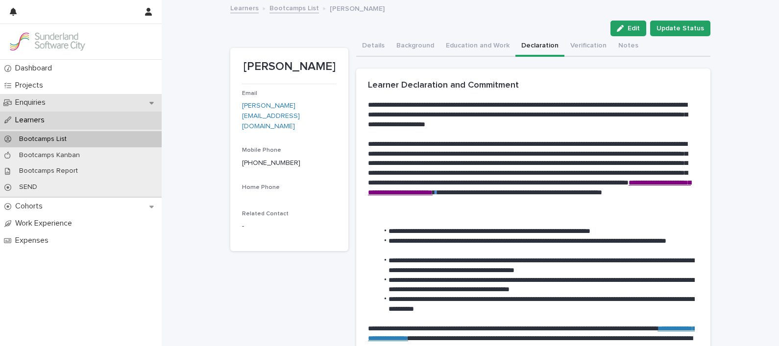
click at [27, 100] on p "Enquiries" at bounding box center [32, 102] width 42 height 9
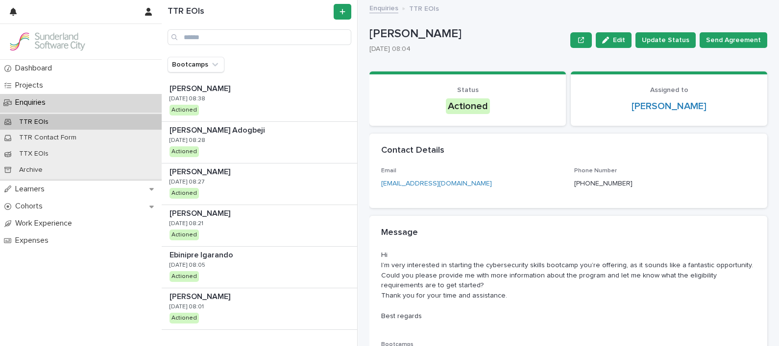
scroll to position [1012, 0]
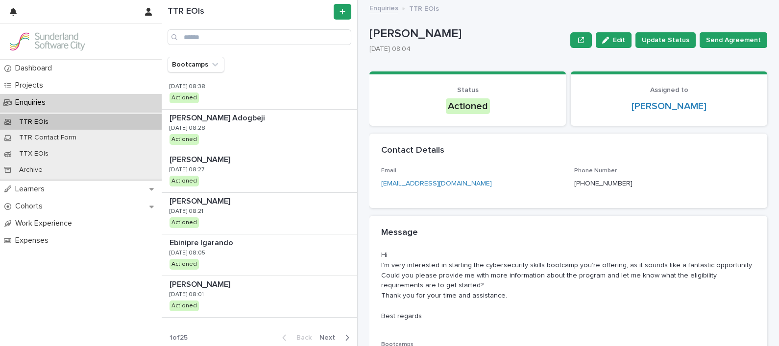
click at [327, 335] on span "Next" at bounding box center [330, 338] width 22 height 7
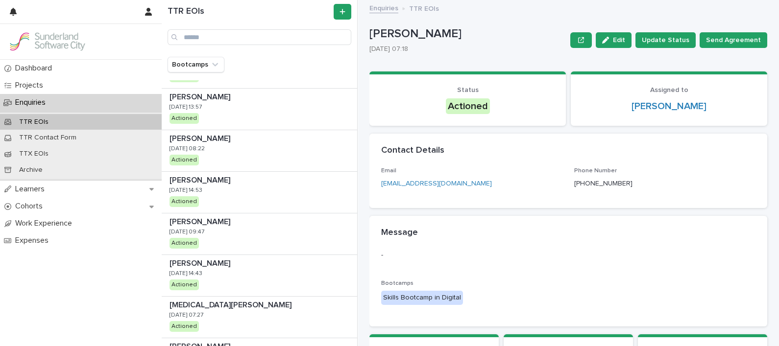
scroll to position [1012, 0]
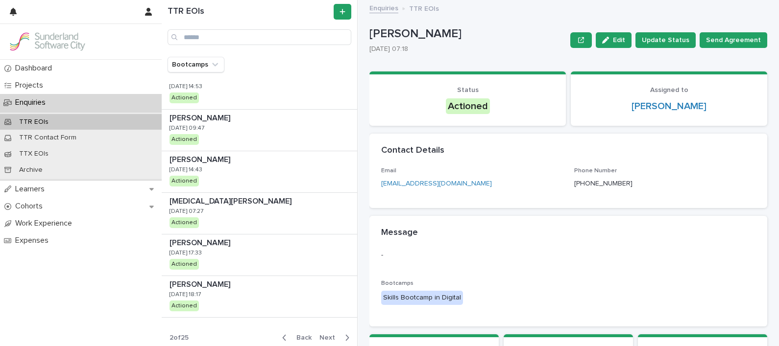
click at [298, 338] on button "Back" at bounding box center [294, 338] width 41 height 9
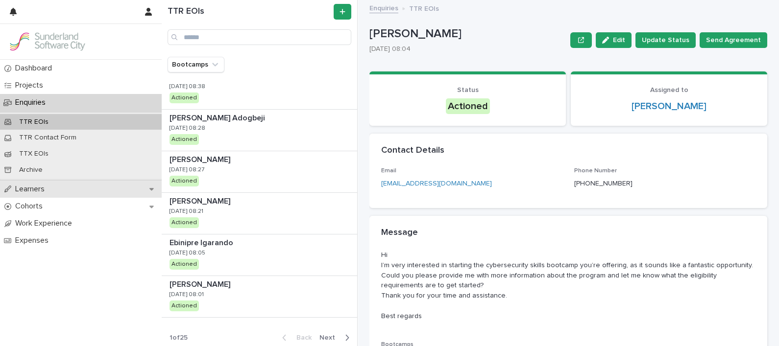
click at [44, 191] on p "Learners" at bounding box center [31, 189] width 41 height 9
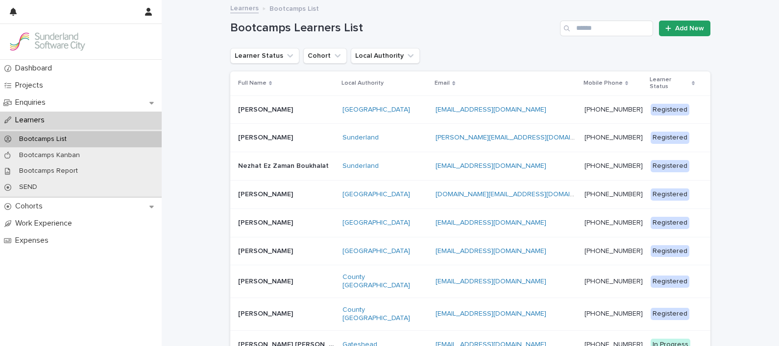
click at [252, 160] on p "Nezhat Ez Zaman Boukhalat" at bounding box center [284, 165] width 93 height 10
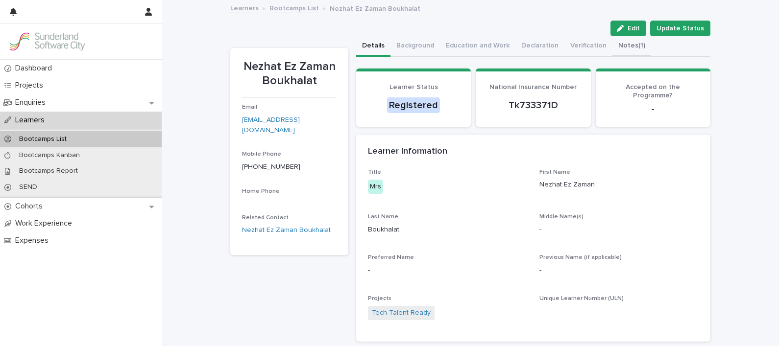
click at [612, 41] on button "Notes (1)" at bounding box center [631, 46] width 39 height 21
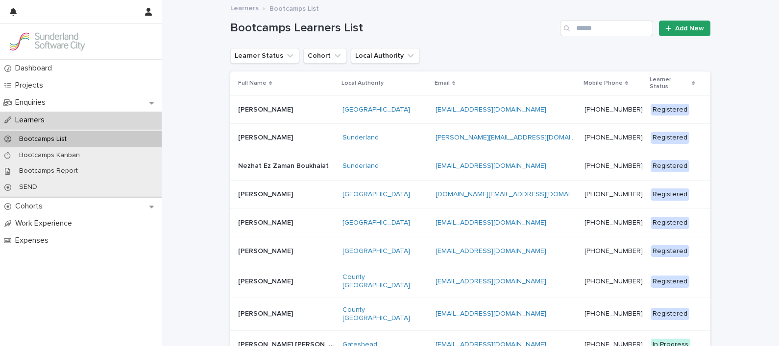
click at [250, 189] on p "[PERSON_NAME]" at bounding box center [266, 194] width 57 height 10
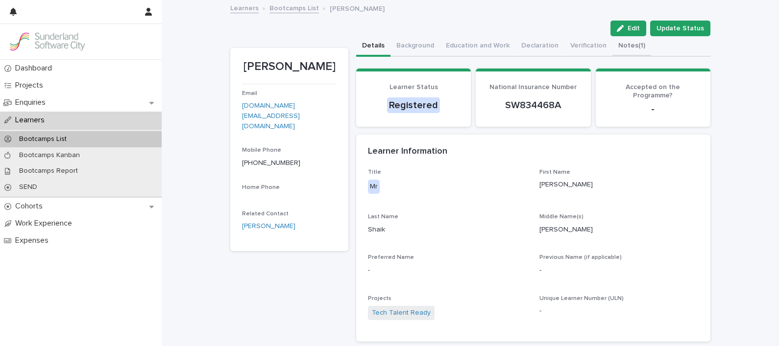
click at [612, 45] on button "Notes (1)" at bounding box center [631, 46] width 39 height 21
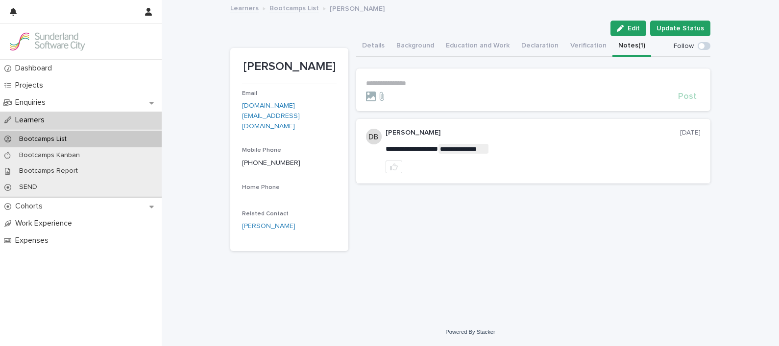
click at [33, 112] on div "Learners" at bounding box center [81, 120] width 162 height 17
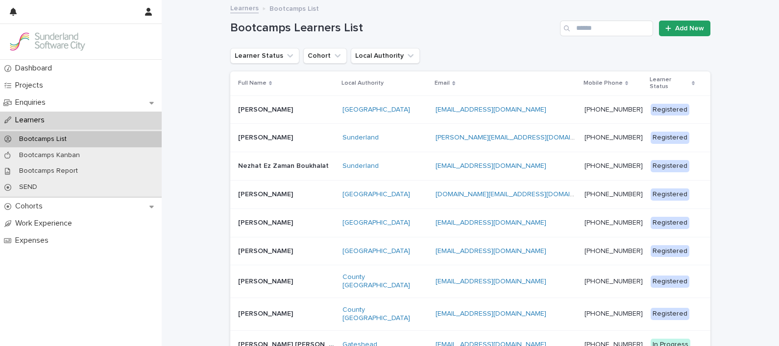
click at [261, 134] on p "[PERSON_NAME]" at bounding box center [266, 137] width 57 height 10
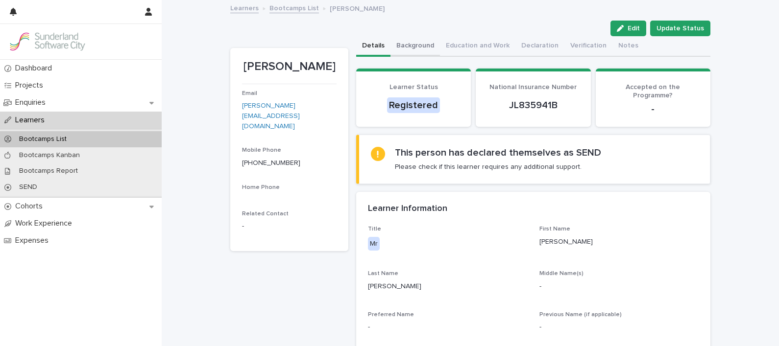
click at [406, 41] on button "Background" at bounding box center [414, 46] width 49 height 21
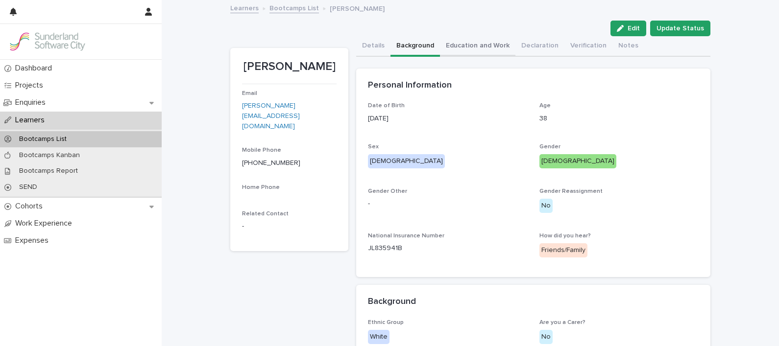
click at [466, 47] on button "Education and Work" at bounding box center [477, 46] width 75 height 21
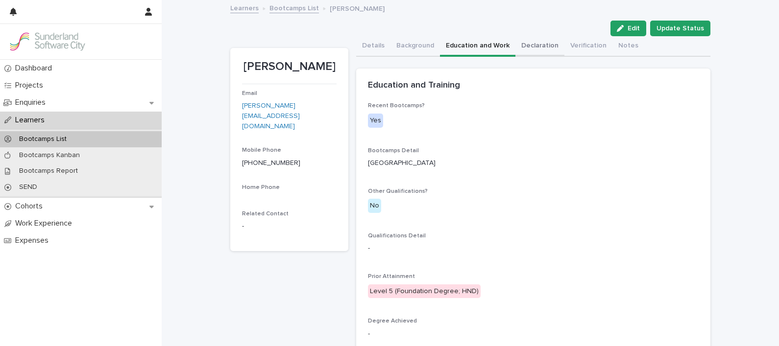
click at [527, 40] on button "Declaration" at bounding box center [539, 46] width 49 height 21
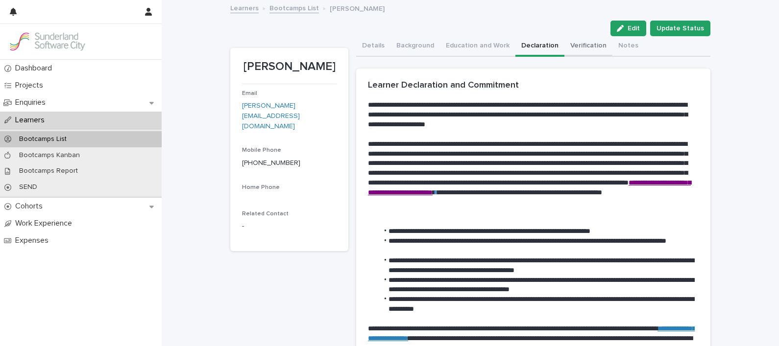
click at [581, 43] on button "Verification" at bounding box center [588, 46] width 48 height 21
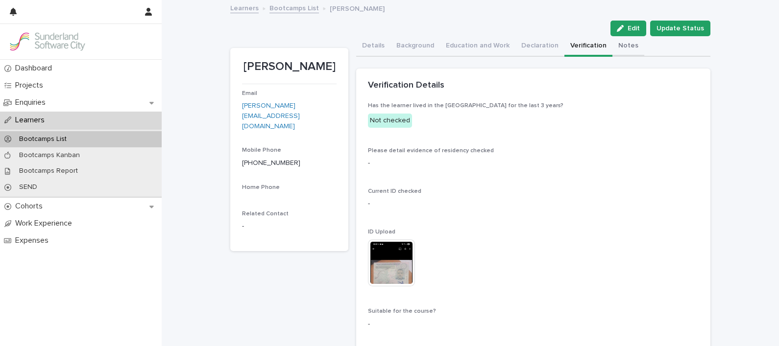
click at [612, 43] on button "Notes" at bounding box center [628, 46] width 32 height 21
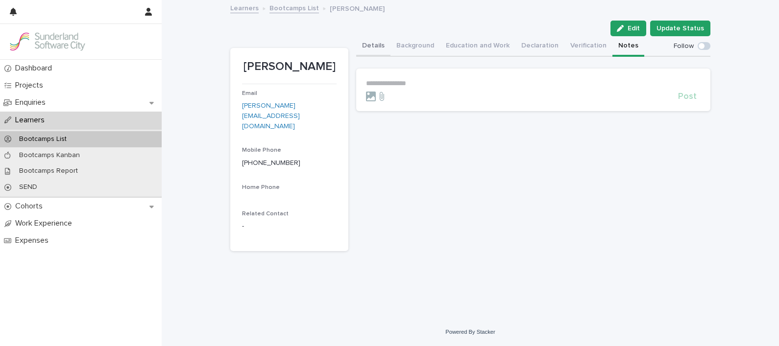
click at [378, 43] on button "Details" at bounding box center [373, 46] width 34 height 21
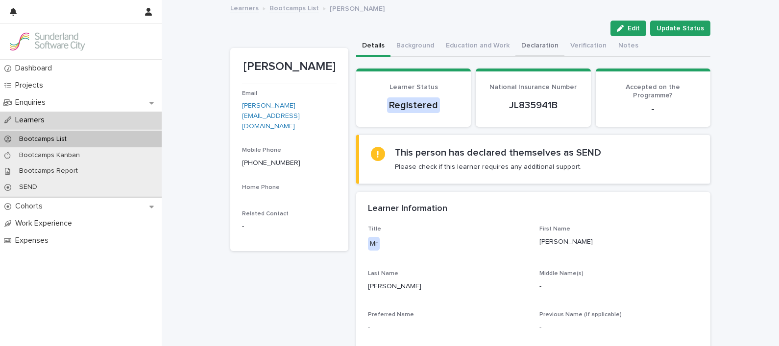
click at [519, 43] on button "Declaration" at bounding box center [539, 46] width 49 height 21
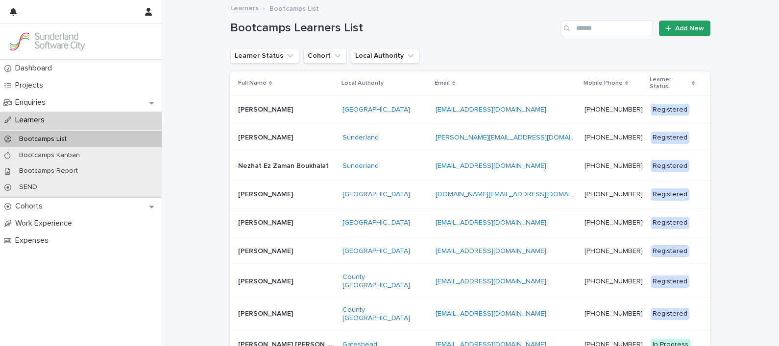
click at [261, 160] on p "Nezhat Ez Zaman Boukhalat" at bounding box center [284, 165] width 93 height 10
click at [259, 189] on p "[PERSON_NAME]" at bounding box center [266, 194] width 57 height 10
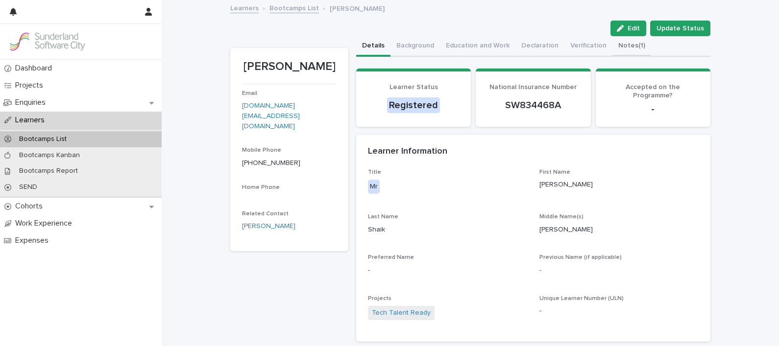
click at [614, 50] on button "Notes (1)" at bounding box center [631, 46] width 39 height 21
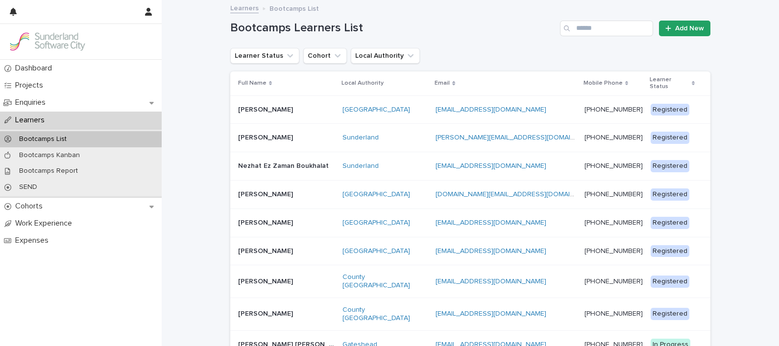
click at [260, 217] on p "[PERSON_NAME]" at bounding box center [266, 222] width 57 height 10
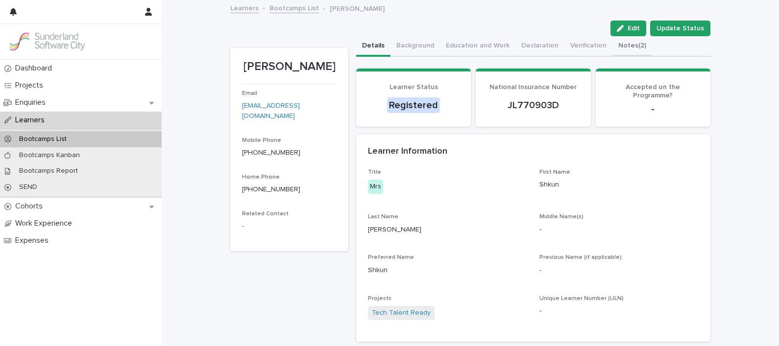
click at [615, 42] on button "Notes (2)" at bounding box center [632, 46] width 40 height 21
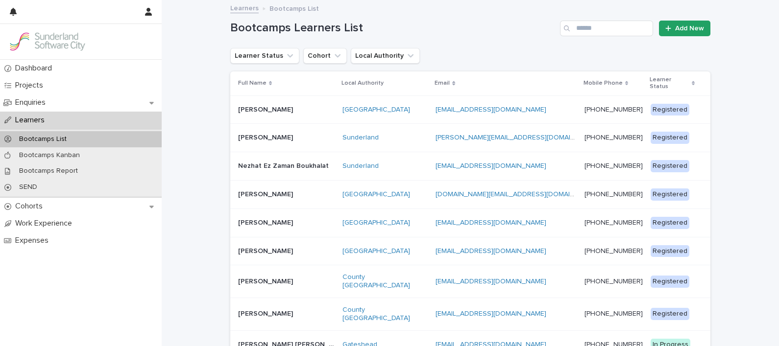
click at [264, 245] on p "[PERSON_NAME]" at bounding box center [266, 250] width 57 height 10
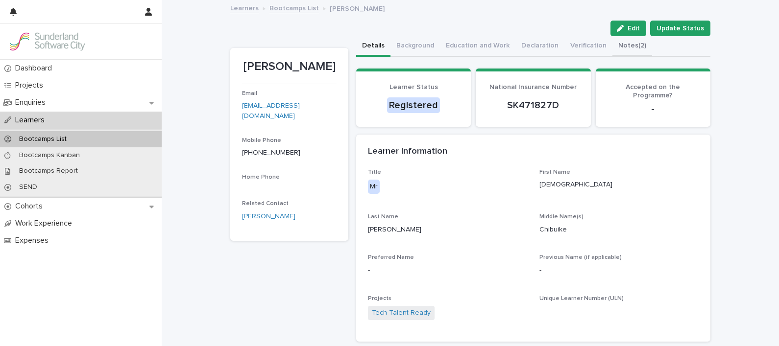
click at [612, 41] on button "Notes (2)" at bounding box center [632, 46] width 40 height 21
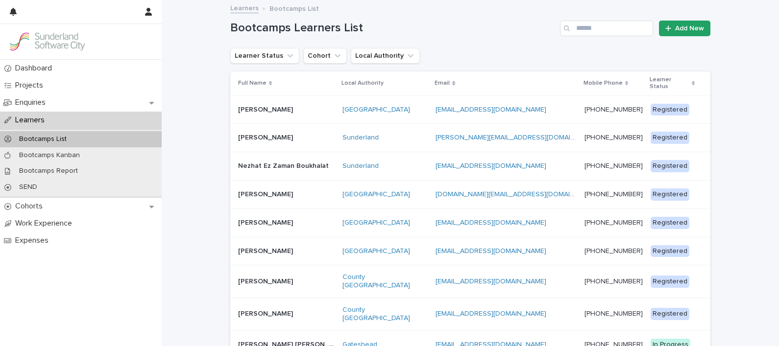
click at [257, 276] on p "[PERSON_NAME]" at bounding box center [266, 281] width 57 height 10
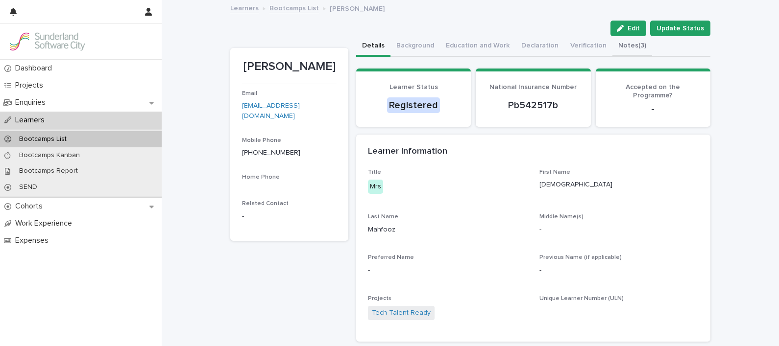
click at [618, 41] on button "Notes (3)" at bounding box center [632, 46] width 40 height 21
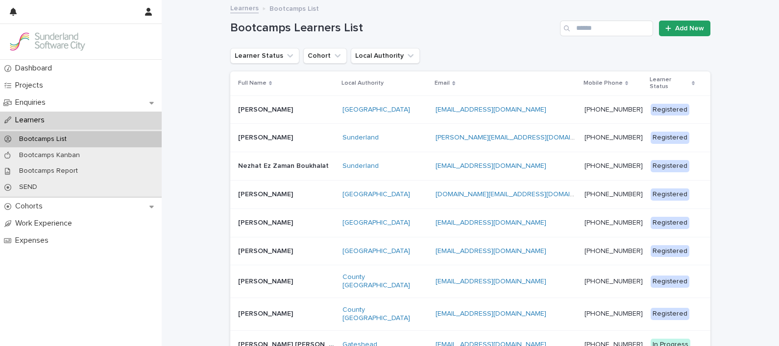
click at [255, 245] on p "[PERSON_NAME]" at bounding box center [266, 250] width 57 height 10
click at [266, 308] on p "[PERSON_NAME]" at bounding box center [266, 313] width 57 height 10
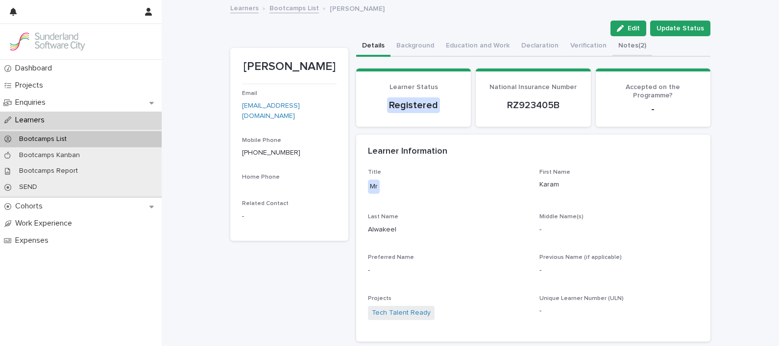
click at [623, 45] on button "Notes (2)" at bounding box center [632, 46] width 40 height 21
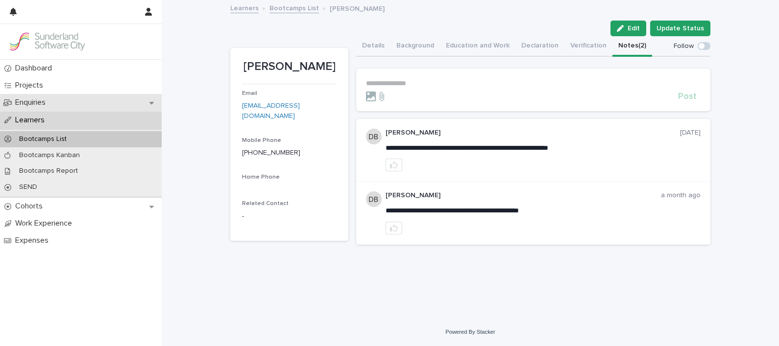
click at [47, 100] on p "Enquiries" at bounding box center [32, 102] width 42 height 9
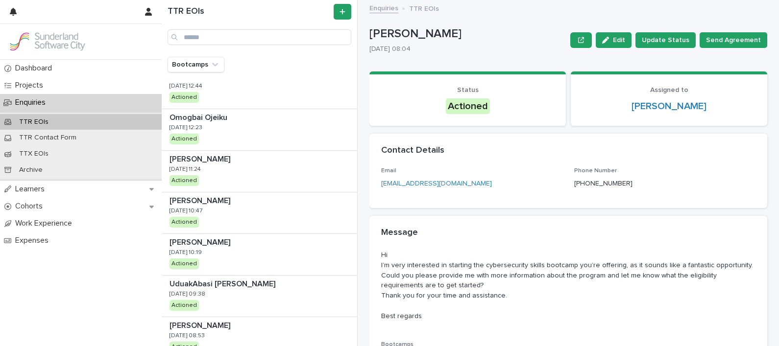
scroll to position [255, 0]
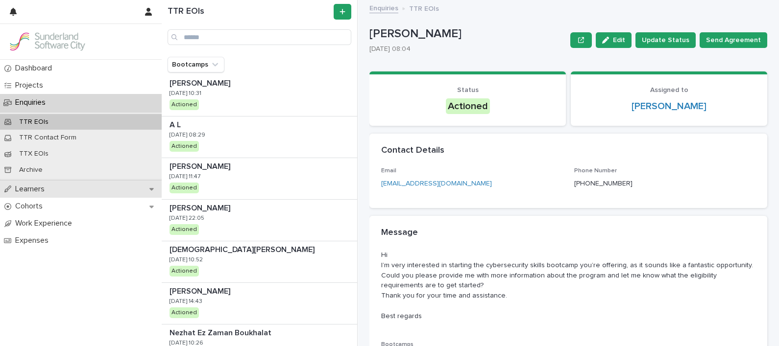
click at [37, 187] on p "Learners" at bounding box center [31, 189] width 41 height 9
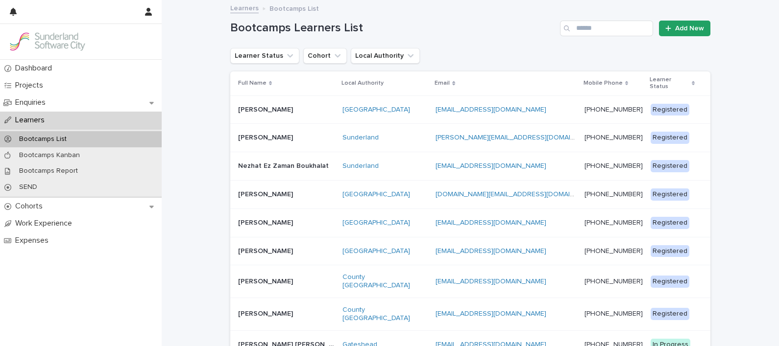
click at [298, 310] on p at bounding box center [286, 314] width 97 height 8
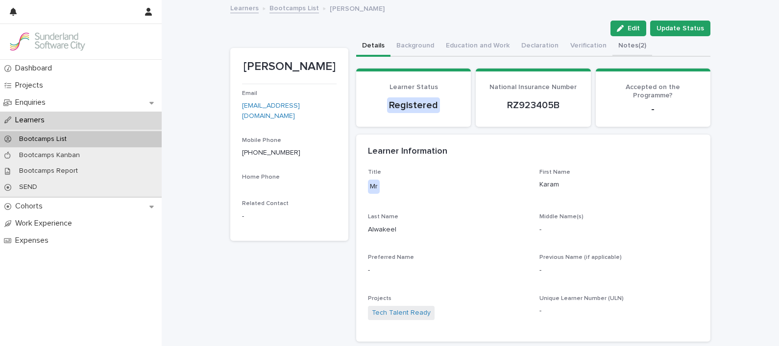
click at [613, 49] on button "Notes (2)" at bounding box center [632, 46] width 40 height 21
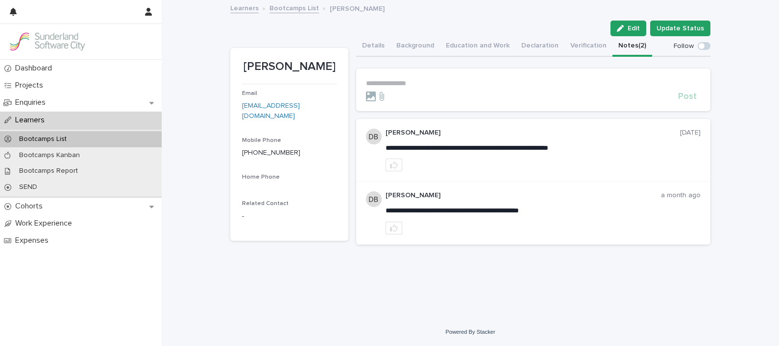
click at [465, 94] on div at bounding box center [520, 97] width 308 height 10
click at [459, 82] on p "**********" at bounding box center [533, 83] width 335 height 8
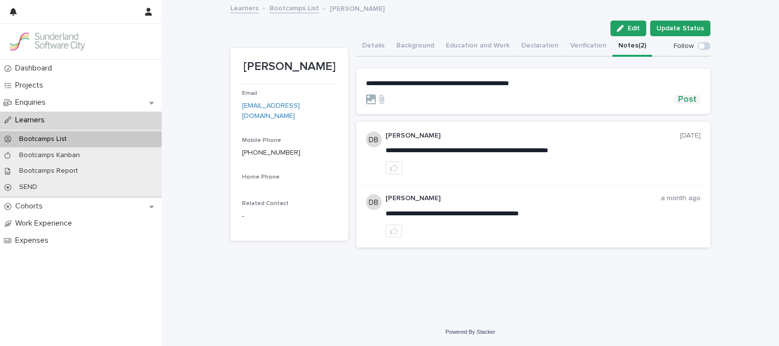
click at [683, 97] on span "Post" at bounding box center [687, 99] width 19 height 9
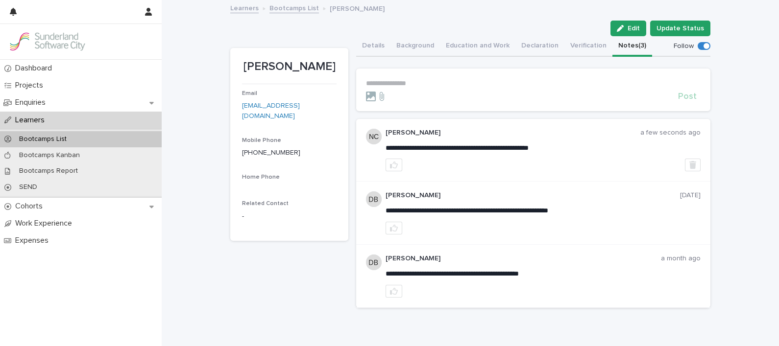
click at [41, 124] on p "Learners" at bounding box center [31, 120] width 41 height 9
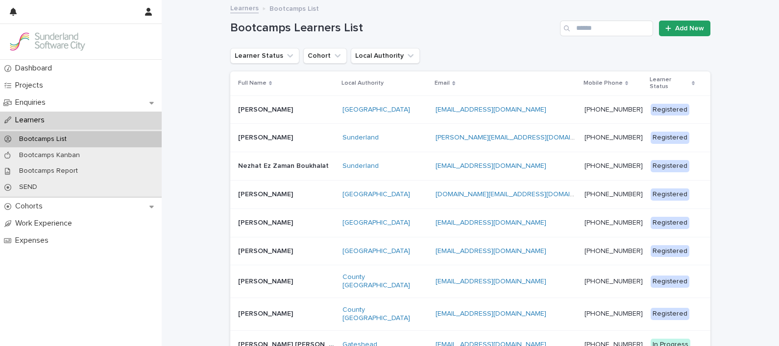
click at [258, 134] on p "[PERSON_NAME]" at bounding box center [266, 137] width 57 height 10
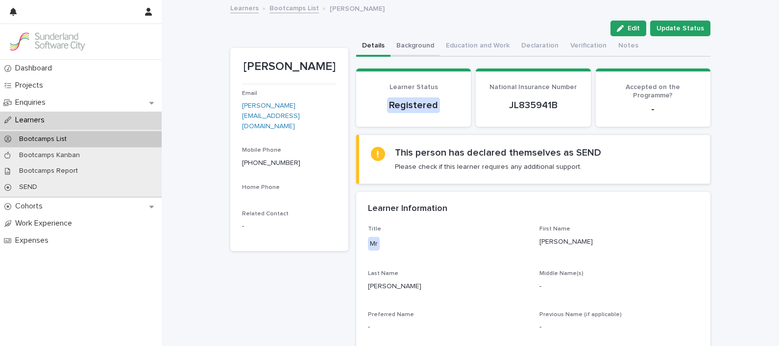
click at [403, 45] on button "Background" at bounding box center [414, 46] width 49 height 21
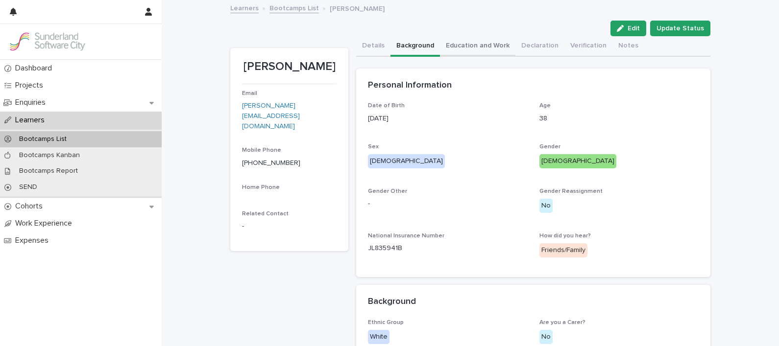
click at [467, 45] on button "Education and Work" at bounding box center [477, 46] width 75 height 21
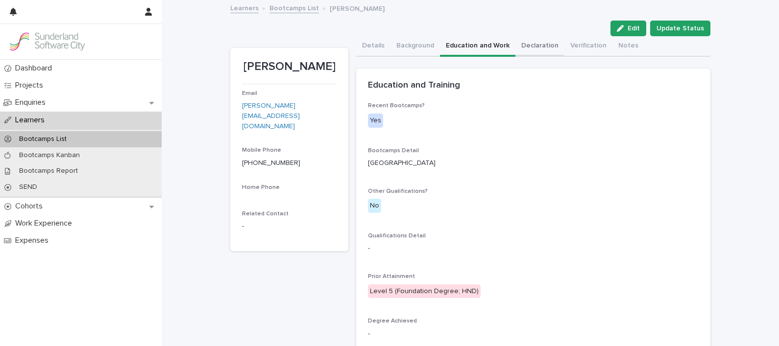
click at [539, 43] on button "Declaration" at bounding box center [539, 46] width 49 height 21
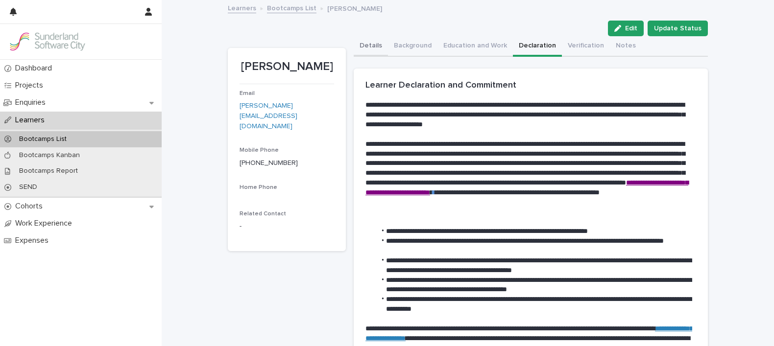
click at [366, 46] on button "Details" at bounding box center [371, 46] width 34 height 21
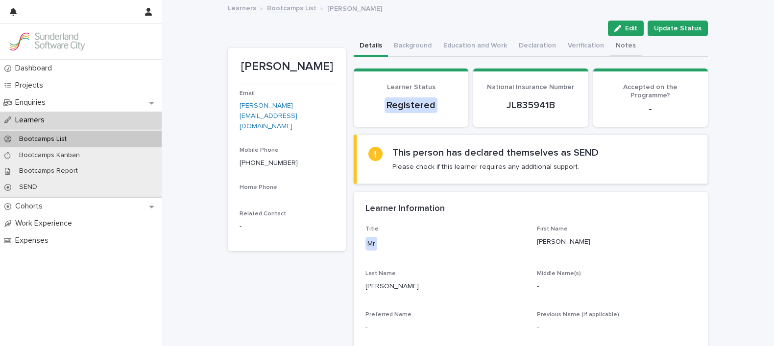
click at [610, 48] on button "Notes" at bounding box center [626, 46] width 32 height 21
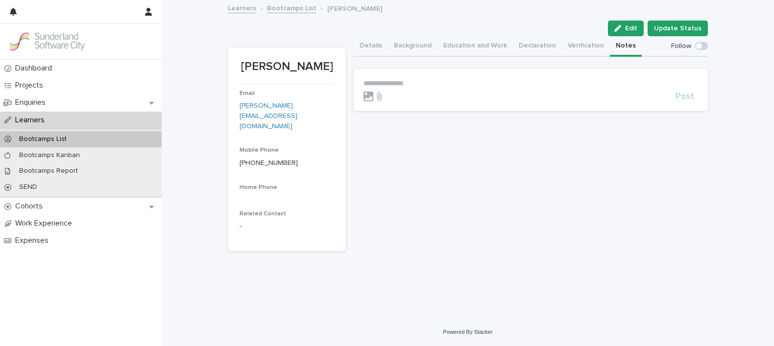
click at [441, 81] on p "**********" at bounding box center [531, 83] width 335 height 8
click at [689, 97] on span "Post" at bounding box center [685, 101] width 19 height 9
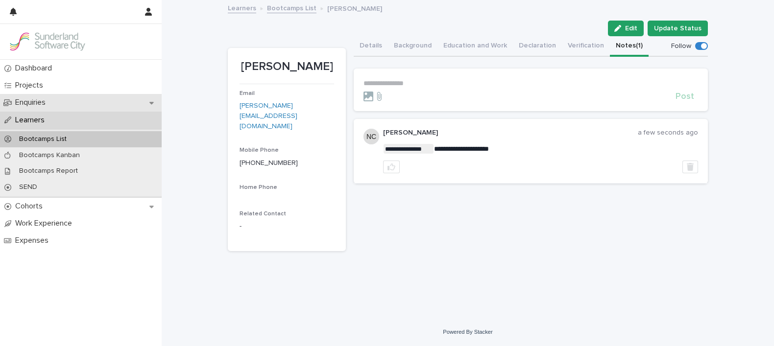
click at [29, 102] on p "Enquiries" at bounding box center [32, 102] width 42 height 9
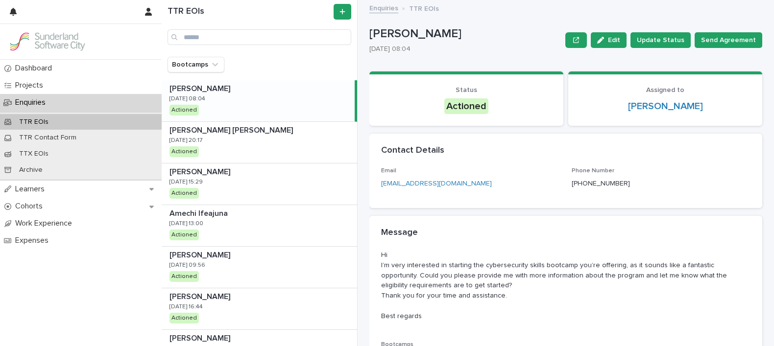
click at [259, 103] on div "[PERSON_NAME] [PERSON_NAME] [DATE] 08:04 Actioned" at bounding box center [258, 100] width 193 height 41
click at [233, 88] on p at bounding box center [260, 88] width 181 height 9
click at [614, 45] on button "Edit" at bounding box center [609, 40] width 36 height 16
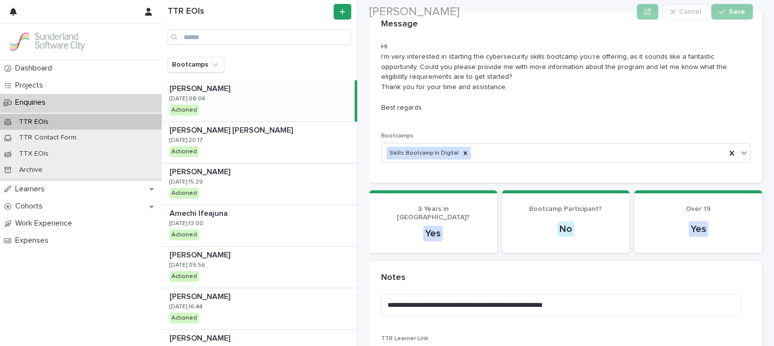
scroll to position [209, 0]
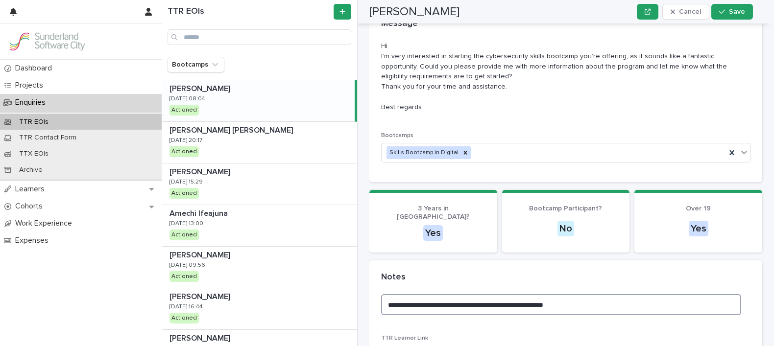
click at [603, 295] on textarea "**********" at bounding box center [561, 304] width 360 height 21
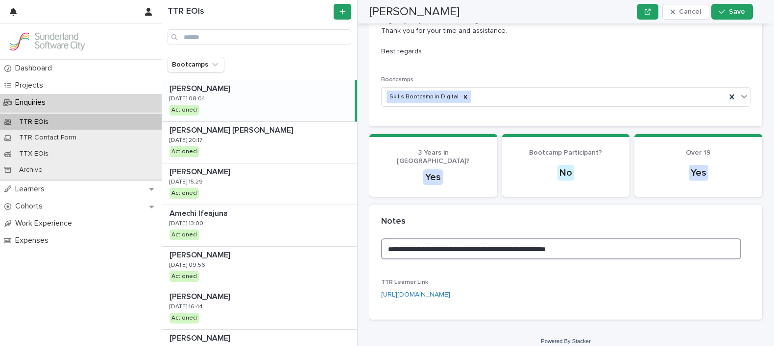
type textarea "**********"
click at [737, 20] on div "[PERSON_NAME] Cancel Save" at bounding box center [561, 12] width 384 height 24
click at [733, 11] on span "Save" at bounding box center [737, 11] width 16 height 7
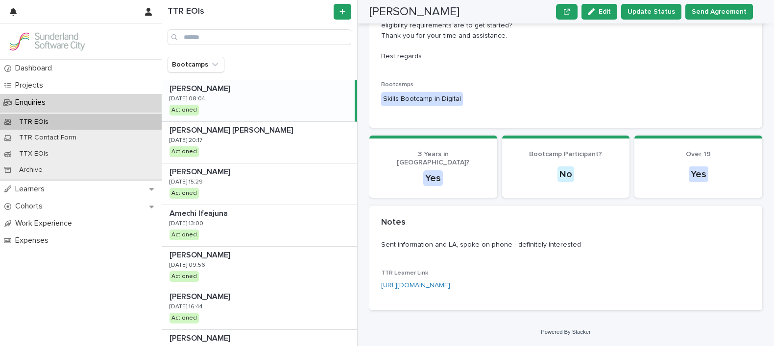
scroll to position [209, 0]
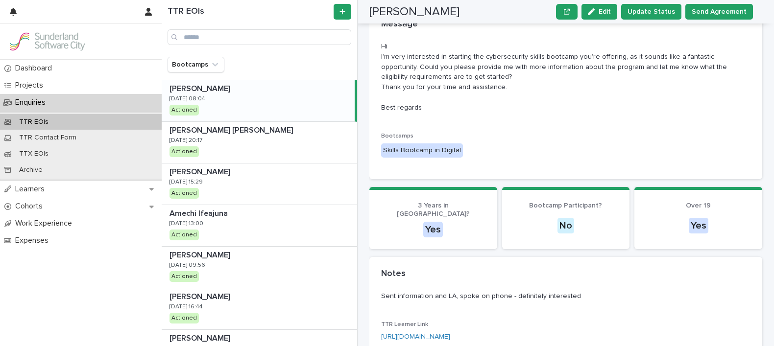
click at [346, 112] on div "[PERSON_NAME] [PERSON_NAME] [DATE] 08:04 Actioned" at bounding box center [259, 101] width 195 height 42
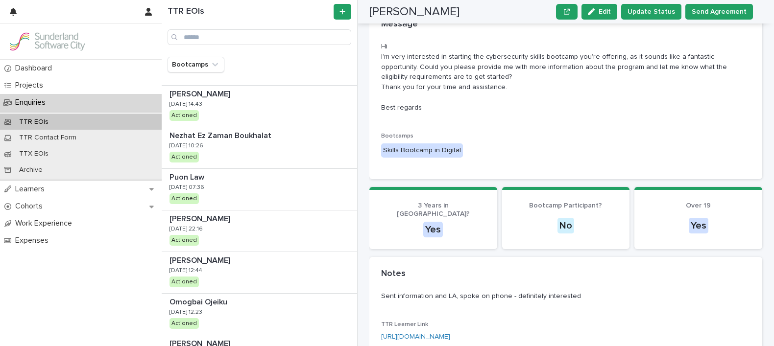
scroll to position [512, 0]
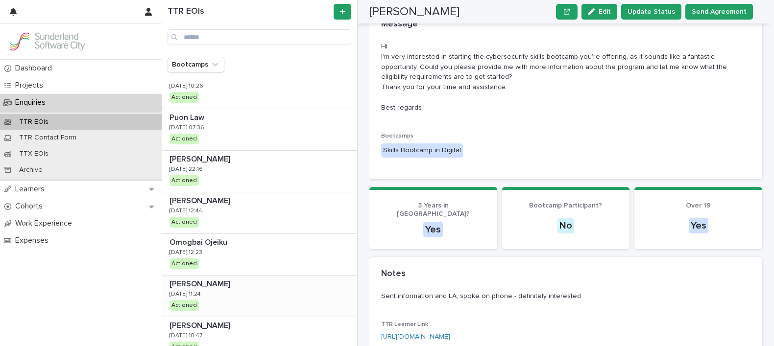
click at [182, 292] on p "[DATE] 11:24" at bounding box center [185, 294] width 31 height 7
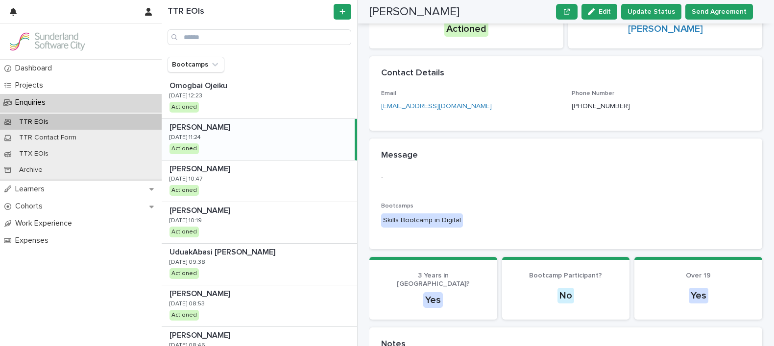
scroll to position [671, 0]
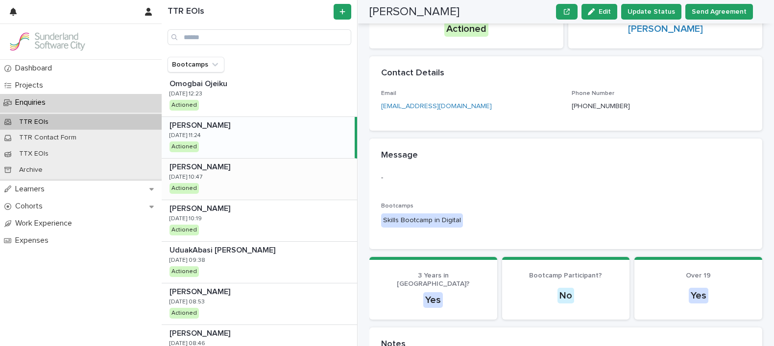
click at [257, 177] on div "[PERSON_NAME] [PERSON_NAME] [DATE] 10:47 Actioned" at bounding box center [259, 179] width 195 height 41
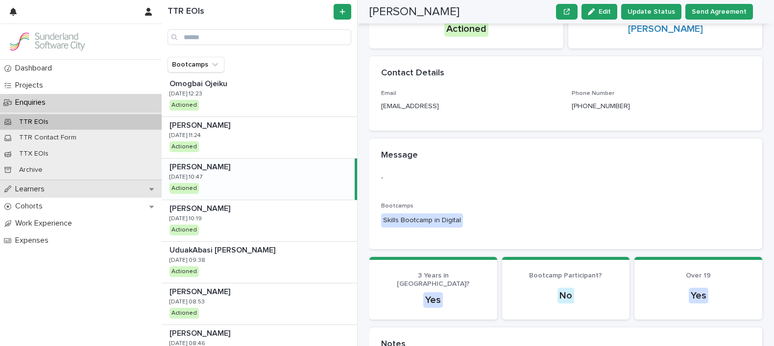
click at [31, 185] on p "Learners" at bounding box center [31, 189] width 41 height 9
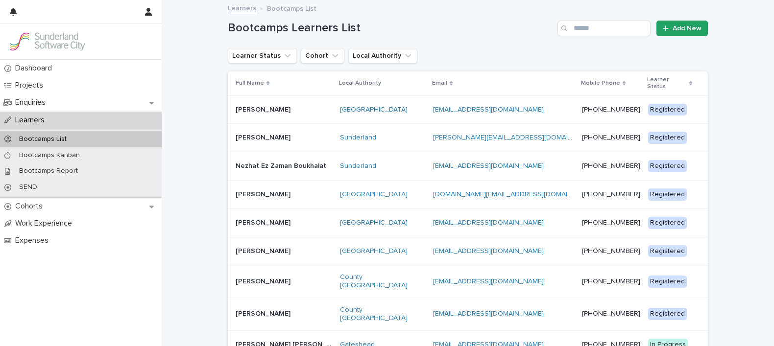
click at [270, 191] on p at bounding box center [284, 195] width 97 height 8
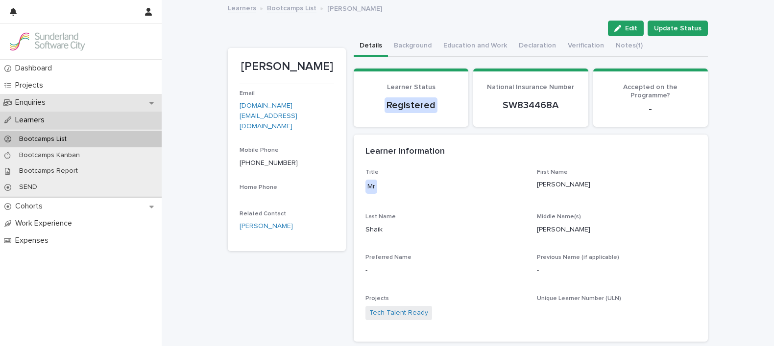
click at [60, 103] on div "Enquiries" at bounding box center [81, 102] width 162 height 17
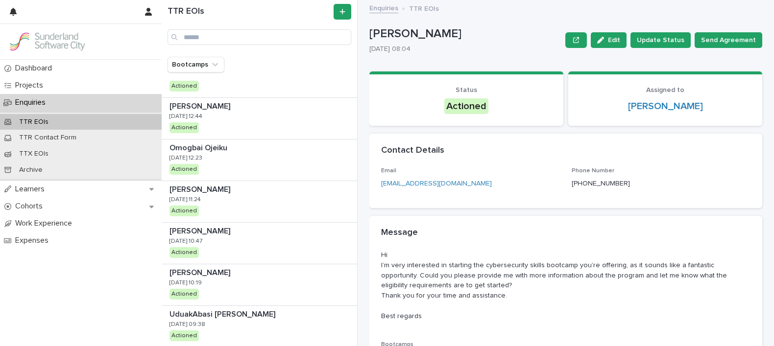
scroll to position [622, 0]
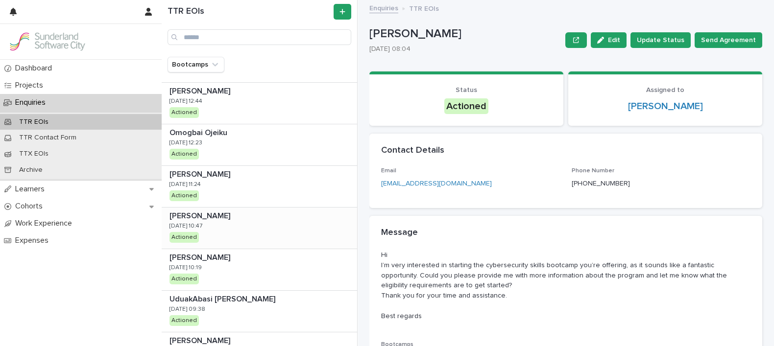
click at [264, 224] on div "[PERSON_NAME] [PERSON_NAME] [DATE] 10:47 Actioned" at bounding box center [259, 228] width 195 height 41
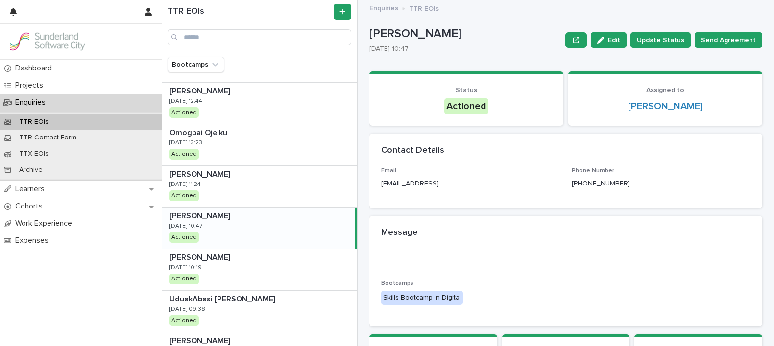
click at [263, 224] on div "[PERSON_NAME] [PERSON_NAME] [DATE] 10:47 Actioned" at bounding box center [258, 228] width 193 height 41
click at [262, 223] on div "[PERSON_NAME] [PERSON_NAME] [DATE] 10:47 Actioned" at bounding box center [258, 228] width 193 height 41
click at [26, 190] on p "Learners" at bounding box center [31, 189] width 41 height 9
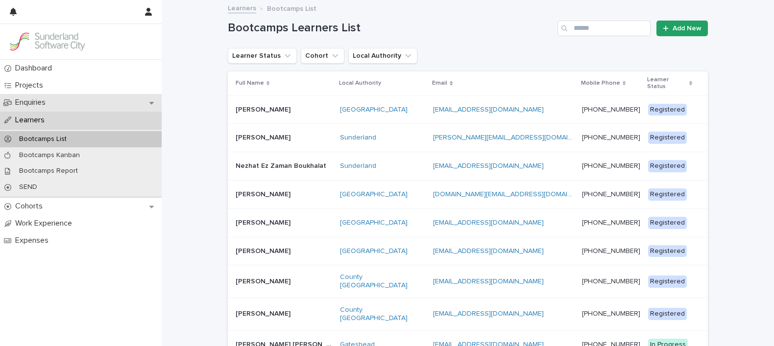
click at [30, 101] on p "Enquiries" at bounding box center [32, 102] width 42 height 9
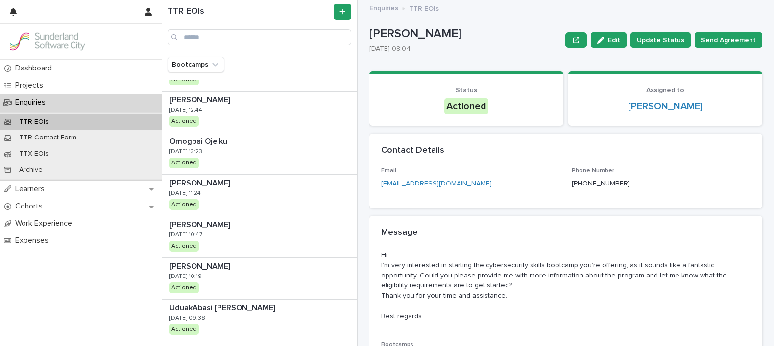
scroll to position [615, 0]
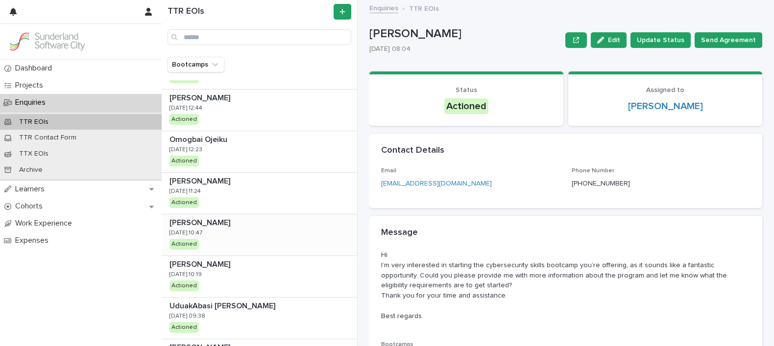
click at [274, 231] on div "[PERSON_NAME] [PERSON_NAME] [DATE] 10:47 Actioned" at bounding box center [259, 235] width 195 height 41
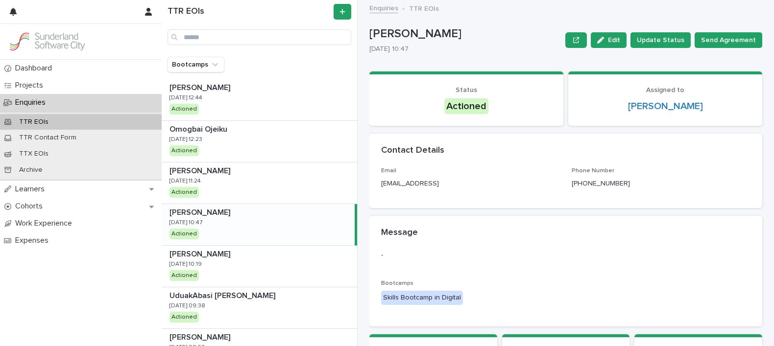
scroll to position [630, 0]
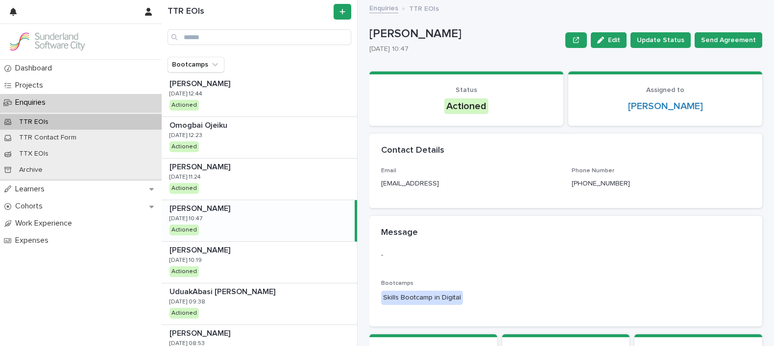
click at [262, 214] on div "[PERSON_NAME] [PERSON_NAME] [DATE] 10:47 Actioned" at bounding box center [258, 220] width 193 height 41
click at [249, 213] on div "[PERSON_NAME] [PERSON_NAME] [DATE] 10:47 Actioned" at bounding box center [258, 220] width 193 height 41
click at [605, 38] on div "button" at bounding box center [602, 40] width 11 height 7
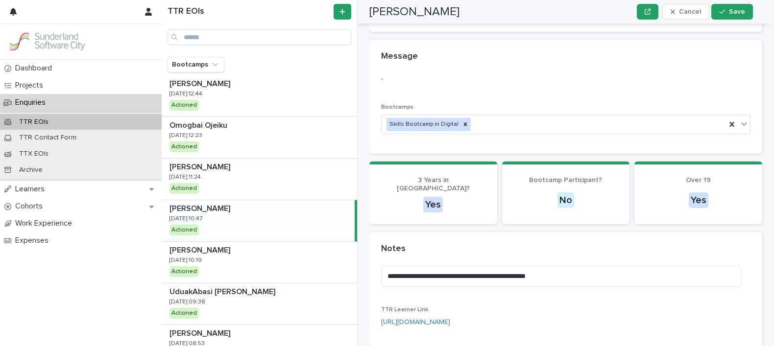
scroll to position [204, 0]
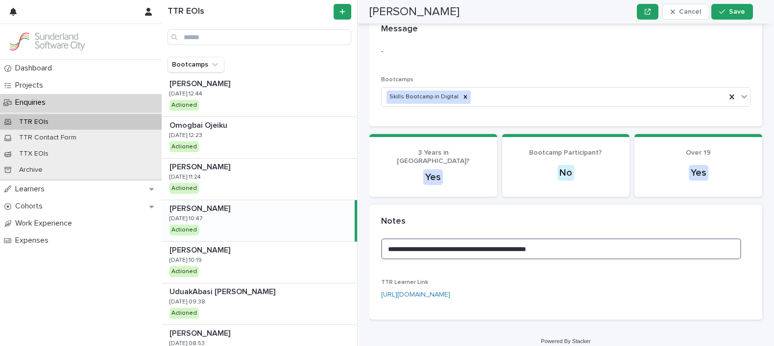
click at [571, 239] on textarea "**********" at bounding box center [561, 249] width 360 height 21
type textarea "**********"
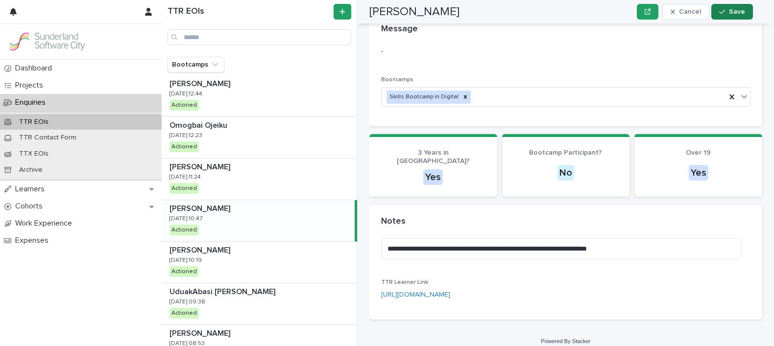
click at [733, 13] on span "Save" at bounding box center [737, 11] width 16 height 7
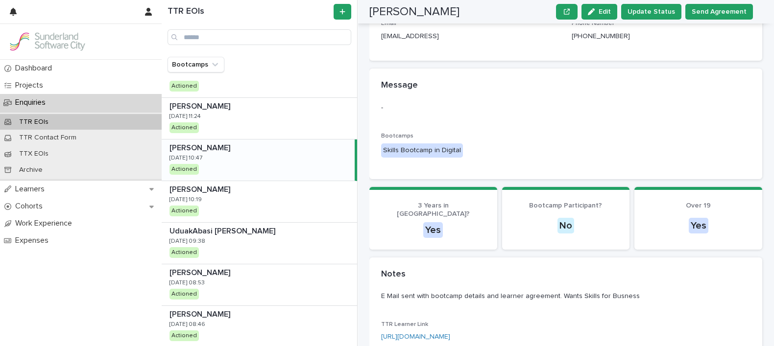
scroll to position [697, 0]
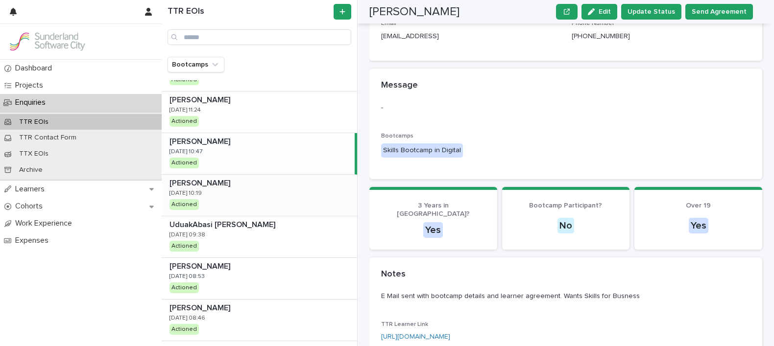
click at [244, 197] on div "[PERSON_NAME] [PERSON_NAME] [DATE] 10:19 Actioned" at bounding box center [259, 195] width 195 height 41
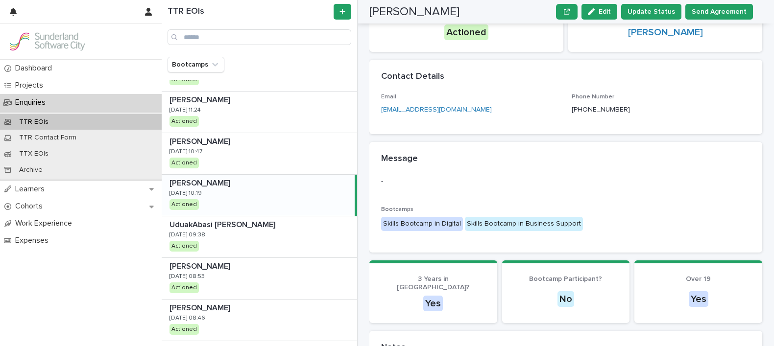
scroll to position [68, 0]
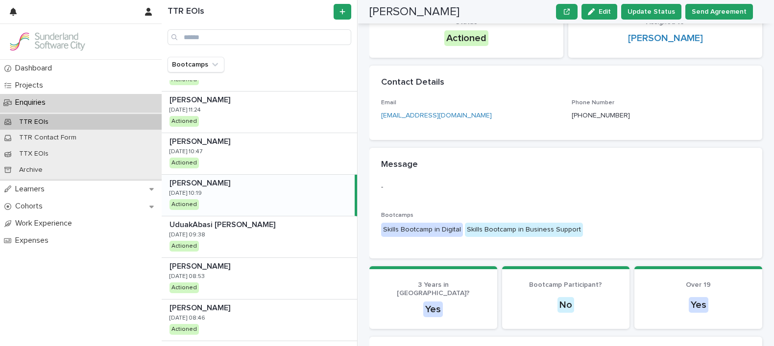
click at [235, 195] on div "[PERSON_NAME] [PERSON_NAME] [DATE] 10:19 Actioned" at bounding box center [258, 195] width 193 height 41
drag, startPoint x: 367, startPoint y: 2, endPoint x: 472, endPoint y: 16, distance: 105.7
click at [472, 16] on div "[PERSON_NAME] Edit Update Status Send Agreement" at bounding box center [561, 12] width 431 height 24
drag, startPoint x: 472, startPoint y: 16, endPoint x: 443, endPoint y: 18, distance: 29.0
copy h2 "[PERSON_NAME]"
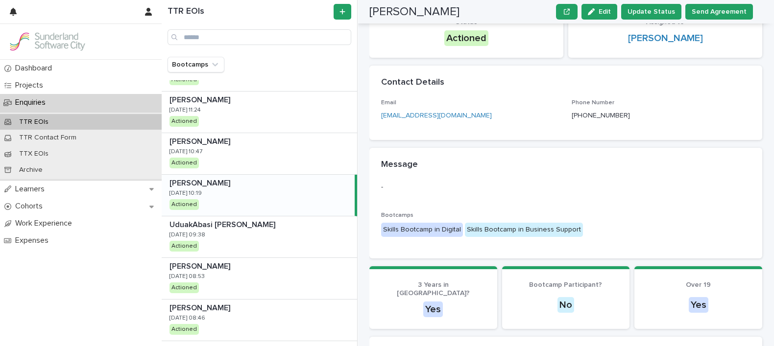
scroll to position [696, 0]
click at [271, 231] on div "UduakAbasi [PERSON_NAME] [PERSON_NAME] [DATE] 09:38 Actioned" at bounding box center [259, 238] width 195 height 41
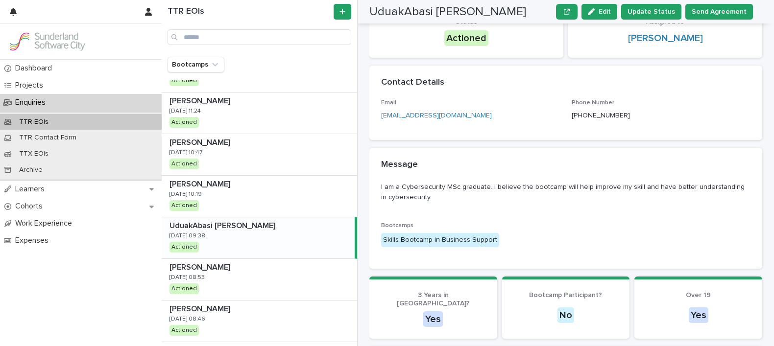
click at [263, 245] on div "UduakAbasi [PERSON_NAME] [PERSON_NAME] [DATE] 09:38 Actioned" at bounding box center [258, 238] width 193 height 41
click at [260, 236] on div "UduakAbasi [PERSON_NAME] [PERSON_NAME] [DATE] 09:38 Actioned" at bounding box center [258, 238] width 193 height 41
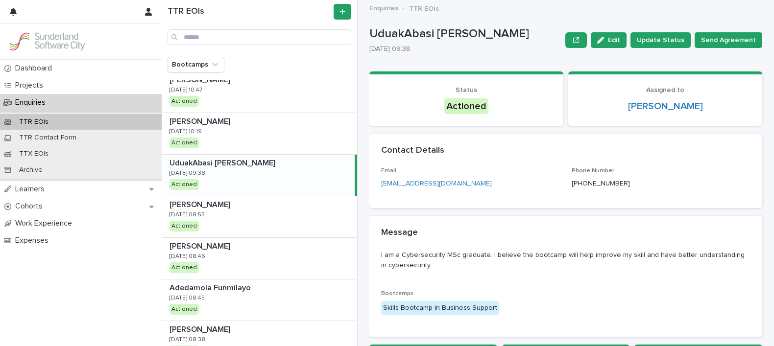
scroll to position [760, 0]
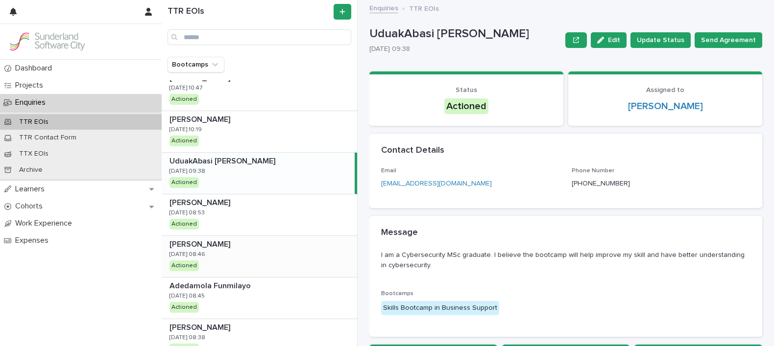
click at [224, 244] on p "[PERSON_NAME]" at bounding box center [201, 243] width 63 height 11
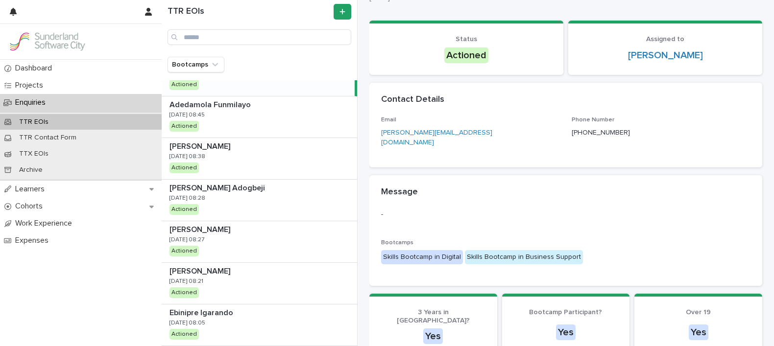
scroll to position [950, 0]
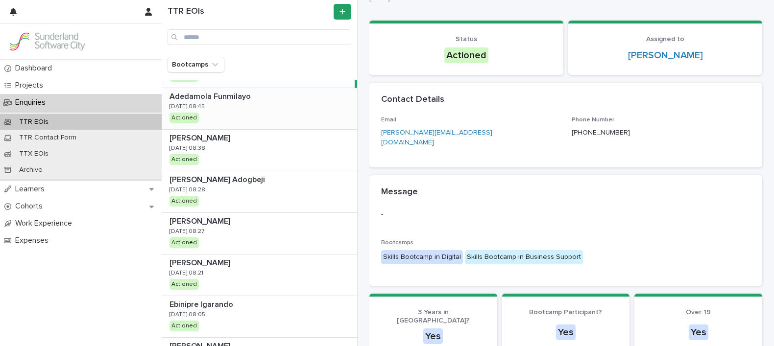
click at [269, 99] on div "Adedamola Funmilayo Adedamola Funmilayo [DATE] 08:45 Actioned" at bounding box center [259, 108] width 195 height 41
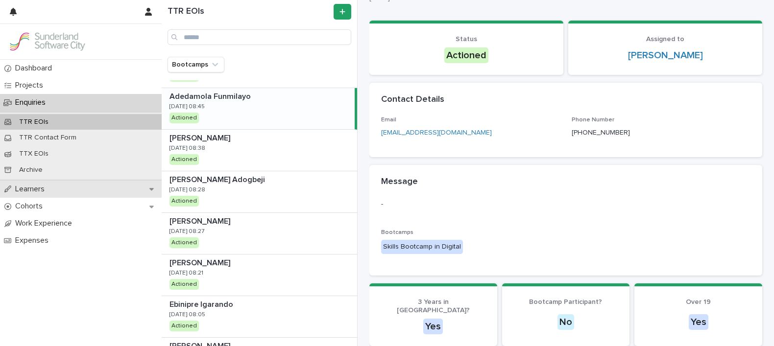
click at [27, 192] on p "Learners" at bounding box center [31, 189] width 41 height 9
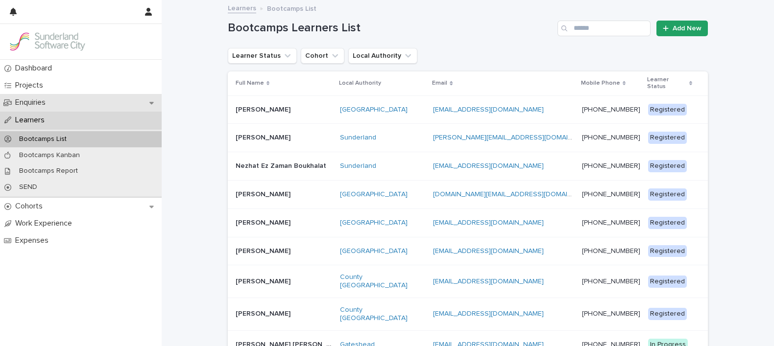
click at [53, 102] on p "Enquiries" at bounding box center [32, 102] width 42 height 9
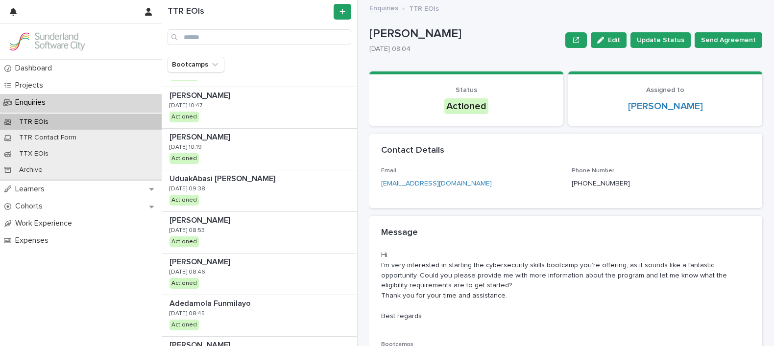
scroll to position [745, 0]
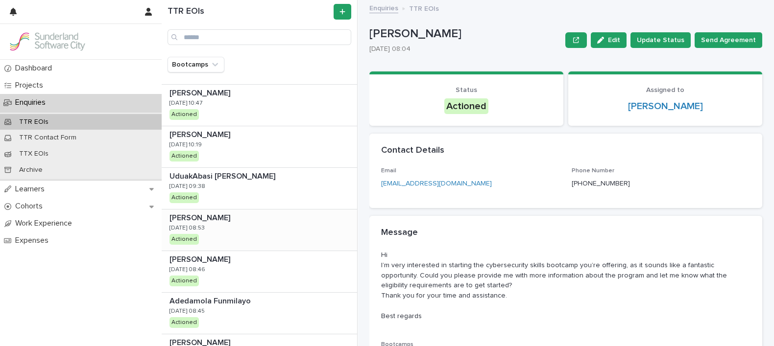
click at [219, 230] on div "[PERSON_NAME] [PERSON_NAME] [DATE] 08:53 Actioned" at bounding box center [259, 230] width 195 height 41
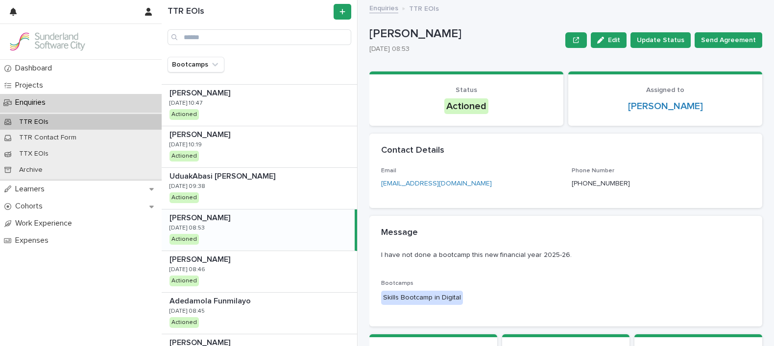
click at [251, 236] on div "[PERSON_NAME] [PERSON_NAME] [DATE] 08:53 Actioned" at bounding box center [258, 230] width 193 height 41
click at [617, 40] on span "Edit" at bounding box center [614, 40] width 12 height 7
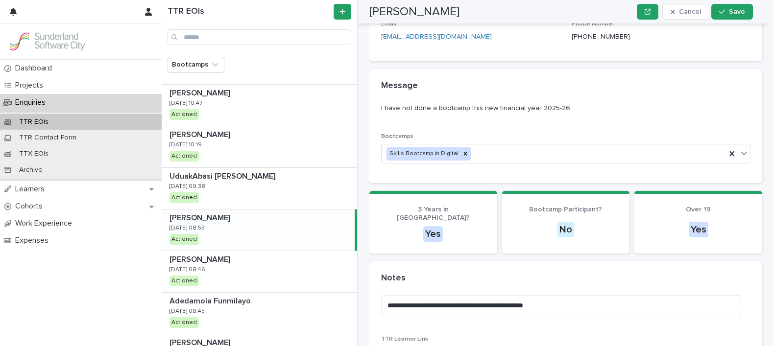
scroll to position [204, 0]
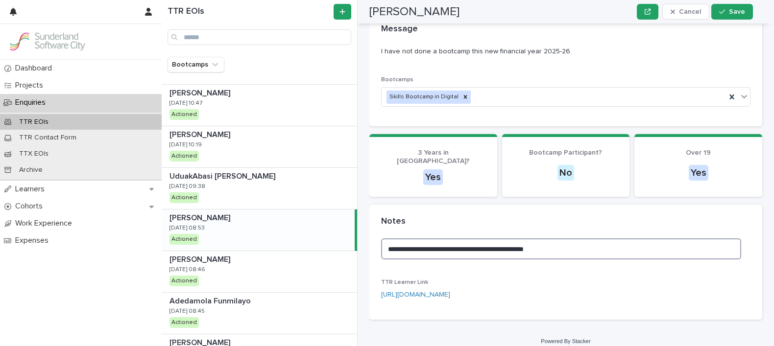
click at [590, 250] on textarea "**********" at bounding box center [561, 249] width 360 height 21
type textarea "**********"
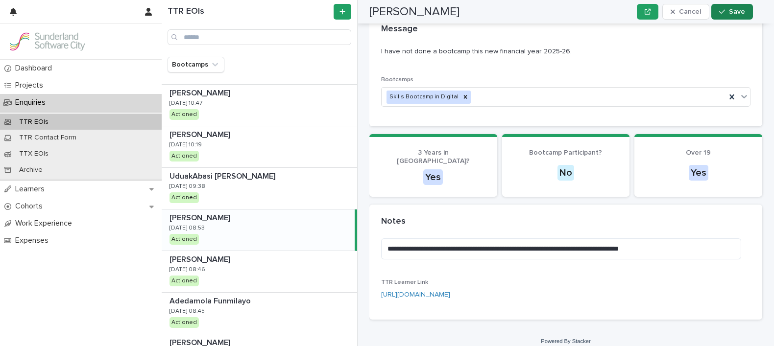
click at [738, 13] on span "Save" at bounding box center [737, 11] width 16 height 7
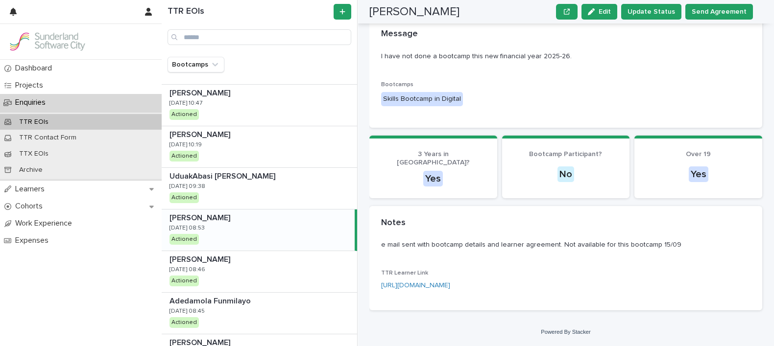
scroll to position [147, 0]
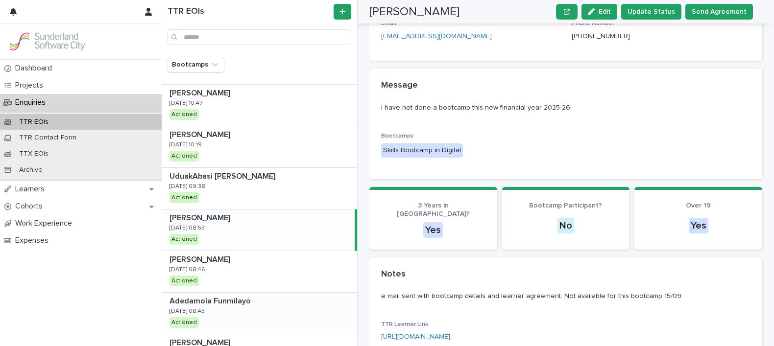
click at [244, 309] on div "Adedamola Funmilayo Adedamola Funmilayo [DATE] 08:45 Actioned" at bounding box center [259, 313] width 195 height 41
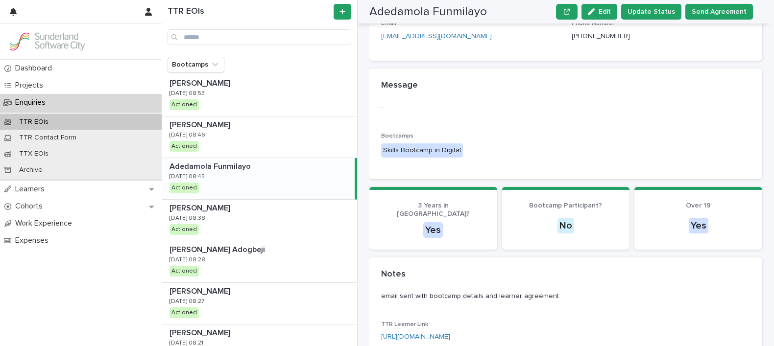
scroll to position [904, 0]
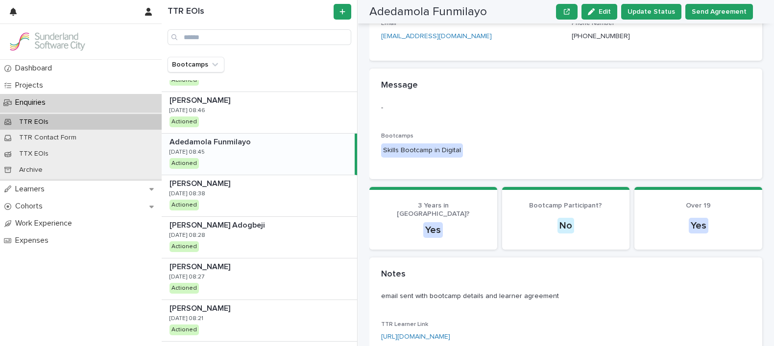
click at [232, 158] on div "Adedamola Funmilayo Adedamola Funmilayo [DATE] 08:45 Actioned" at bounding box center [258, 154] width 193 height 41
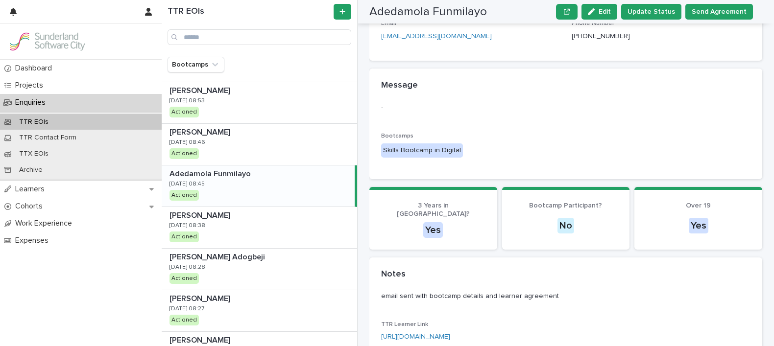
scroll to position [864, 0]
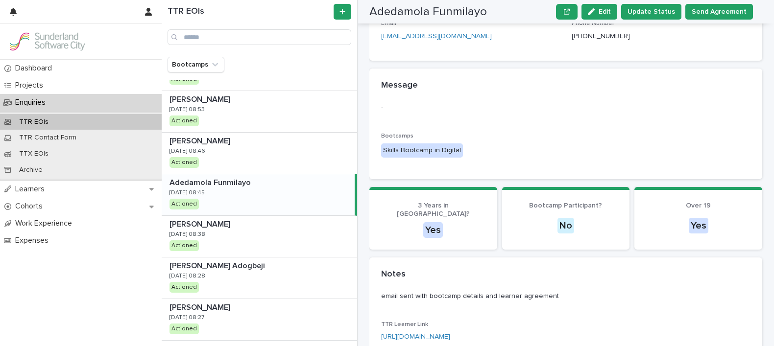
click at [217, 180] on p "Adedamola Funmilayo" at bounding box center [211, 181] width 83 height 11
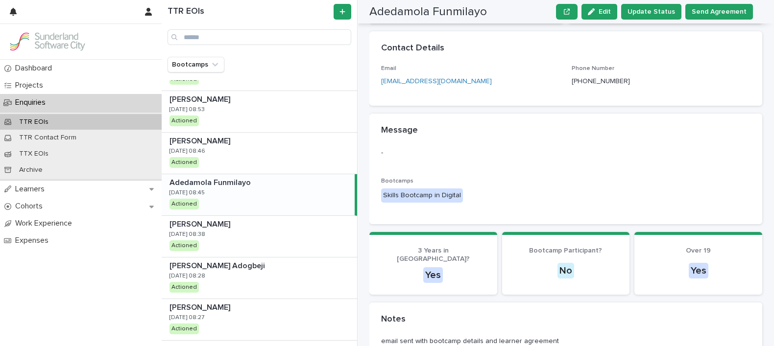
scroll to position [190, 0]
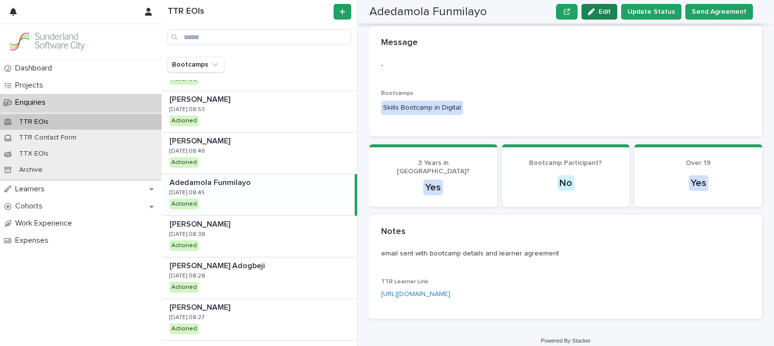
click at [611, 14] on span "Edit" at bounding box center [605, 11] width 12 height 7
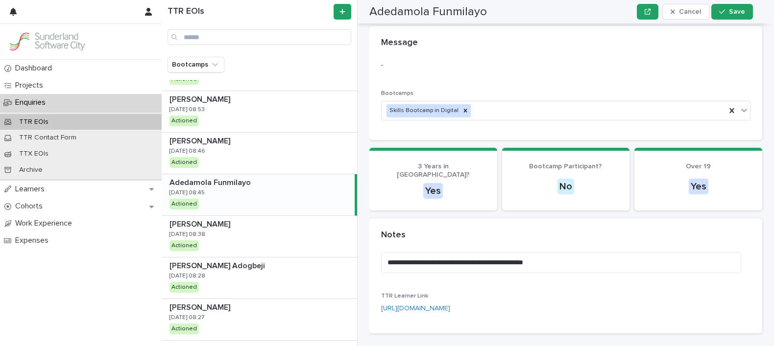
scroll to position [197, 0]
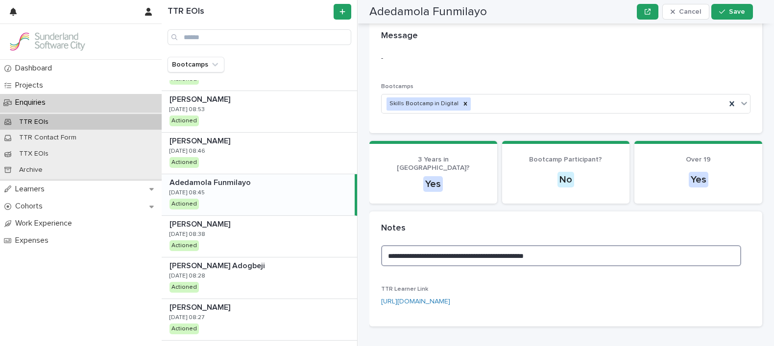
click at [584, 245] on textarea "**********" at bounding box center [561, 255] width 360 height 21
type textarea "**********"
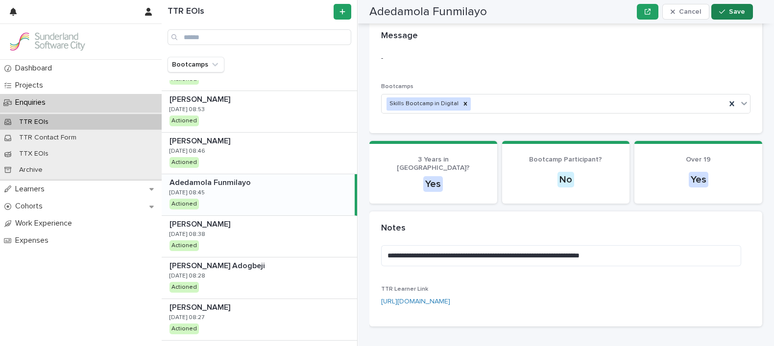
click at [725, 16] on button "Save" at bounding box center [732, 12] width 42 height 16
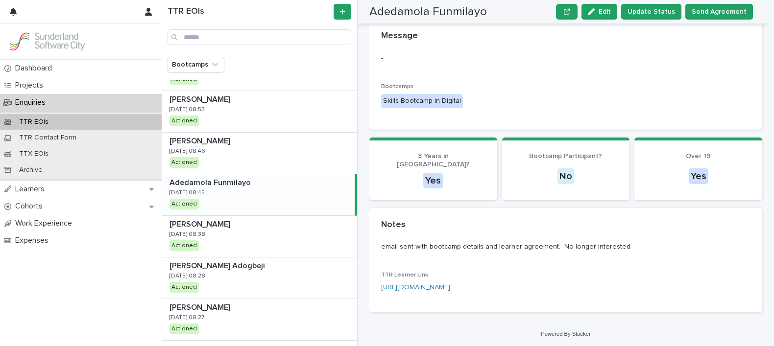
scroll to position [141, 0]
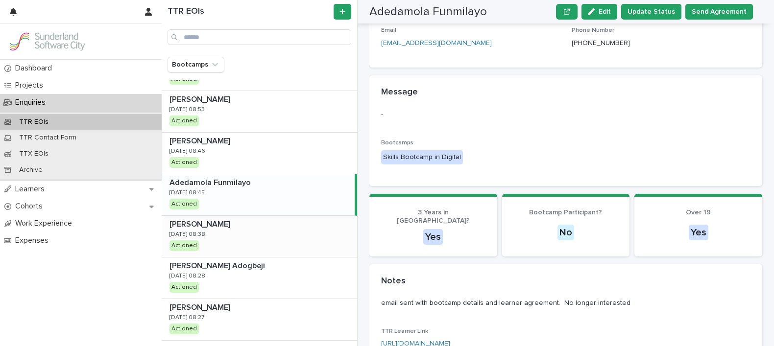
click at [241, 220] on p at bounding box center [262, 224] width 184 height 9
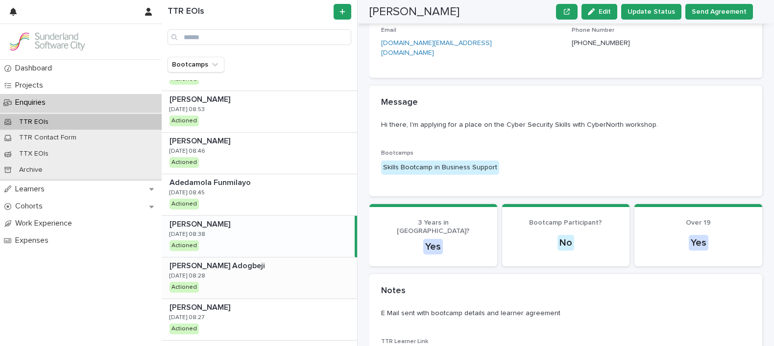
click at [228, 260] on p "[PERSON_NAME] Adogbeji" at bounding box center [219, 265] width 98 height 11
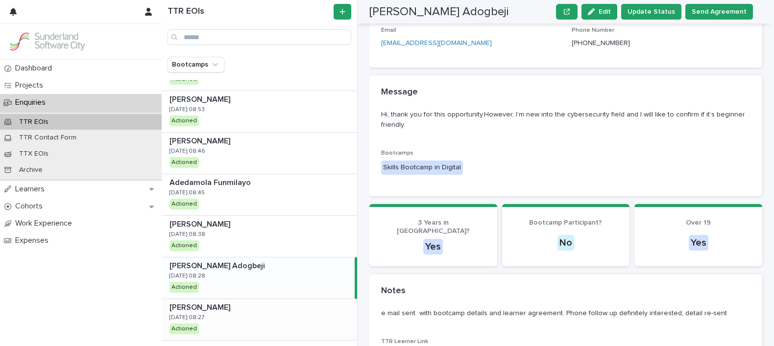
click at [203, 317] on p "[DATE] 08:27" at bounding box center [187, 318] width 35 height 7
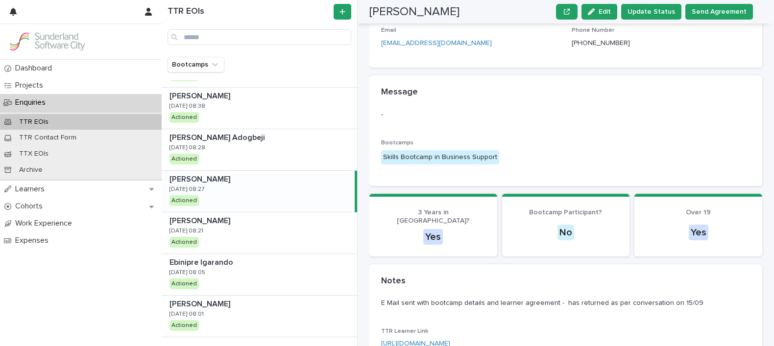
scroll to position [1001, 0]
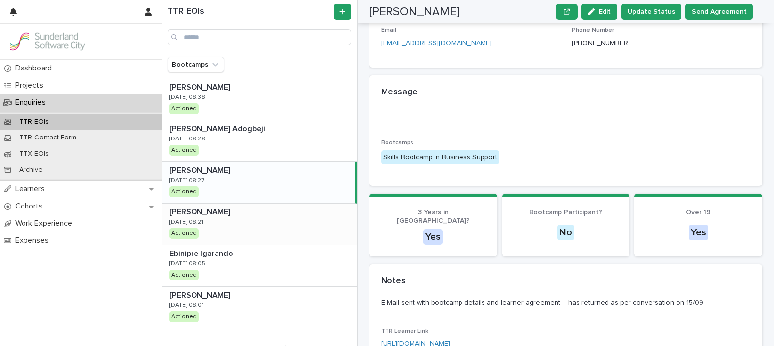
click at [196, 204] on div "[PERSON_NAME] [PERSON_NAME] [DATE] 08:21 Actioned" at bounding box center [259, 224] width 195 height 41
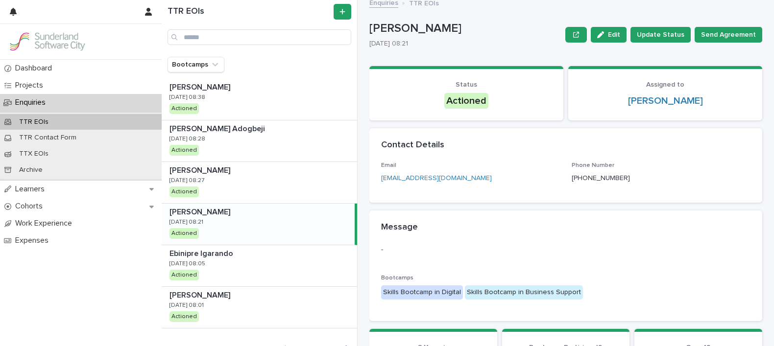
scroll to position [6, 0]
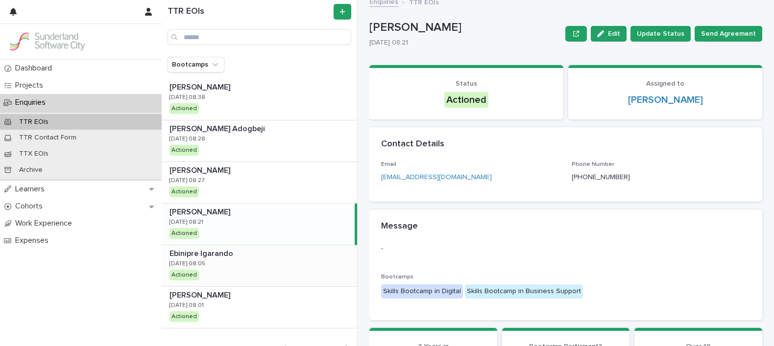
click at [233, 250] on p "Ebinipre Igarando" at bounding box center [203, 252] width 66 height 11
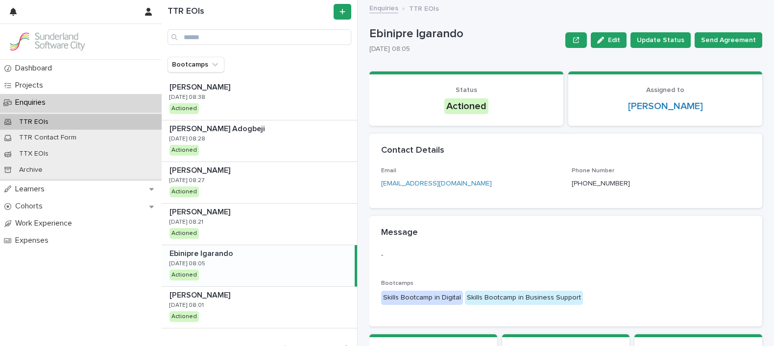
click at [218, 263] on div "Ebinipre Igarando Ebinipre Igarando [DATE] 08:05 Actioned" at bounding box center [258, 265] width 193 height 41
drag, startPoint x: 365, startPoint y: 32, endPoint x: 414, endPoint y: 36, distance: 48.7
click at [414, 36] on div "TTR EOIs Bootcamps [PERSON_NAME] [PERSON_NAME] [DATE] 08:04 Actioned [PERSON_NA…" at bounding box center [468, 173] width 612 height 346
drag, startPoint x: 414, startPoint y: 36, endPoint x: 375, endPoint y: 28, distance: 39.0
copy p "Ebinipre"
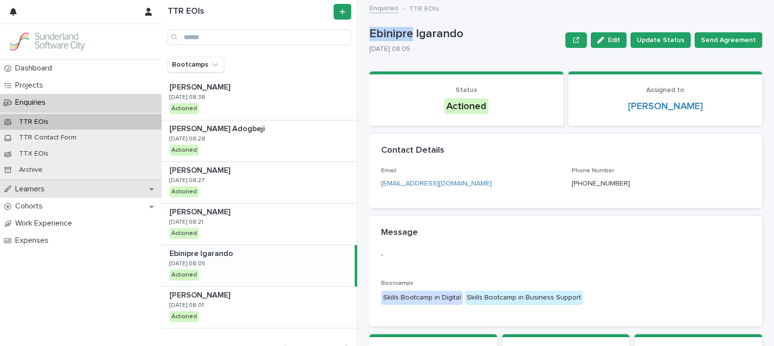
click at [29, 181] on div "Learners" at bounding box center [81, 189] width 162 height 17
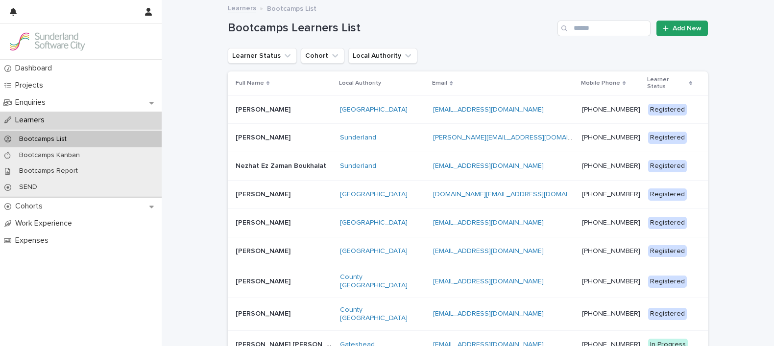
click at [255, 104] on p "[PERSON_NAME]" at bounding box center [264, 109] width 57 height 10
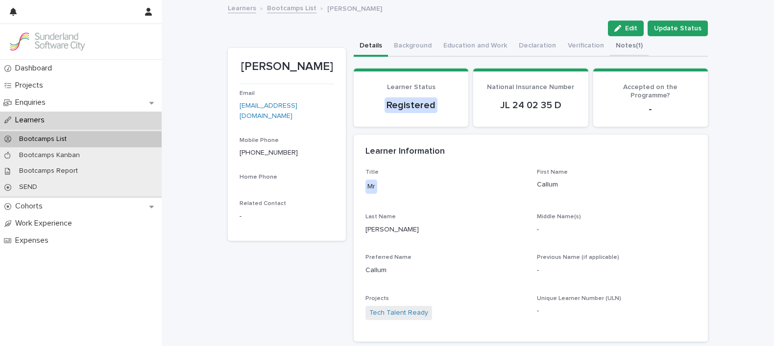
click at [612, 42] on button "Notes (1)" at bounding box center [629, 46] width 39 height 21
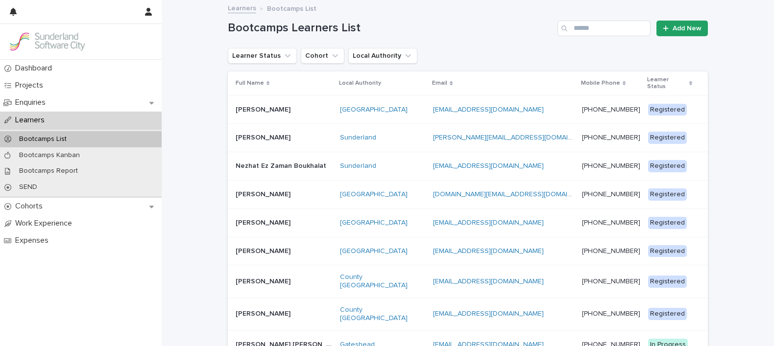
click at [244, 134] on p "[PERSON_NAME]" at bounding box center [264, 137] width 57 height 10
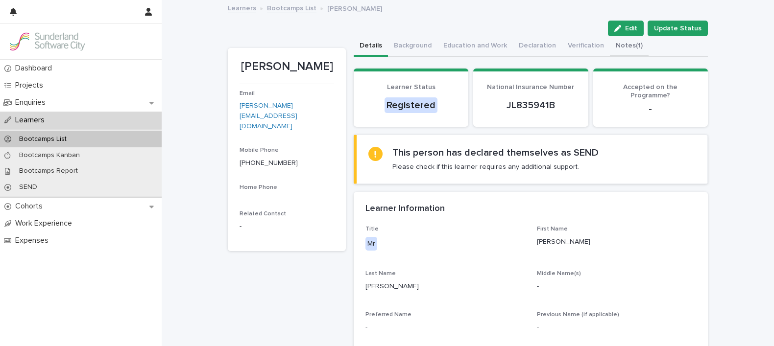
click at [610, 49] on button "Notes (1)" at bounding box center [629, 46] width 39 height 21
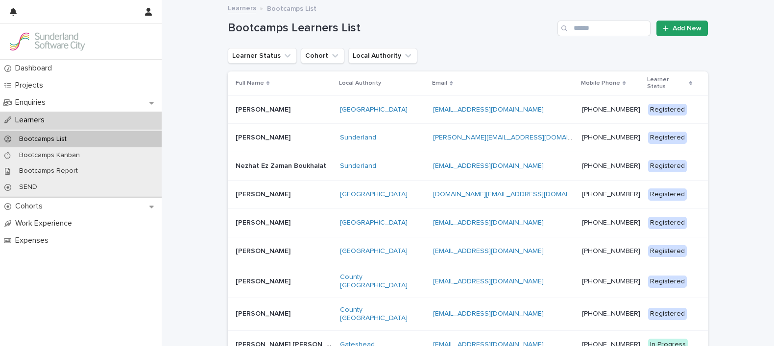
click at [284, 160] on p "Nezhat Ez Zaman Boukhalat" at bounding box center [282, 165] width 93 height 10
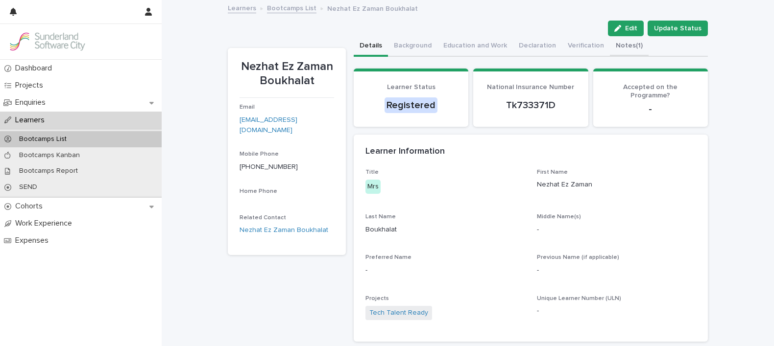
click at [610, 50] on button "Notes (1)" at bounding box center [629, 46] width 39 height 21
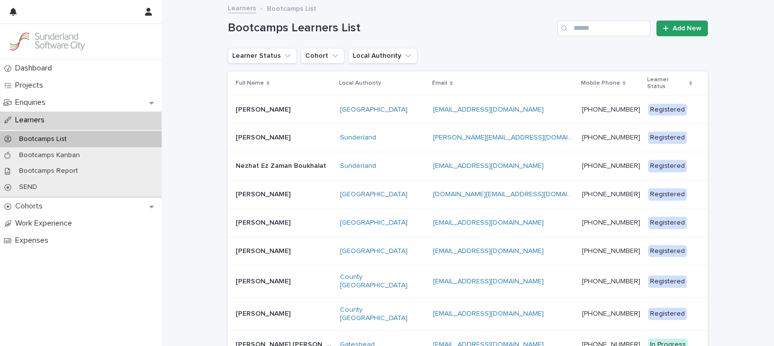
click at [258, 189] on p "[PERSON_NAME]" at bounding box center [264, 194] width 57 height 10
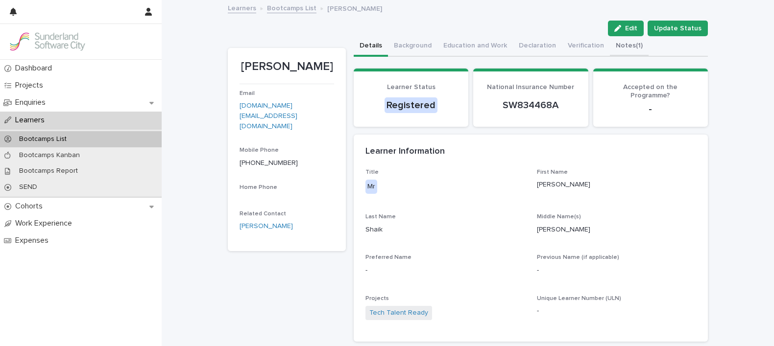
click at [622, 46] on button "Notes (1)" at bounding box center [629, 46] width 39 height 21
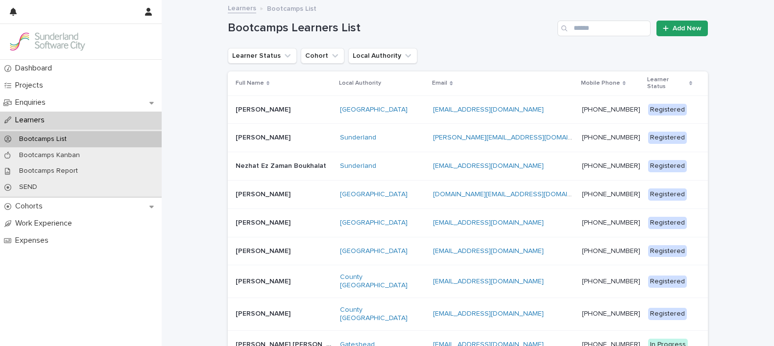
click at [243, 217] on p "[PERSON_NAME]" at bounding box center [264, 222] width 57 height 10
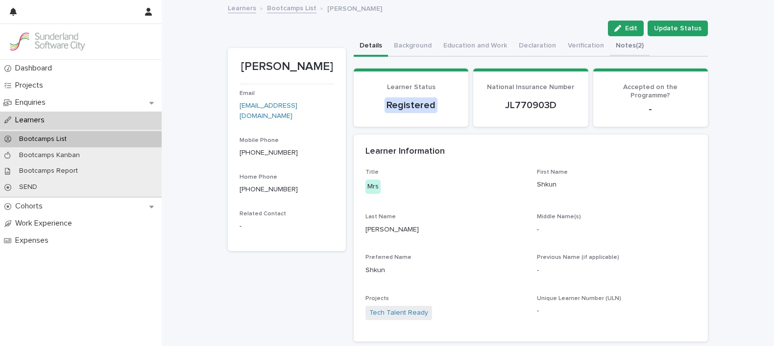
click at [612, 47] on button "Notes (2)" at bounding box center [630, 46] width 40 height 21
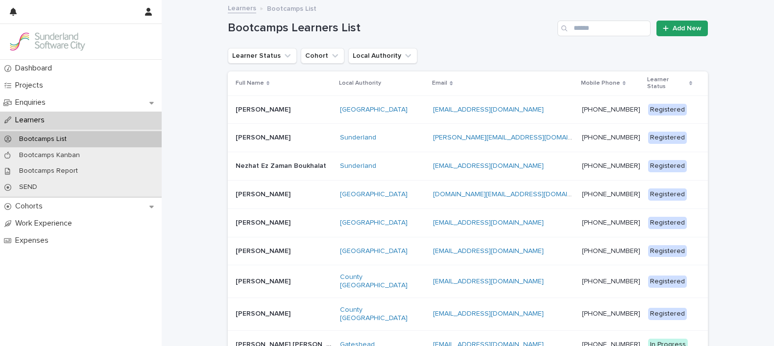
click at [250, 245] on p "[PERSON_NAME]" at bounding box center [264, 250] width 57 height 10
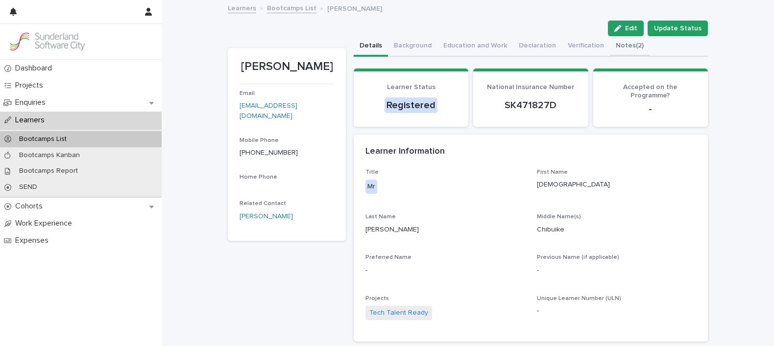
click at [616, 47] on button "Notes (2)" at bounding box center [630, 46] width 40 height 21
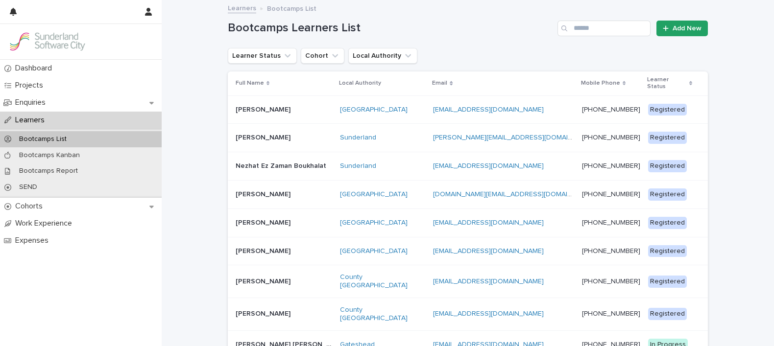
click at [267, 276] on p "[PERSON_NAME]" at bounding box center [264, 281] width 57 height 10
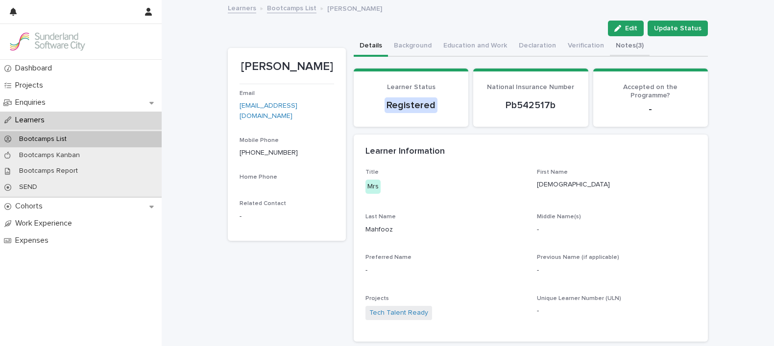
click at [621, 42] on button "Notes (3)" at bounding box center [630, 46] width 40 height 21
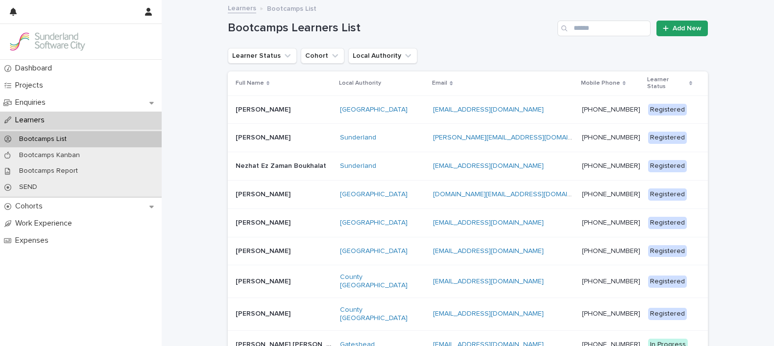
click at [258, 308] on p "[PERSON_NAME]" at bounding box center [264, 313] width 57 height 10
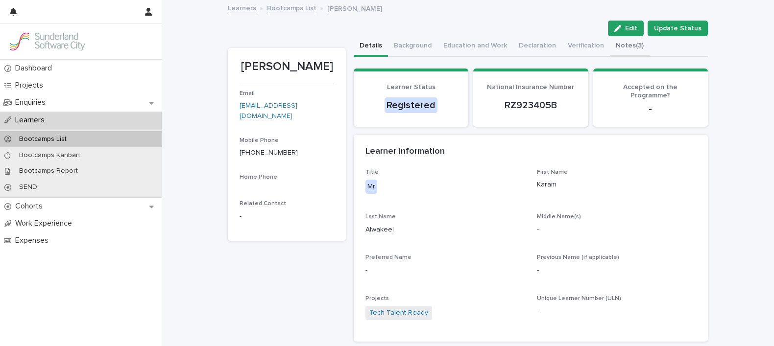
click at [615, 45] on button "Notes (3)" at bounding box center [630, 46] width 40 height 21
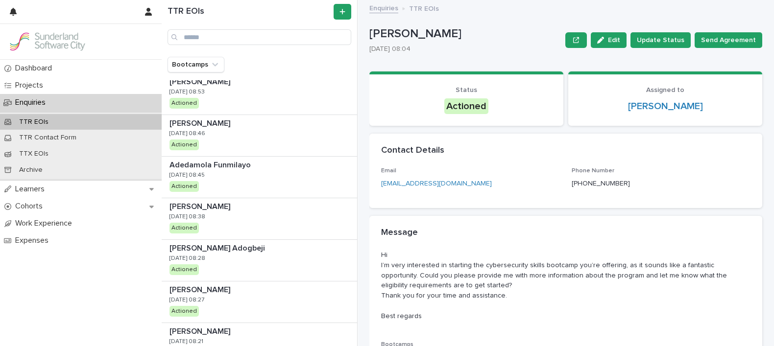
scroll to position [894, 0]
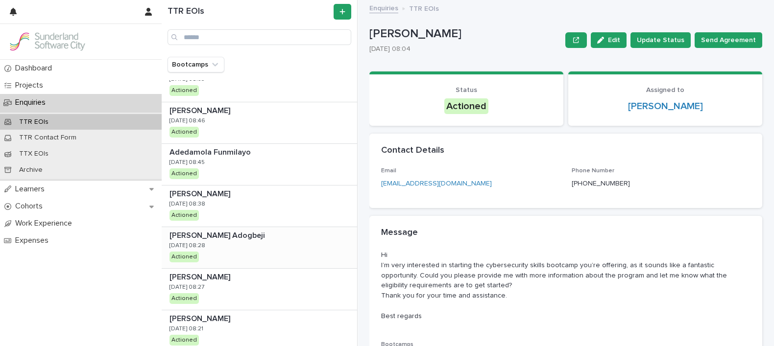
click at [270, 238] on div "[PERSON_NAME] Adogbeji [PERSON_NAME] [DATE] 08:28 Actioned" at bounding box center [259, 247] width 195 height 41
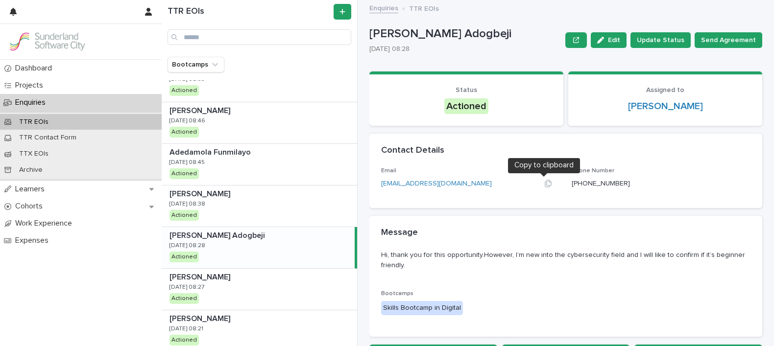
click at [545, 182] on icon "button" at bounding box center [548, 183] width 7 height 7
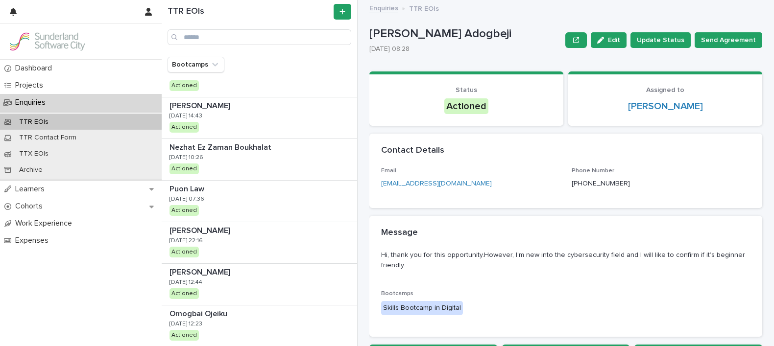
scroll to position [450, 0]
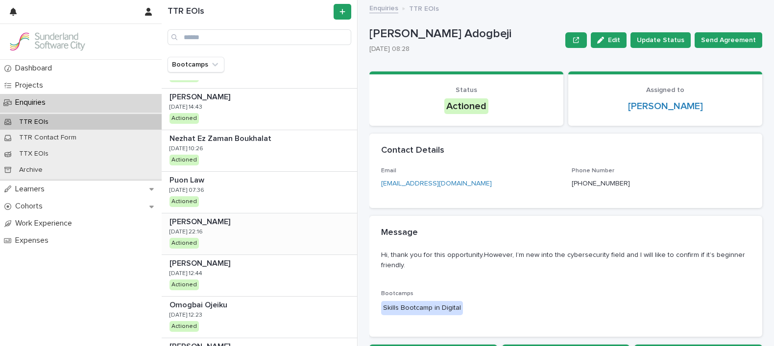
click at [213, 225] on p "[PERSON_NAME]" at bounding box center [201, 221] width 63 height 11
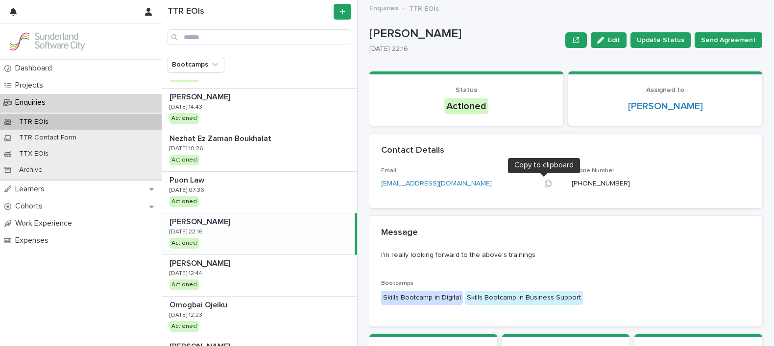
click at [545, 182] on icon "button" at bounding box center [548, 183] width 7 height 7
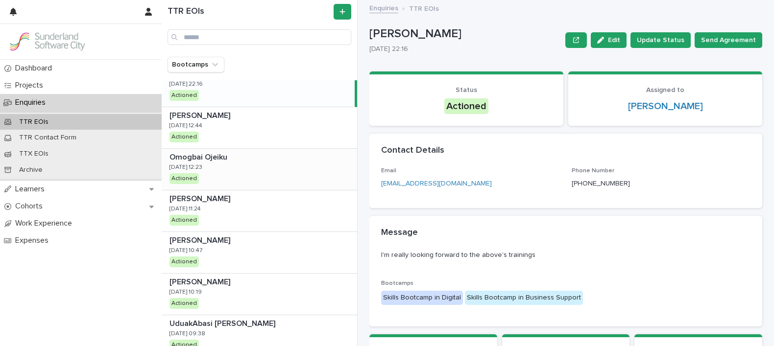
click at [243, 153] on p at bounding box center [262, 157] width 184 height 9
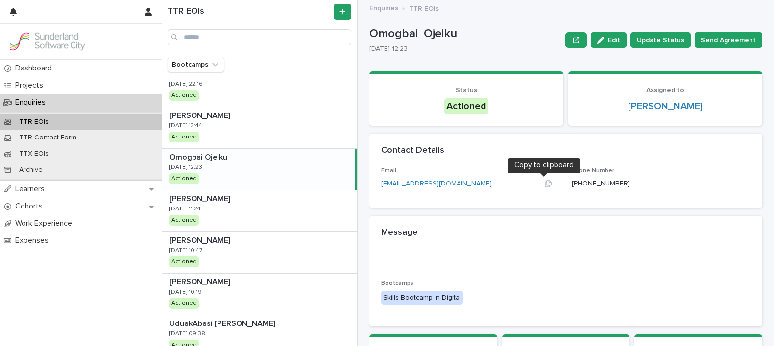
click at [545, 182] on icon "button" at bounding box center [548, 183] width 7 height 7
click at [267, 284] on p at bounding box center [262, 282] width 184 height 9
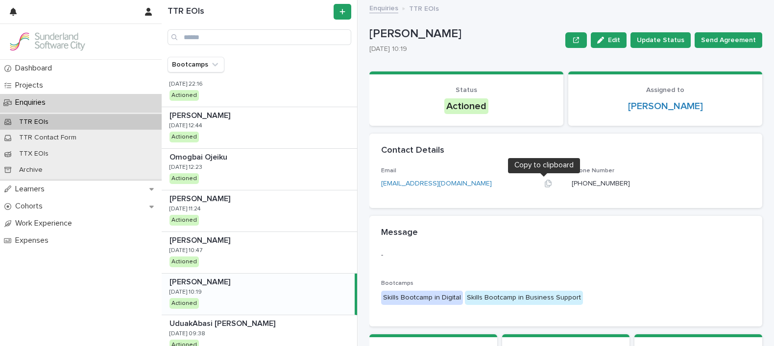
click at [544, 182] on icon "button" at bounding box center [548, 184] width 8 height 8
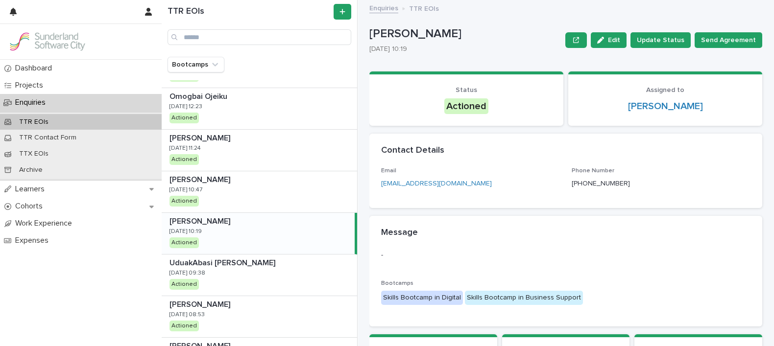
scroll to position [657, 0]
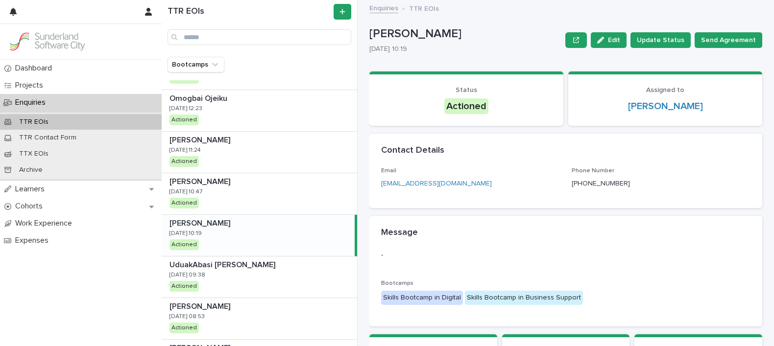
click at [221, 228] on div "Oladimeji Oladimeji Oladimeji Oladimeji 26/8/2025 10:19 Actioned" at bounding box center [258, 235] width 193 height 41
click at [545, 183] on icon "button" at bounding box center [548, 184] width 8 height 8
click at [28, 187] on p "Learners" at bounding box center [31, 189] width 41 height 9
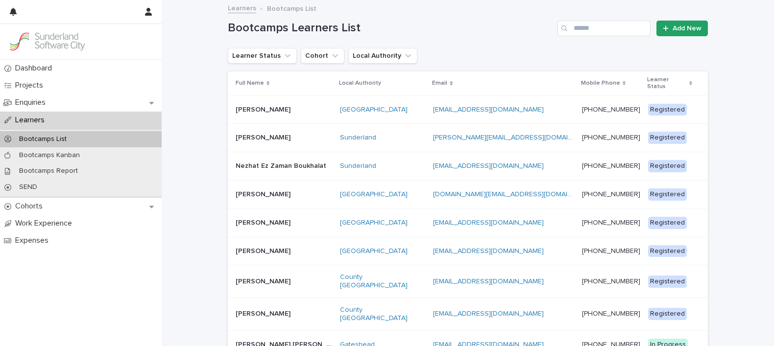
click at [273, 105] on p "[PERSON_NAME]" at bounding box center [264, 109] width 57 height 10
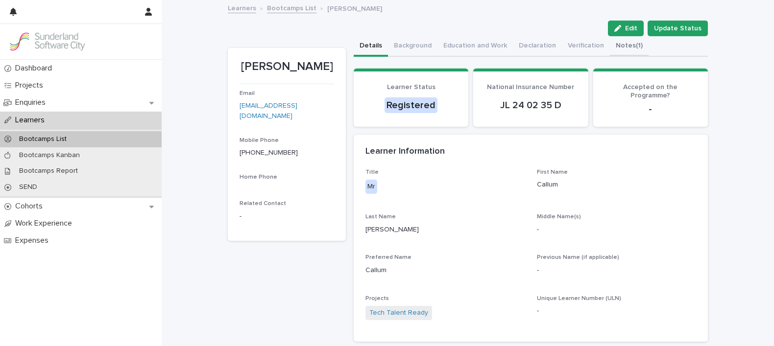
click at [612, 49] on button "Notes (1)" at bounding box center [629, 46] width 39 height 21
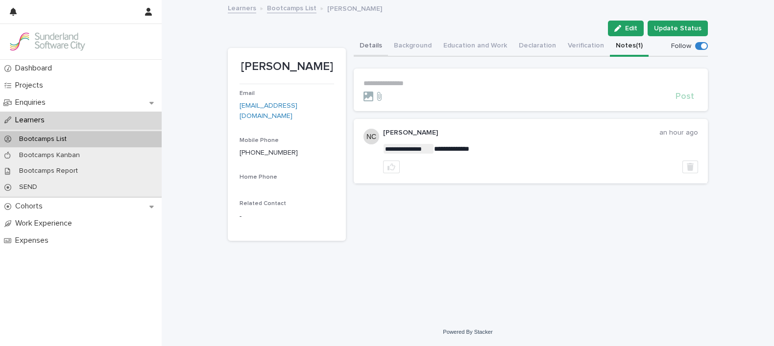
click at [367, 48] on button "Details" at bounding box center [371, 46] width 34 height 21
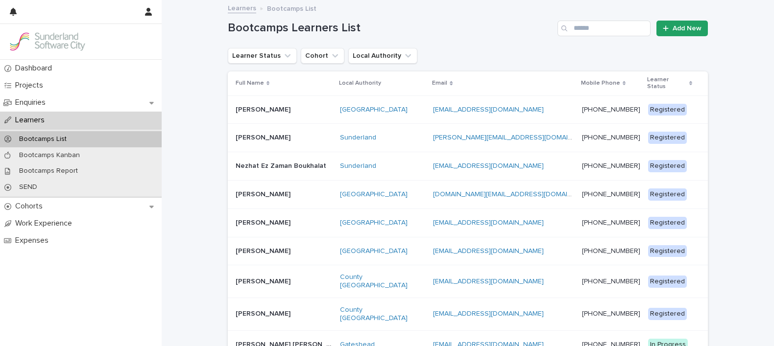
click at [252, 134] on p "[PERSON_NAME]" at bounding box center [264, 137] width 57 height 10
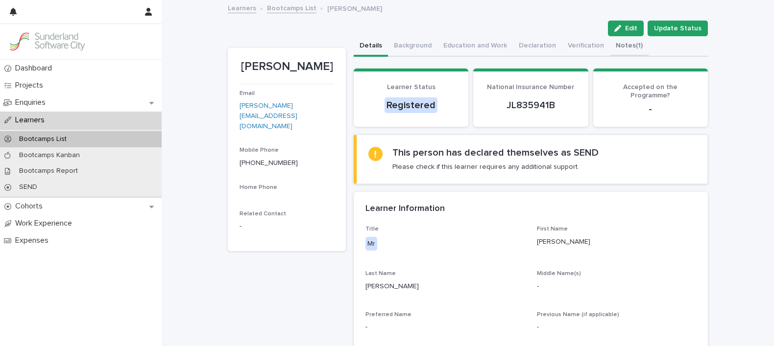
click at [610, 48] on button "Notes (1)" at bounding box center [629, 46] width 39 height 21
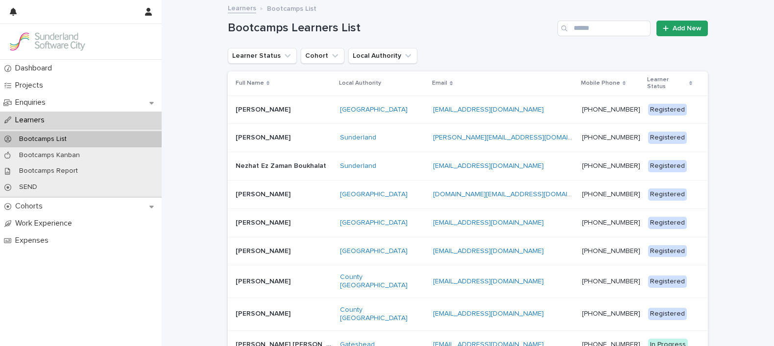
click at [313, 191] on p at bounding box center [284, 195] width 97 height 8
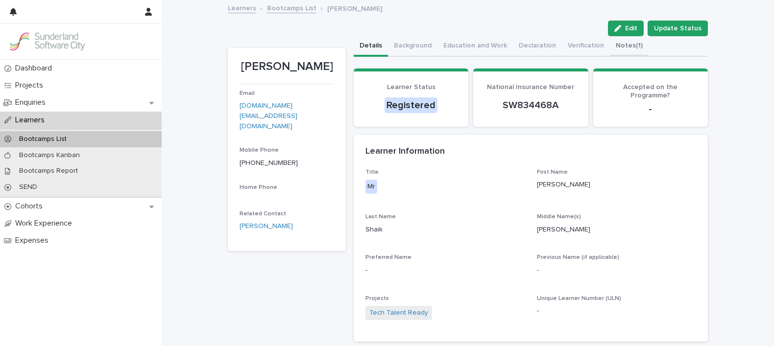
click at [610, 45] on button "Notes (1)" at bounding box center [629, 46] width 39 height 21
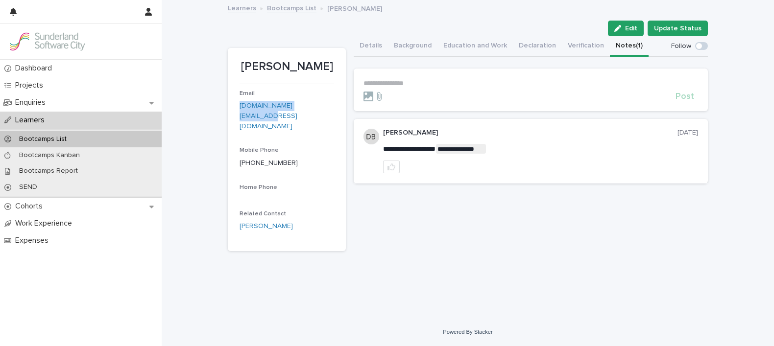
drag, startPoint x: 317, startPoint y: 106, endPoint x: 235, endPoint y: 110, distance: 82.4
click at [235, 110] on section "Abdul Shaik Email arif.shaik.uk@gmail.com Mobile Phone +447748553286 Home Phone…" at bounding box center [287, 149] width 118 height 203
drag, startPoint x: 235, startPoint y: 110, endPoint x: 272, endPoint y: 106, distance: 37.9
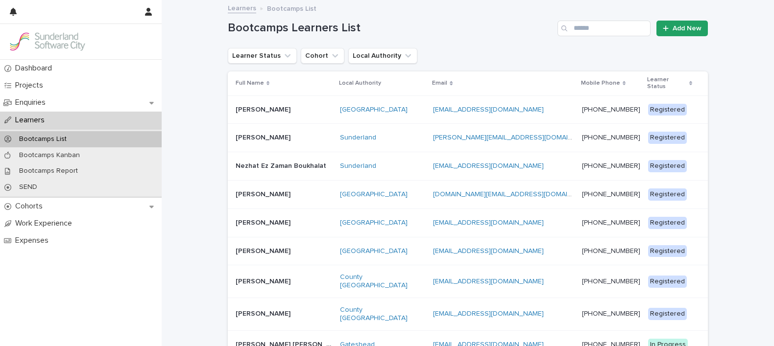
click at [279, 219] on p at bounding box center [284, 223] width 97 height 8
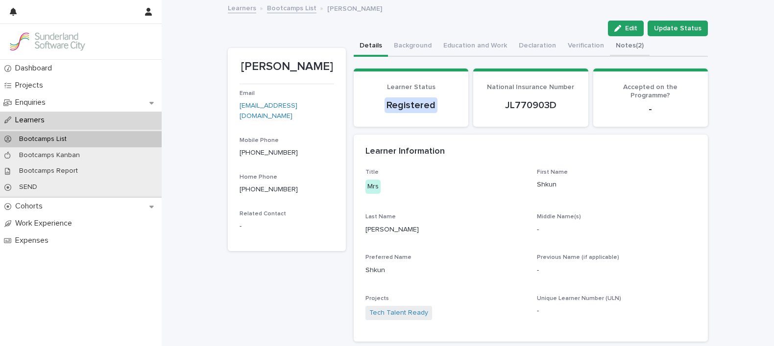
click at [618, 50] on button "Notes (2)" at bounding box center [630, 46] width 40 height 21
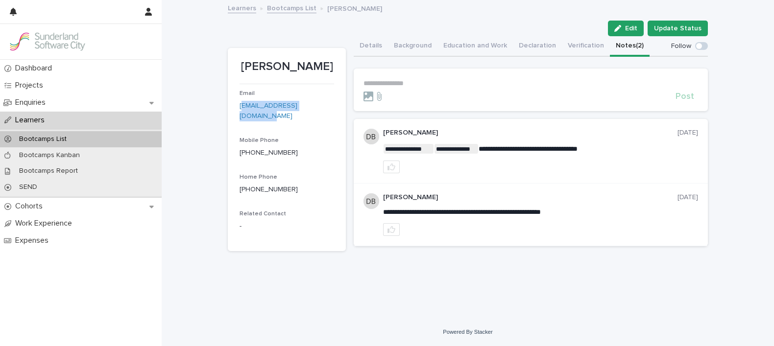
drag, startPoint x: 336, startPoint y: 106, endPoint x: 242, endPoint y: 109, distance: 94.1
click at [242, 109] on section "Shkun Chadda Email shkun_chadda@hotmail.com Mobile Phone +447728611102 Home Pho…" at bounding box center [287, 149] width 118 height 203
click at [241, 109] on link "[EMAIL_ADDRESS][DOMAIN_NAME]" at bounding box center [269, 110] width 58 height 17
click at [328, 106] on p "[EMAIL_ADDRESS][DOMAIN_NAME]" at bounding box center [287, 111] width 95 height 21
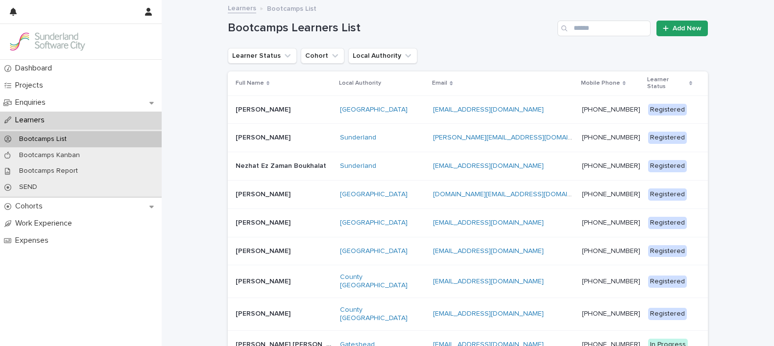
click at [267, 246] on p "[PERSON_NAME]" at bounding box center [264, 250] width 57 height 10
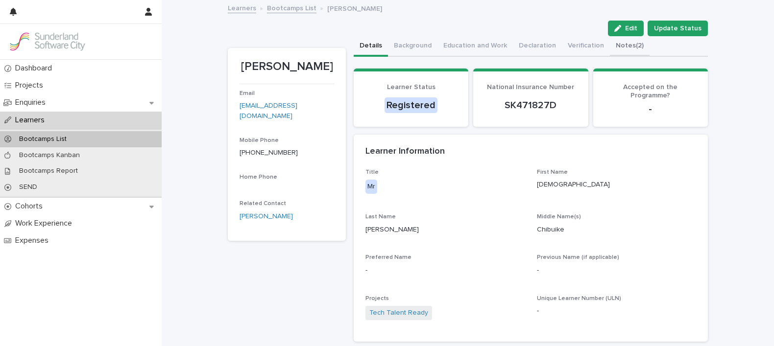
click at [610, 45] on button "Notes (2)" at bounding box center [630, 46] width 40 height 21
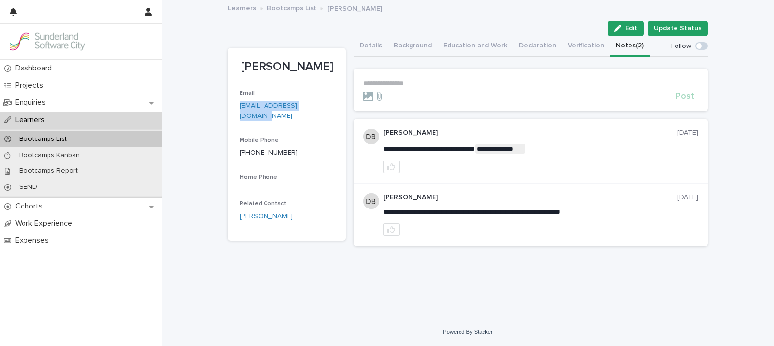
drag, startPoint x: 325, startPoint y: 107, endPoint x: 190, endPoint y: 105, distance: 135.3
click at [190, 105] on div "**********" at bounding box center [468, 159] width 612 height 317
drag, startPoint x: 190, startPoint y: 105, endPoint x: 287, endPoint y: 105, distance: 96.5
drag, startPoint x: 287, startPoint y: 105, endPoint x: 334, endPoint y: 194, distance: 100.0
click at [334, 200] on p "Related Contact" at bounding box center [287, 203] width 95 height 7
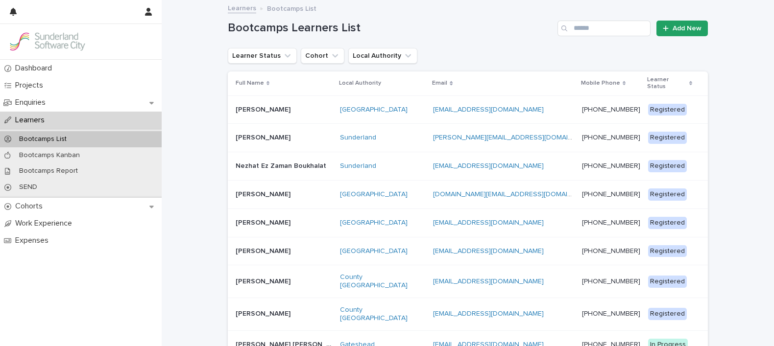
click at [243, 276] on p "[PERSON_NAME]" at bounding box center [264, 281] width 57 height 10
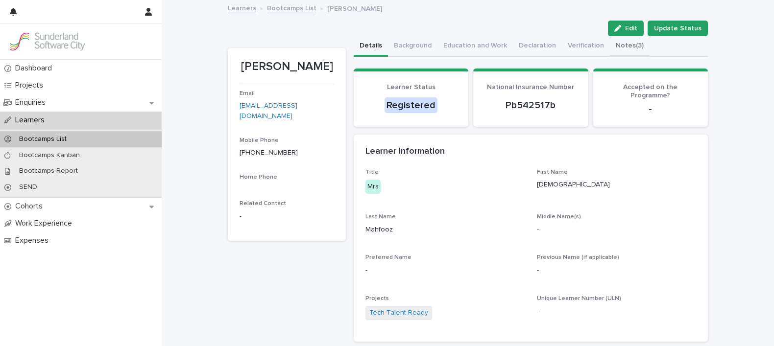
click at [616, 43] on button "Notes (3)" at bounding box center [630, 46] width 40 height 21
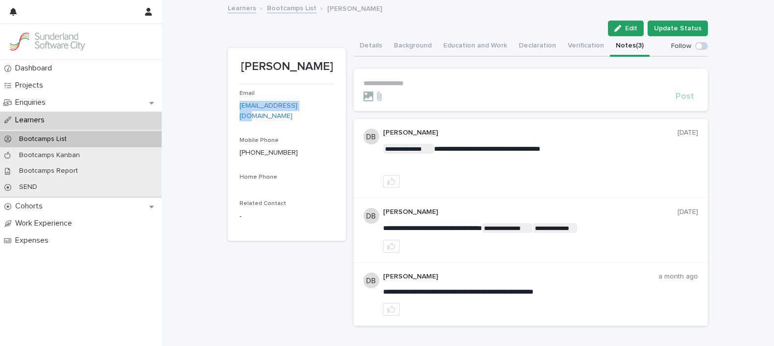
drag, startPoint x: 307, startPoint y: 105, endPoint x: 232, endPoint y: 108, distance: 75.5
click at [232, 108] on section "Aqsah Mahfooz Email aqsah654@gmail.com Mobile Phone +447788830528 Home Phone Re…" at bounding box center [287, 145] width 118 height 194
drag, startPoint x: 232, startPoint y: 108, endPoint x: 290, endPoint y: 106, distance: 57.8
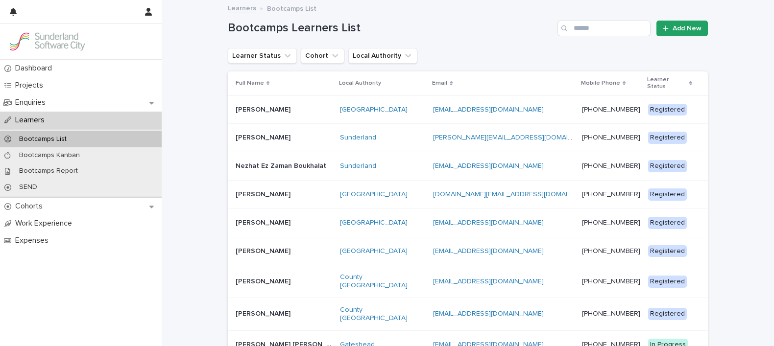
click at [271, 308] on p "[PERSON_NAME]" at bounding box center [264, 313] width 57 height 10
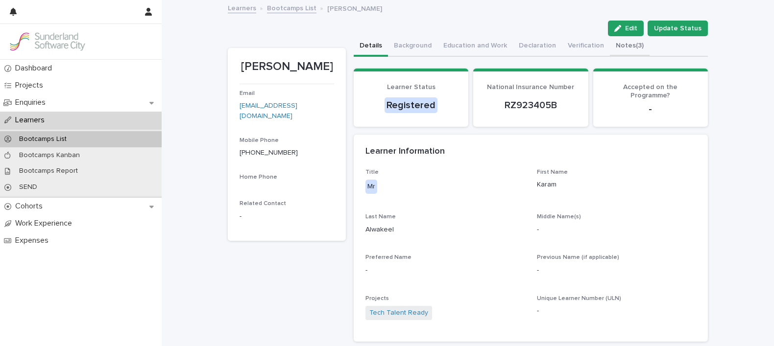
click at [620, 41] on button "Notes (3)" at bounding box center [630, 46] width 40 height 21
